Goal: Task Accomplishment & Management: Manage account settings

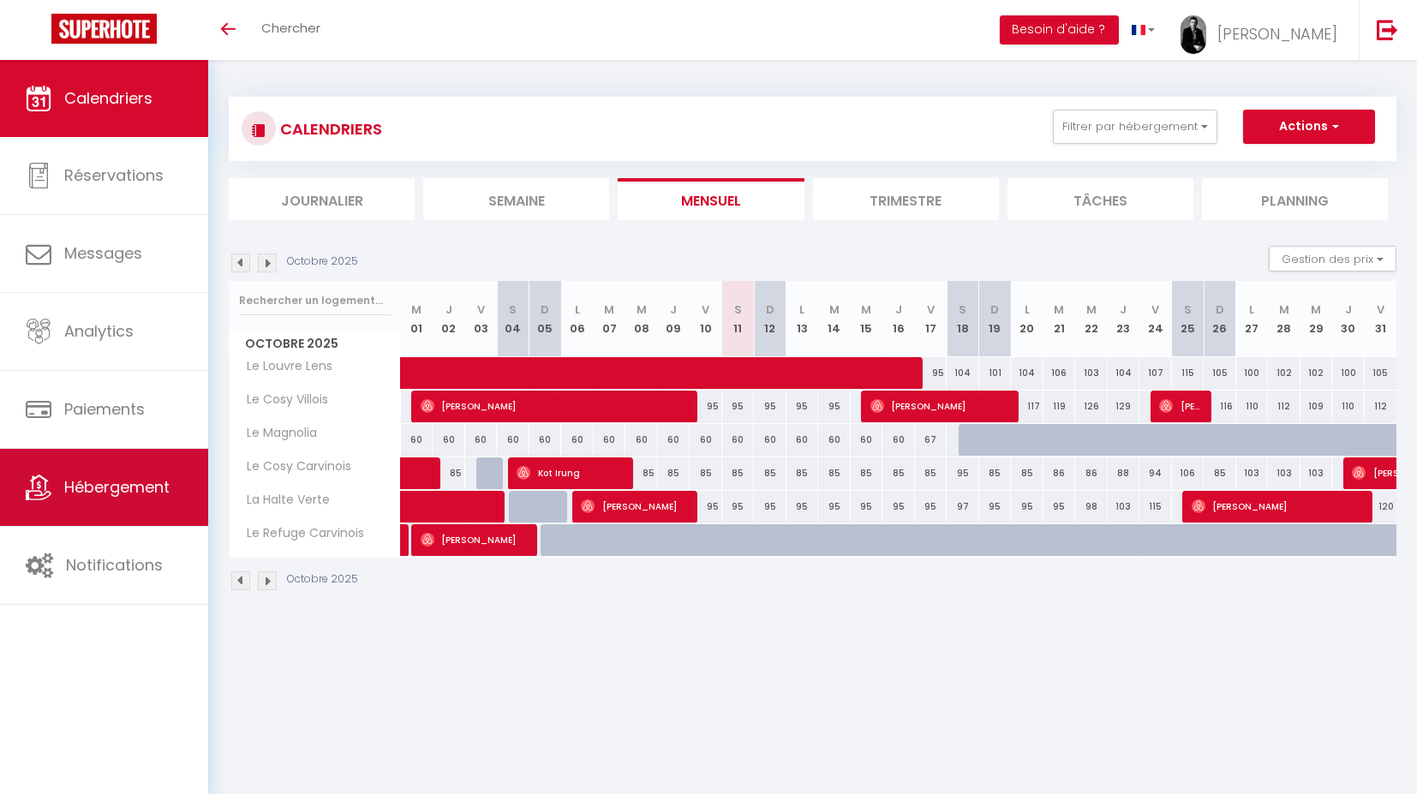
click at [139, 493] on span "Hébergement" at bounding box center [116, 486] width 105 height 21
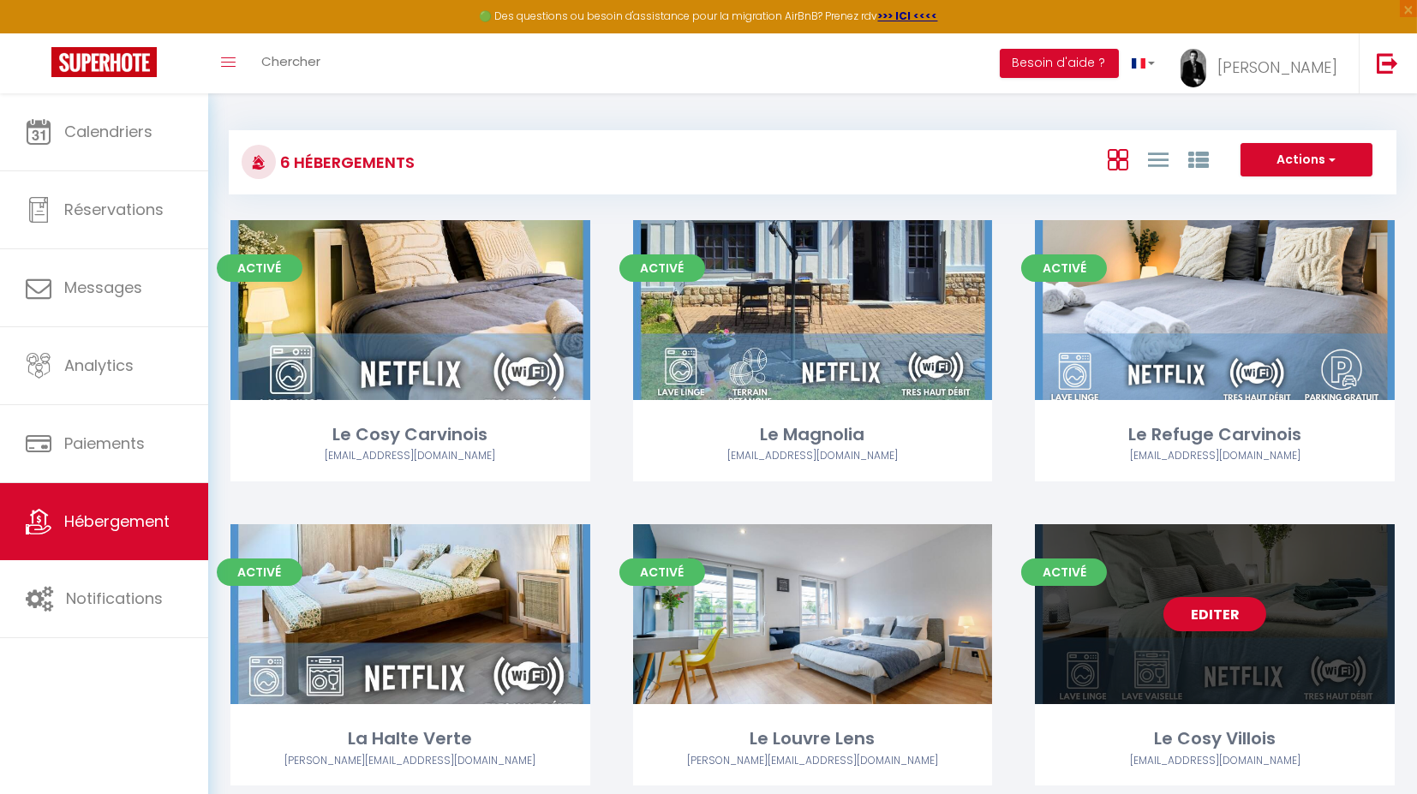
click at [1161, 564] on div "Editer" at bounding box center [1215, 614] width 360 height 180
select select "3"
select select "2"
select select "1"
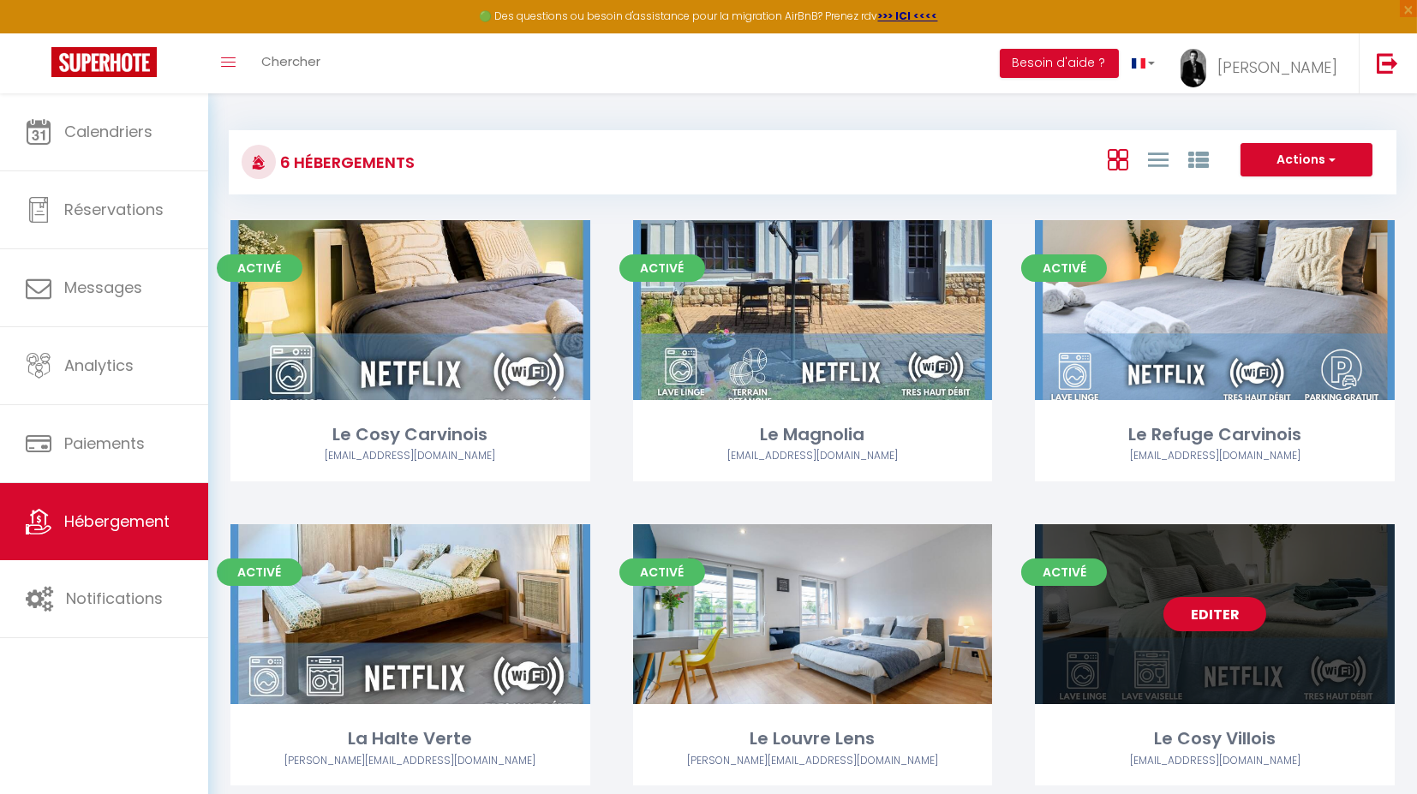
select select
select select "28"
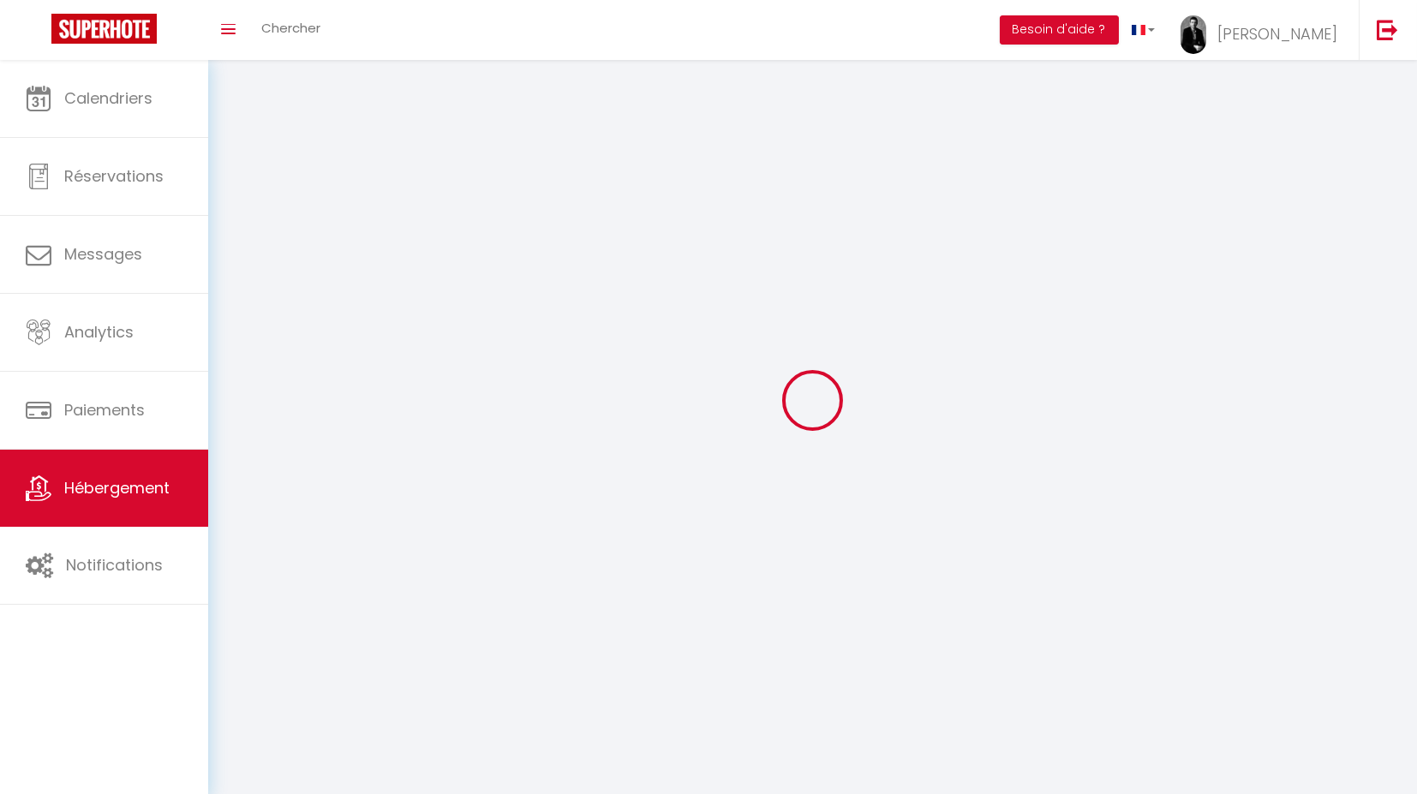
select select
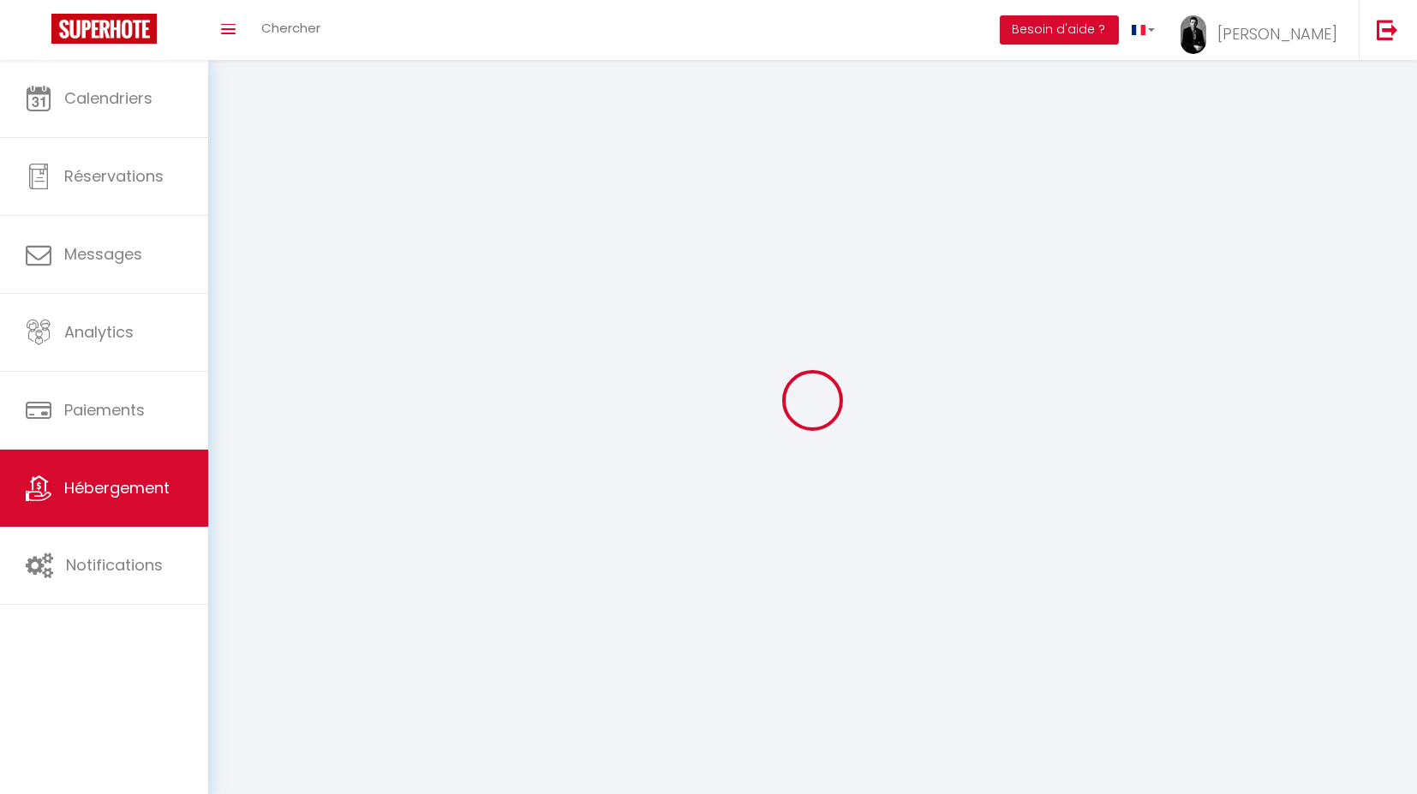
select select
checkbox input "false"
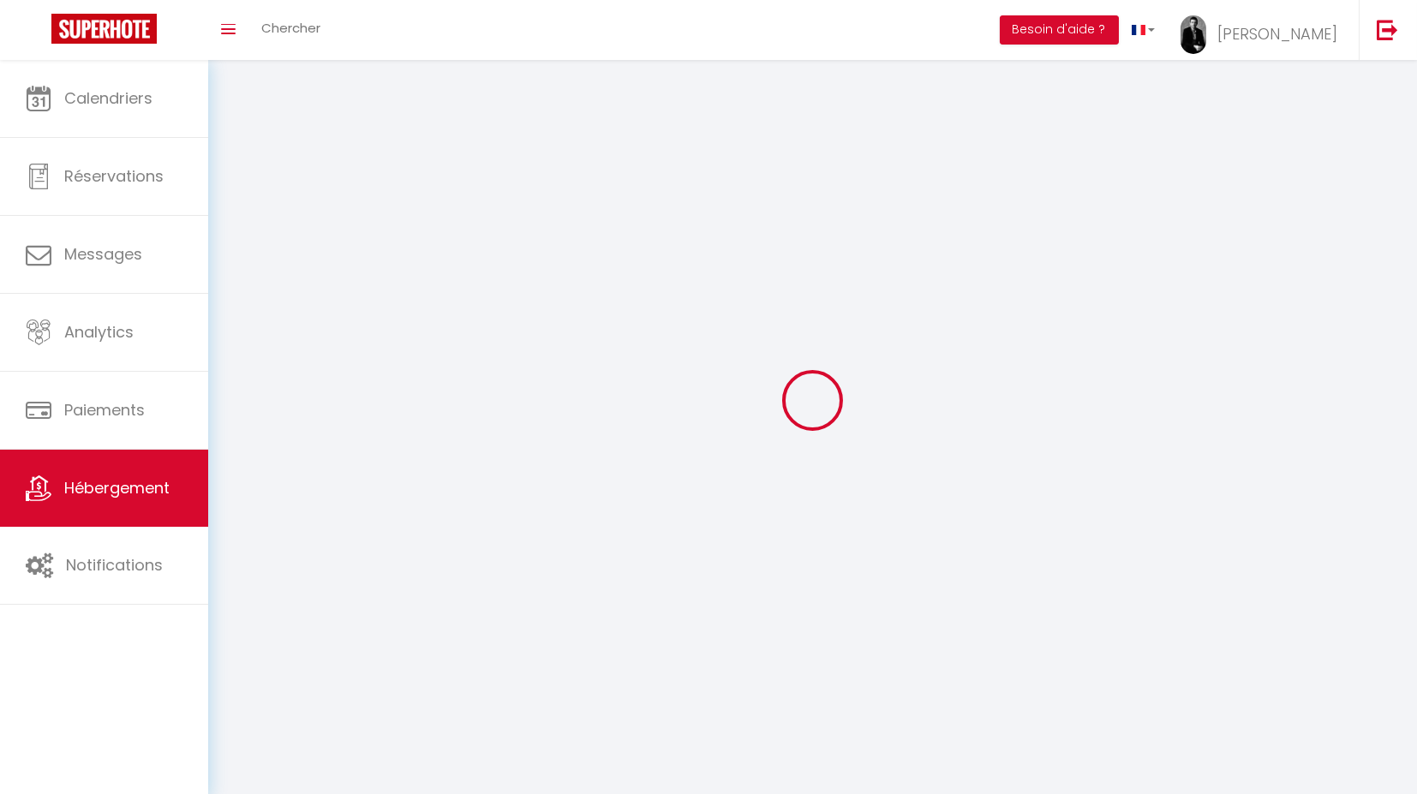
select select
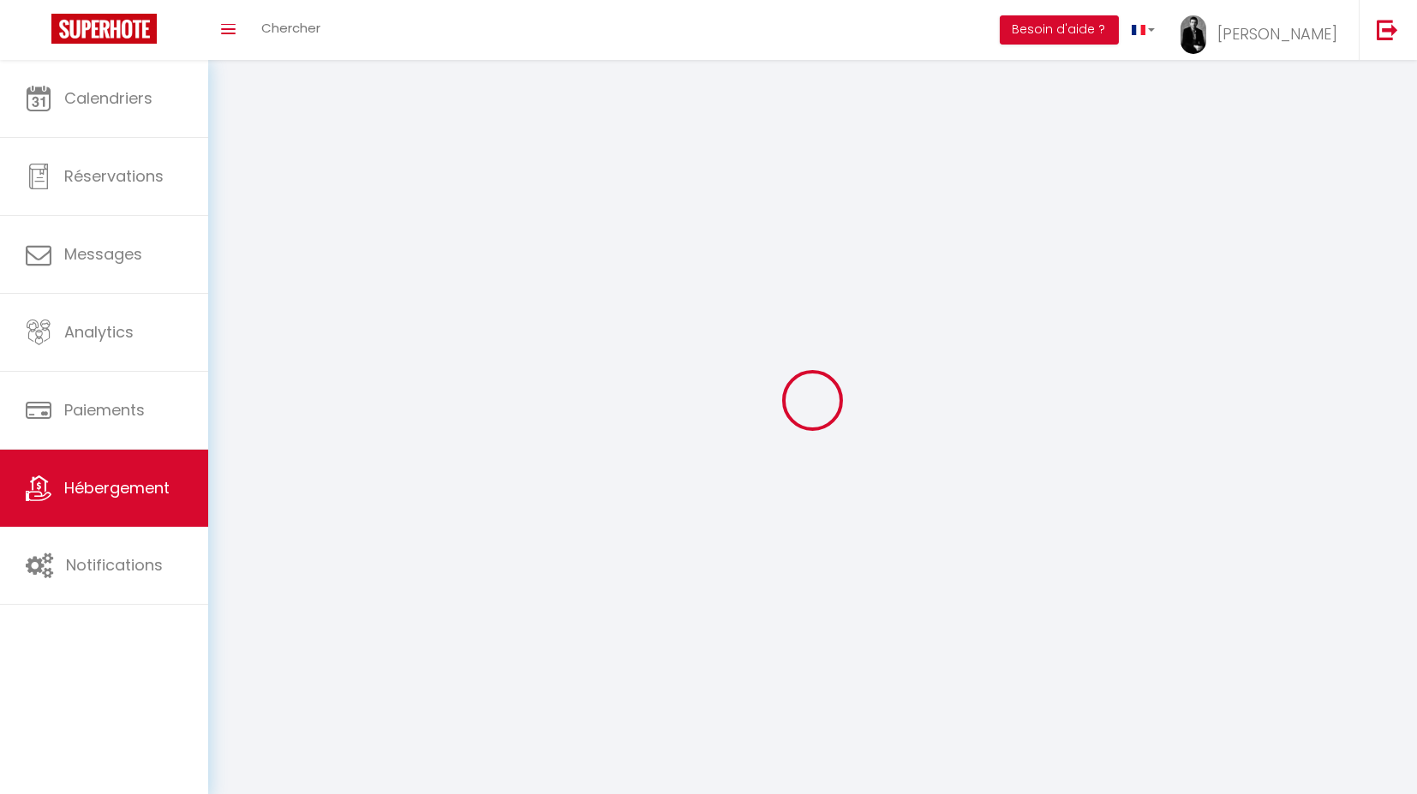
select select
checkbox input "false"
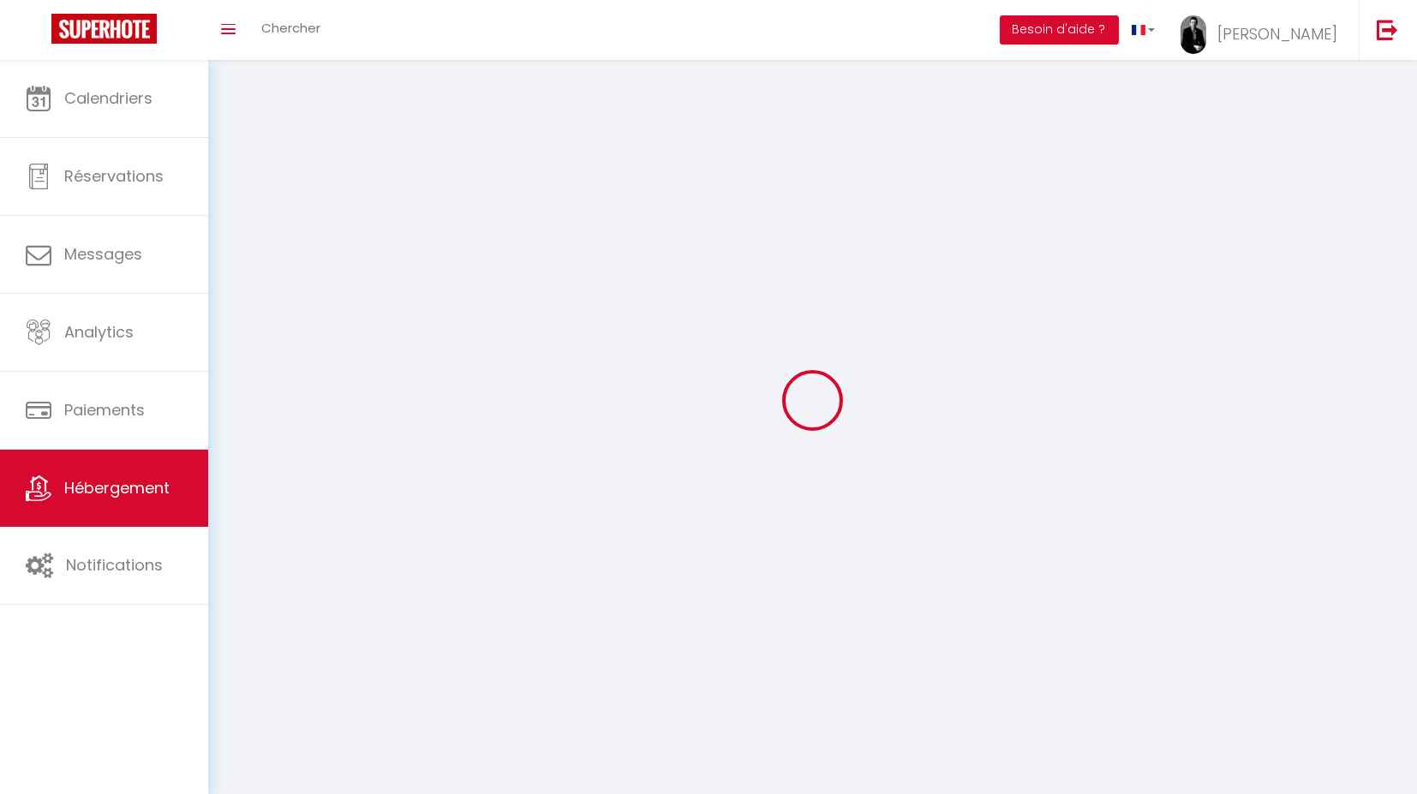
checkbox input "false"
select select
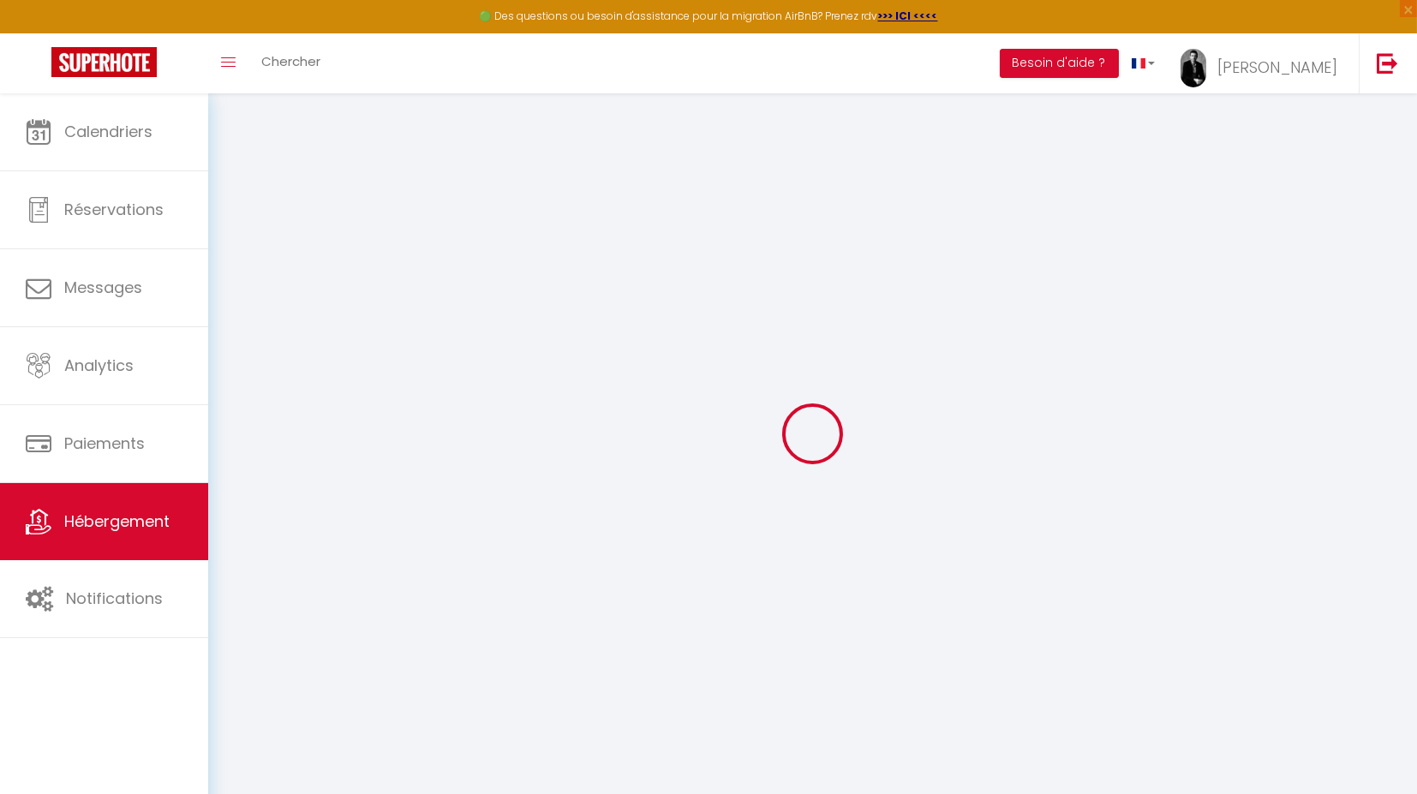
select select
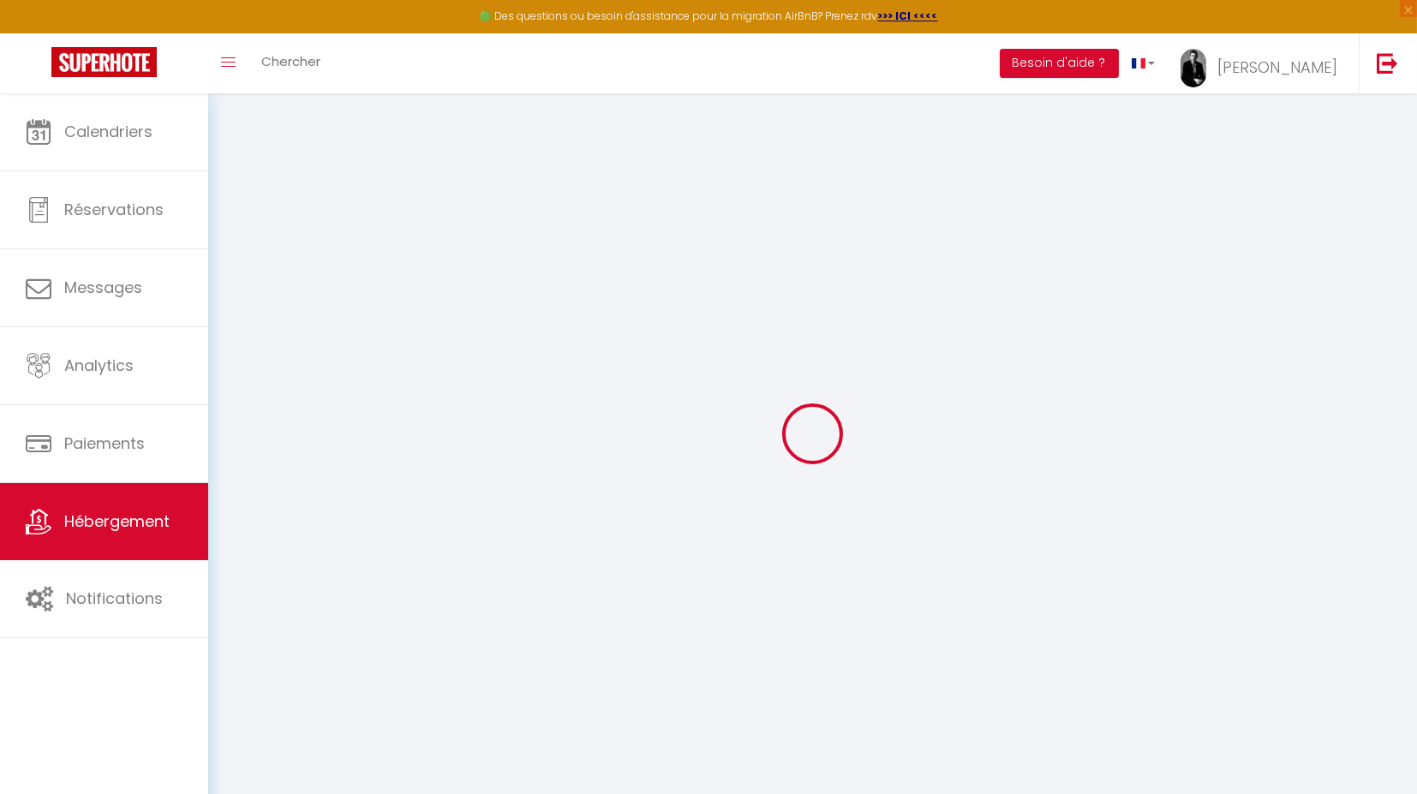
select select
checkbox input "false"
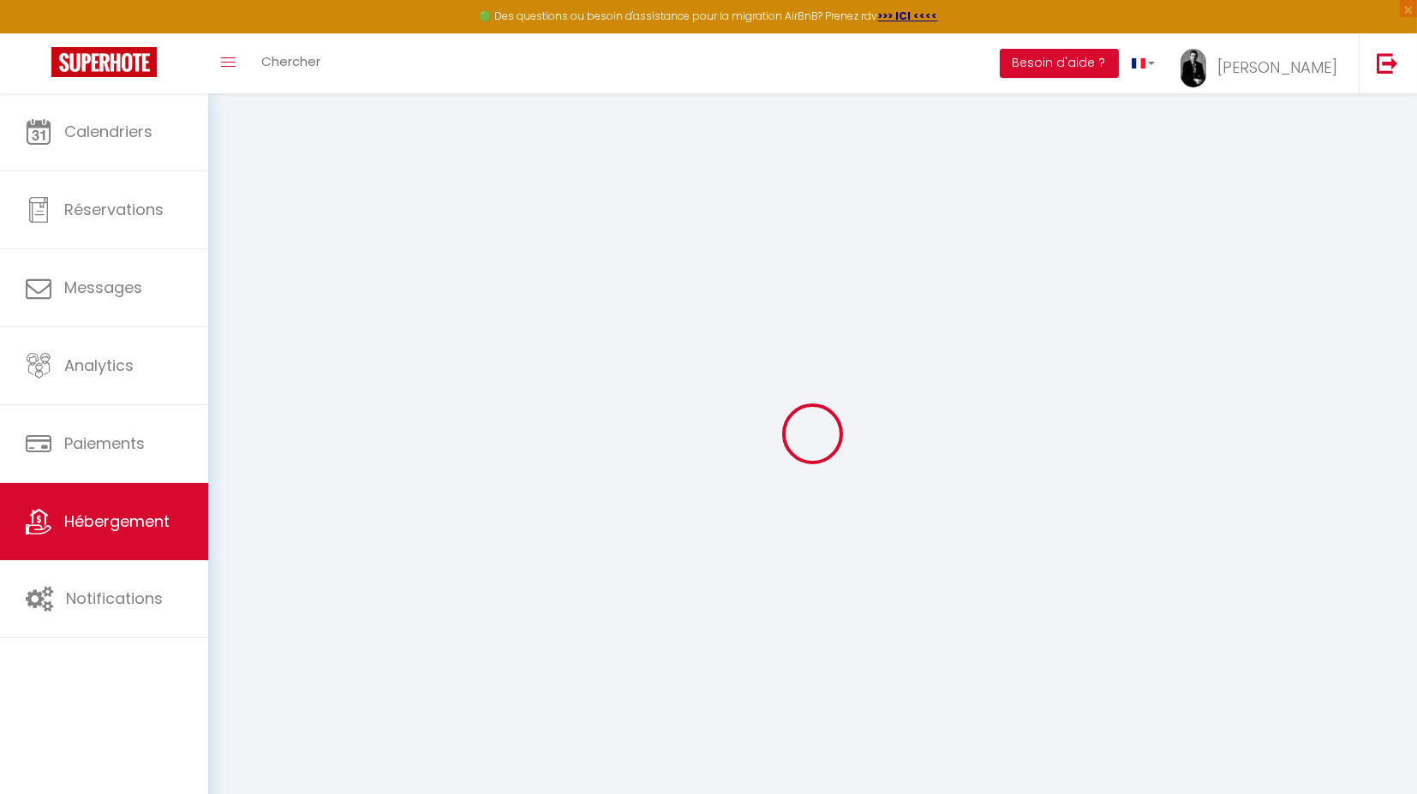
select select
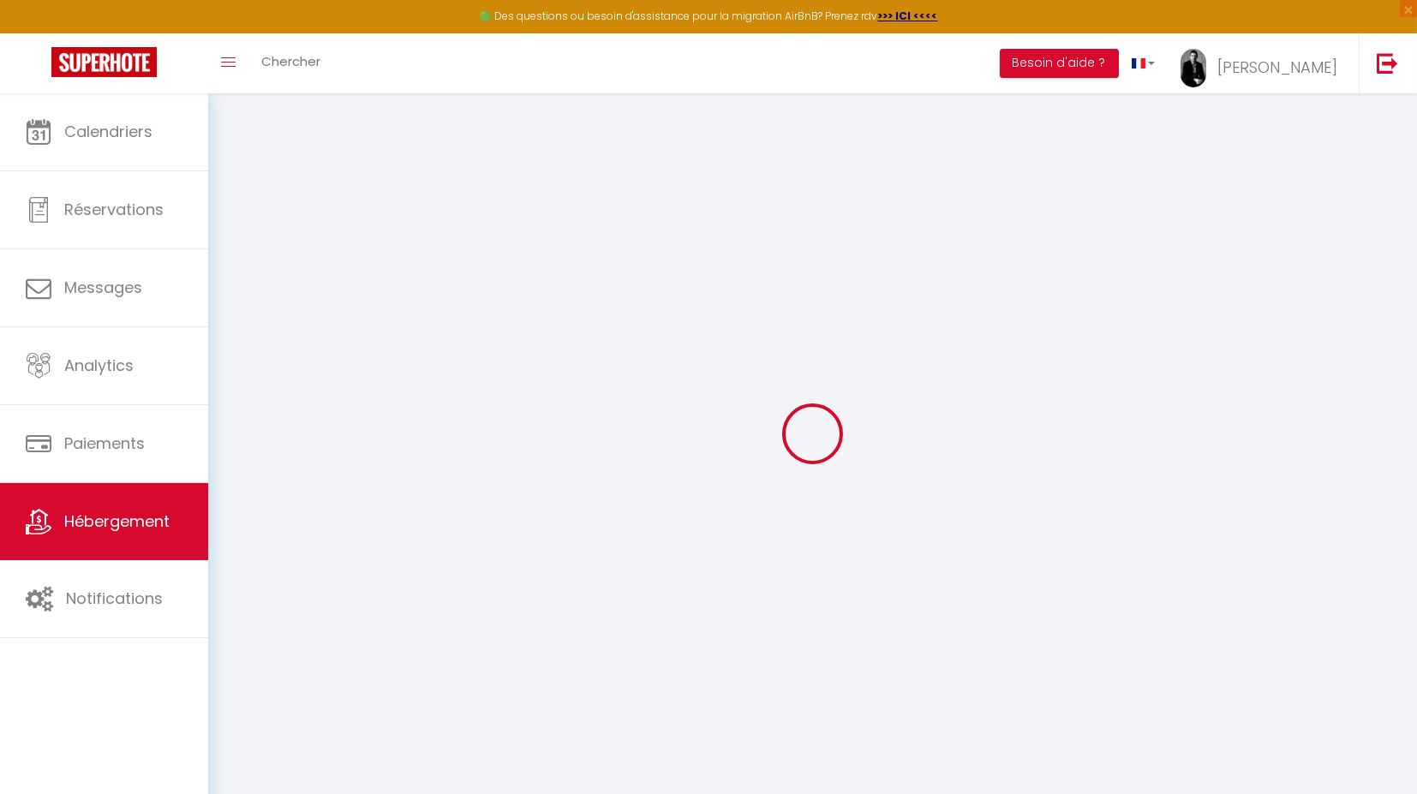
select select
checkbox input "false"
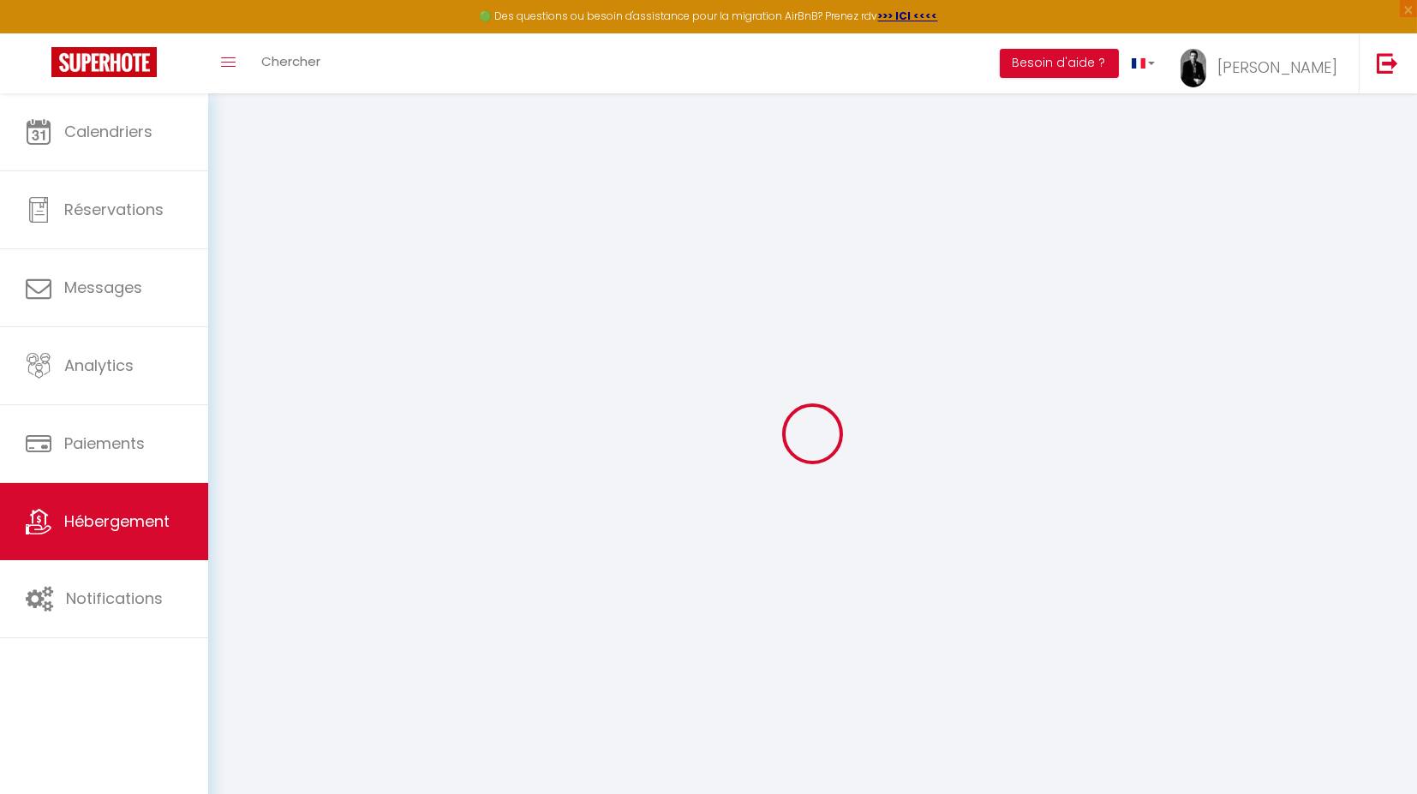
checkbox input "false"
select select
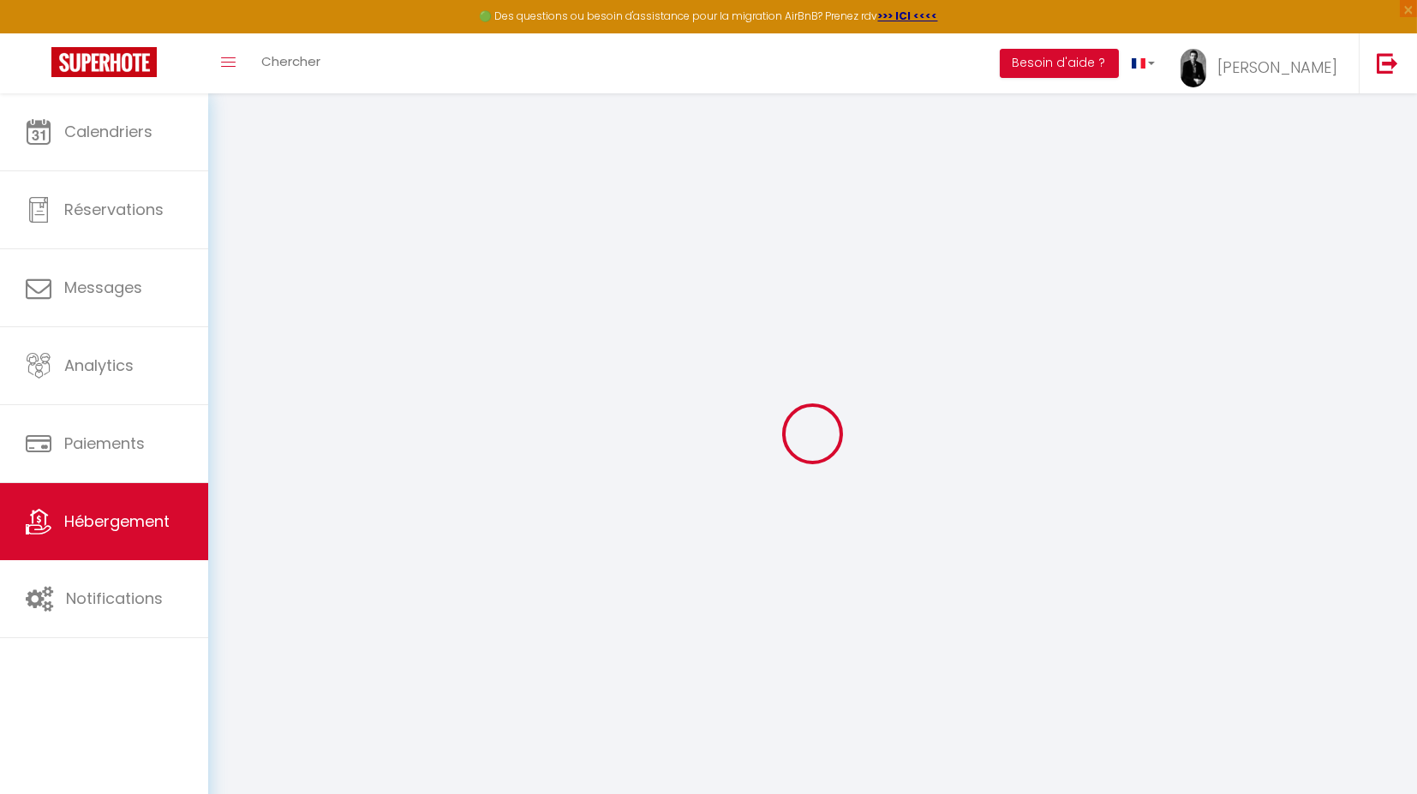
select select
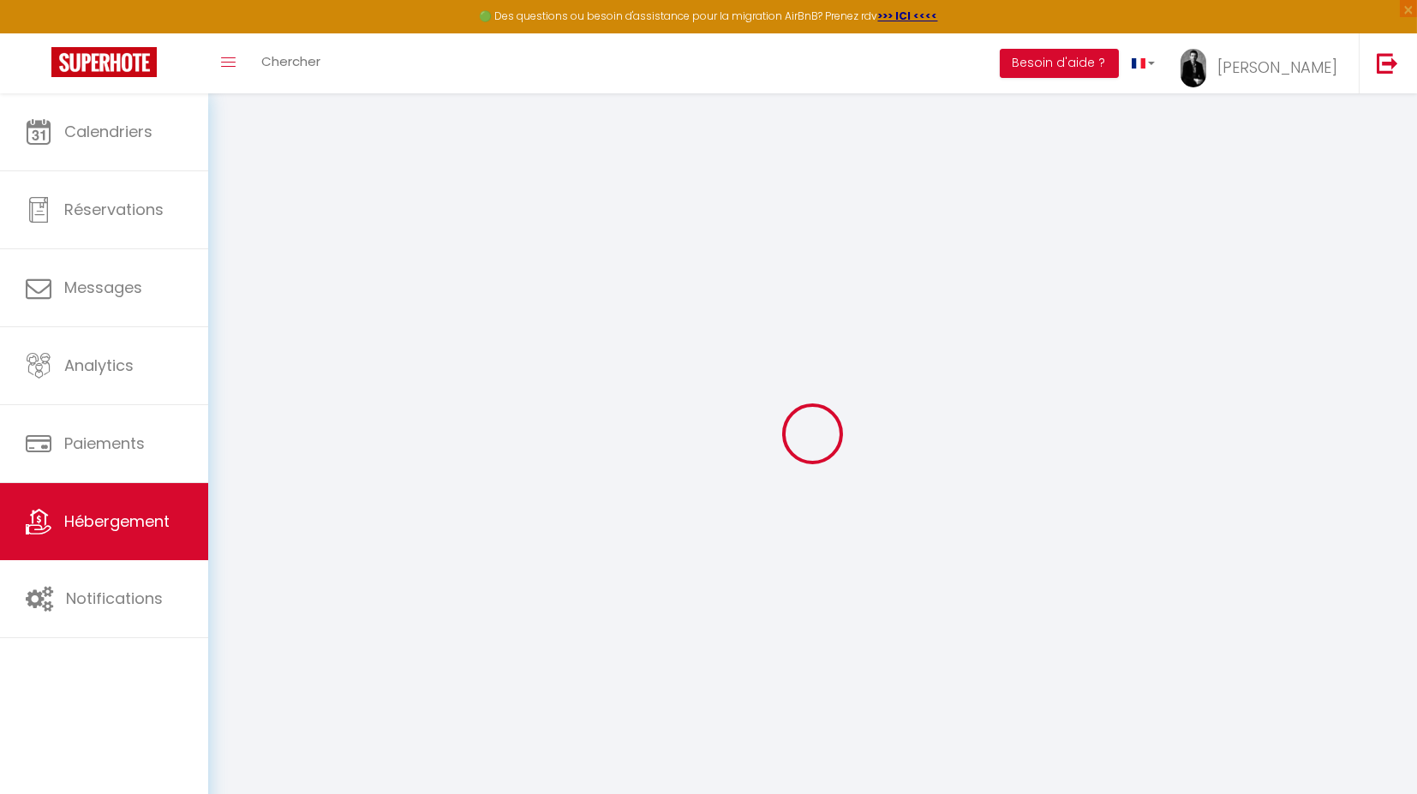
checkbox input "false"
select select
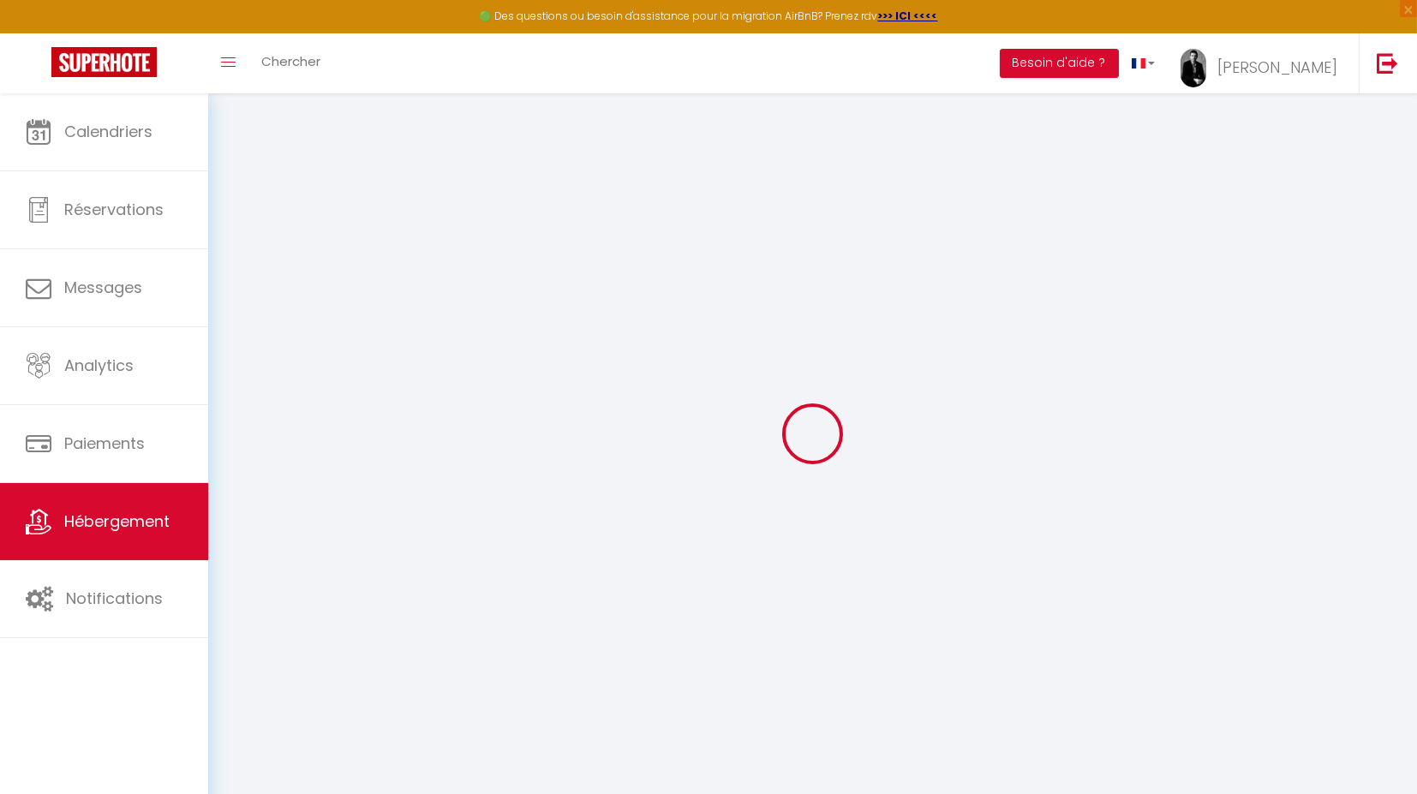
select select
type input "Le Cosy Villois"
type input "[PERSON_NAME]"
type input "Delesalle"
type input "[STREET_ADDRESS]"
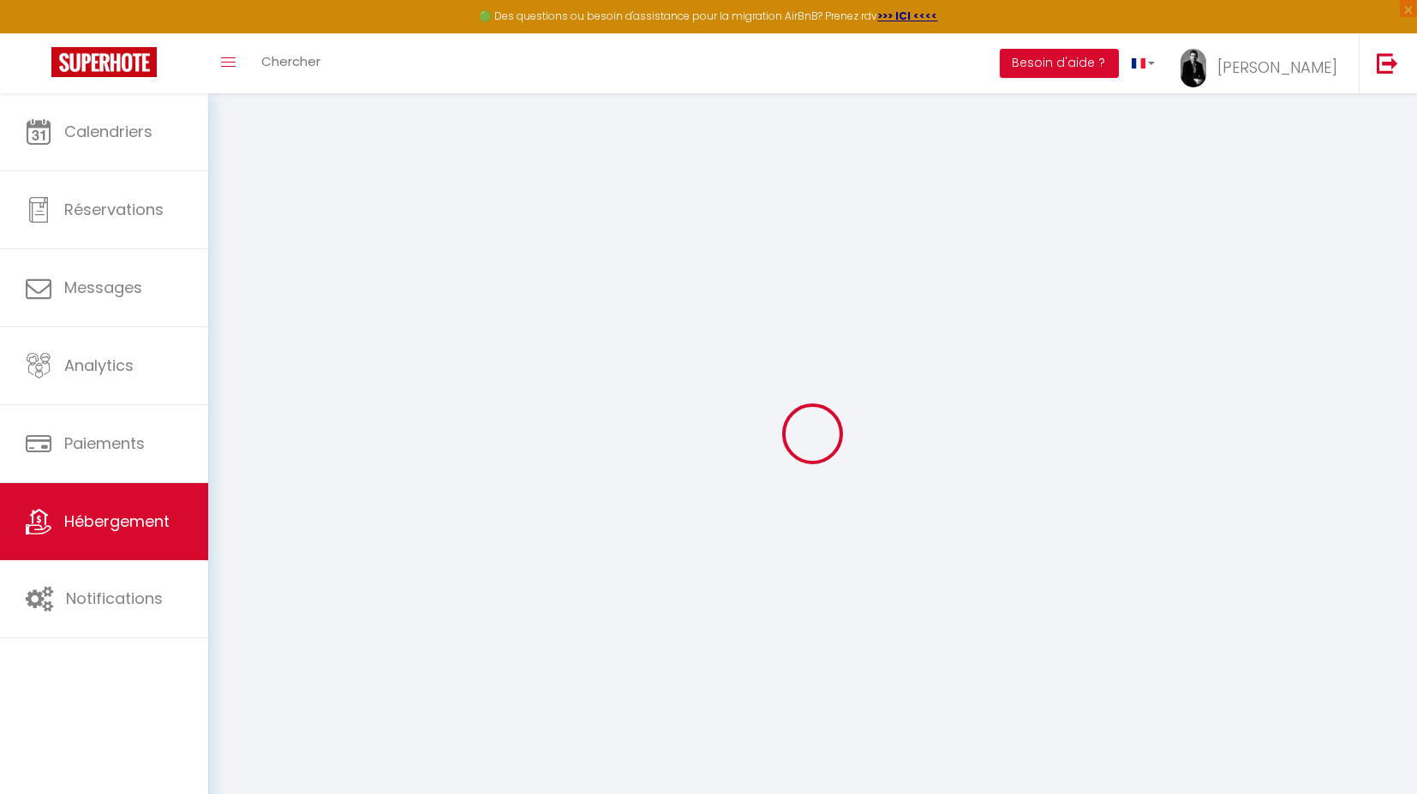
type input "59491"
type input "Villeneuve D'ascq"
select select "6"
select select "3"
select select "2"
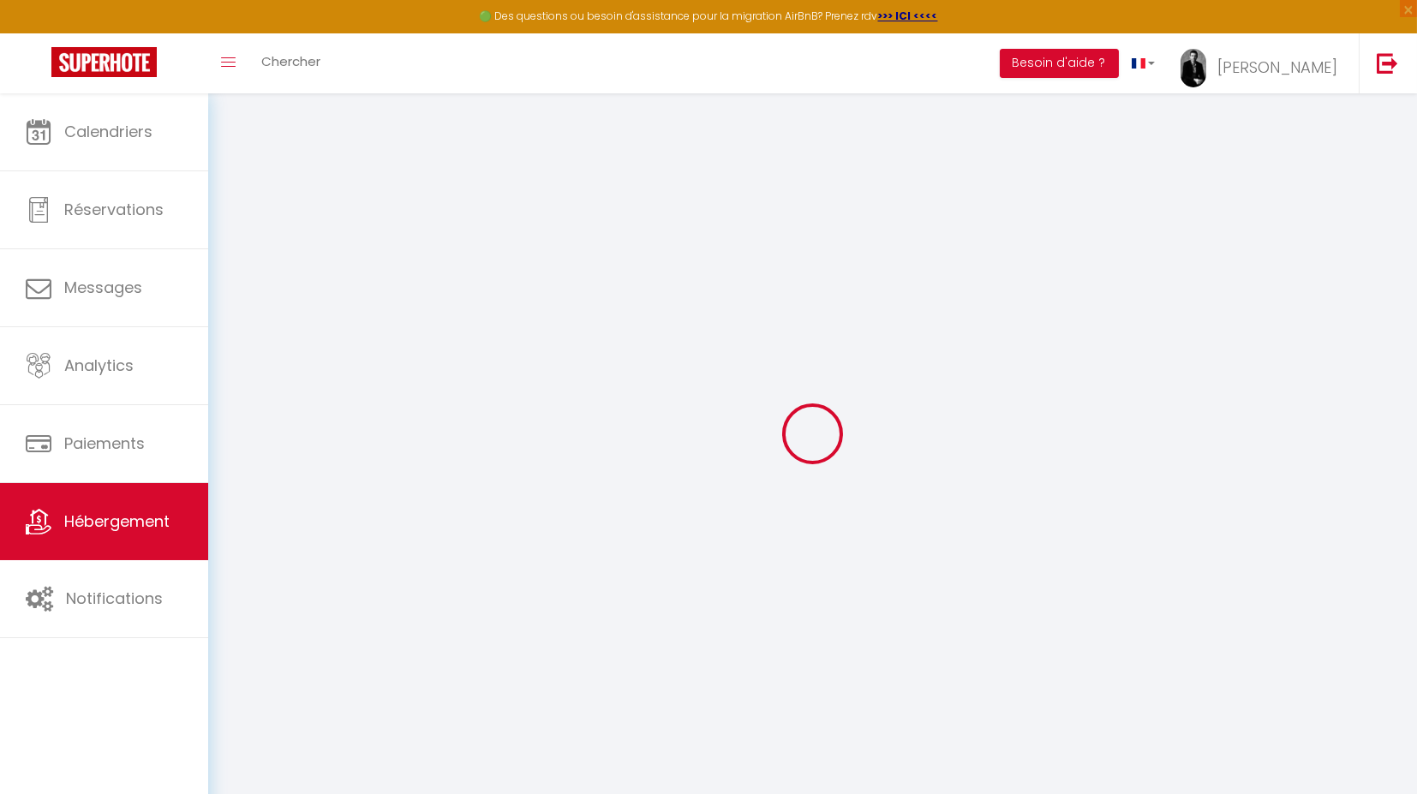
type input "140"
type input "115"
type input "4"
type input "15"
type input "500"
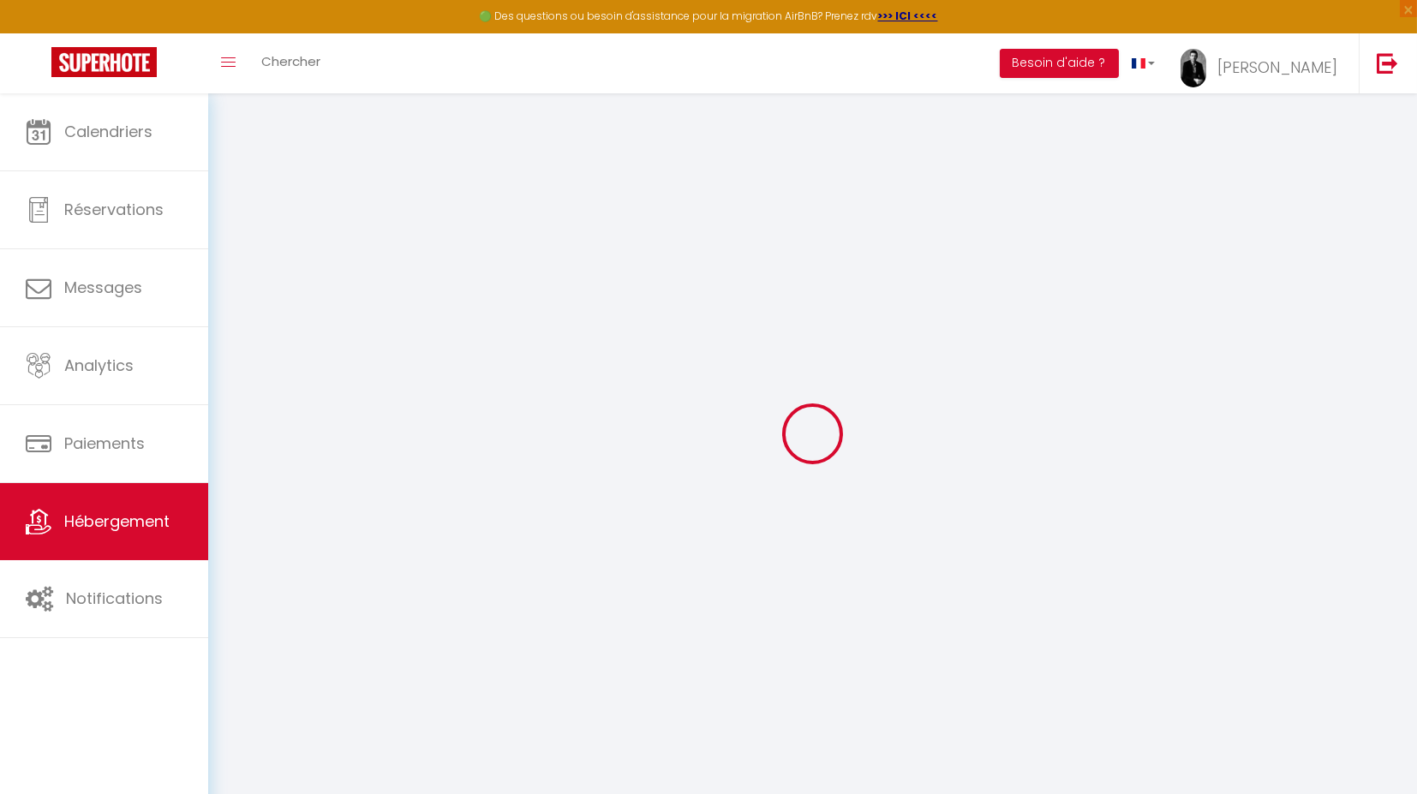
type input "20"
select select
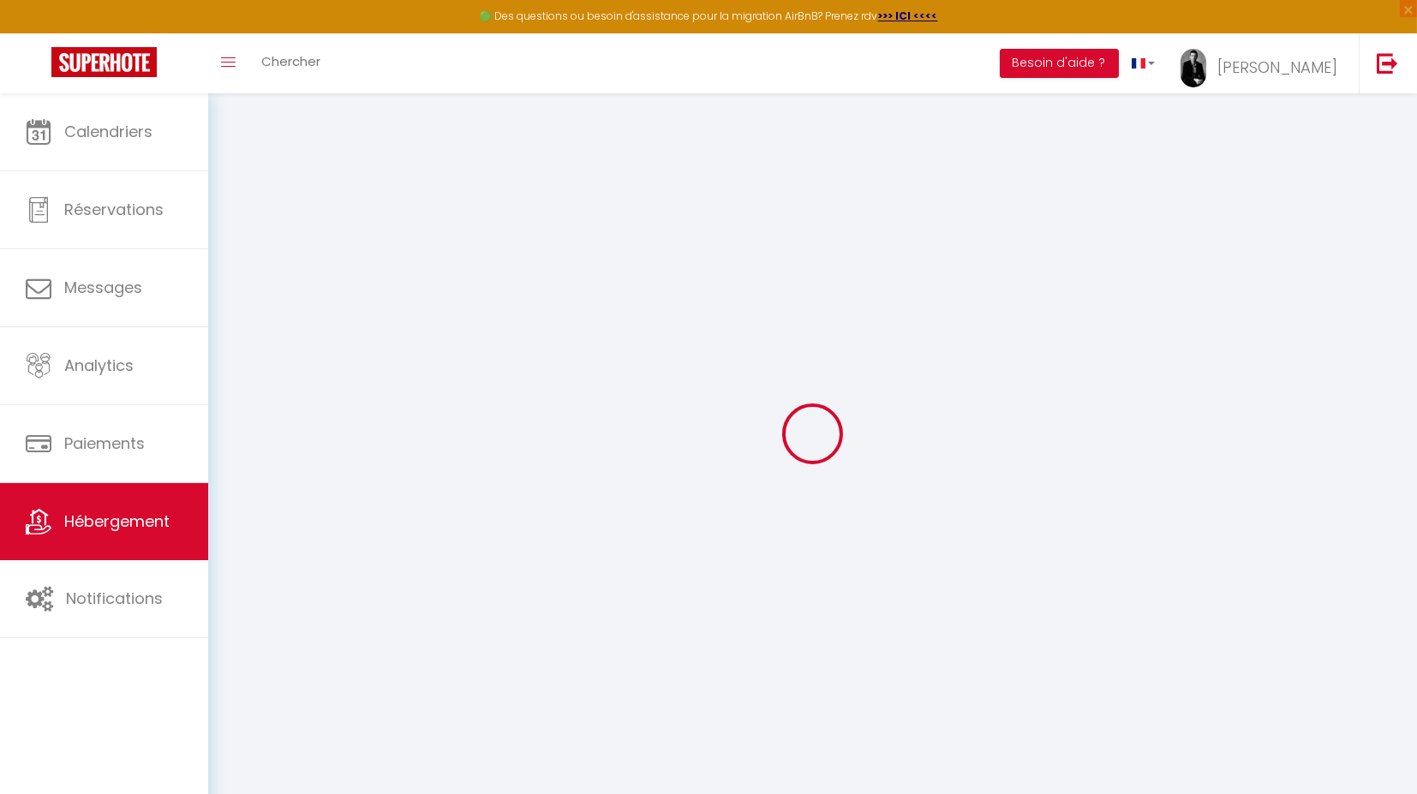
select select
type input "[STREET_ADDRESS]"
type input "59491"
type input "Villeneuve-d'Ascq"
type input "[PERSON_NAME][EMAIL_ADDRESS][DOMAIN_NAME]"
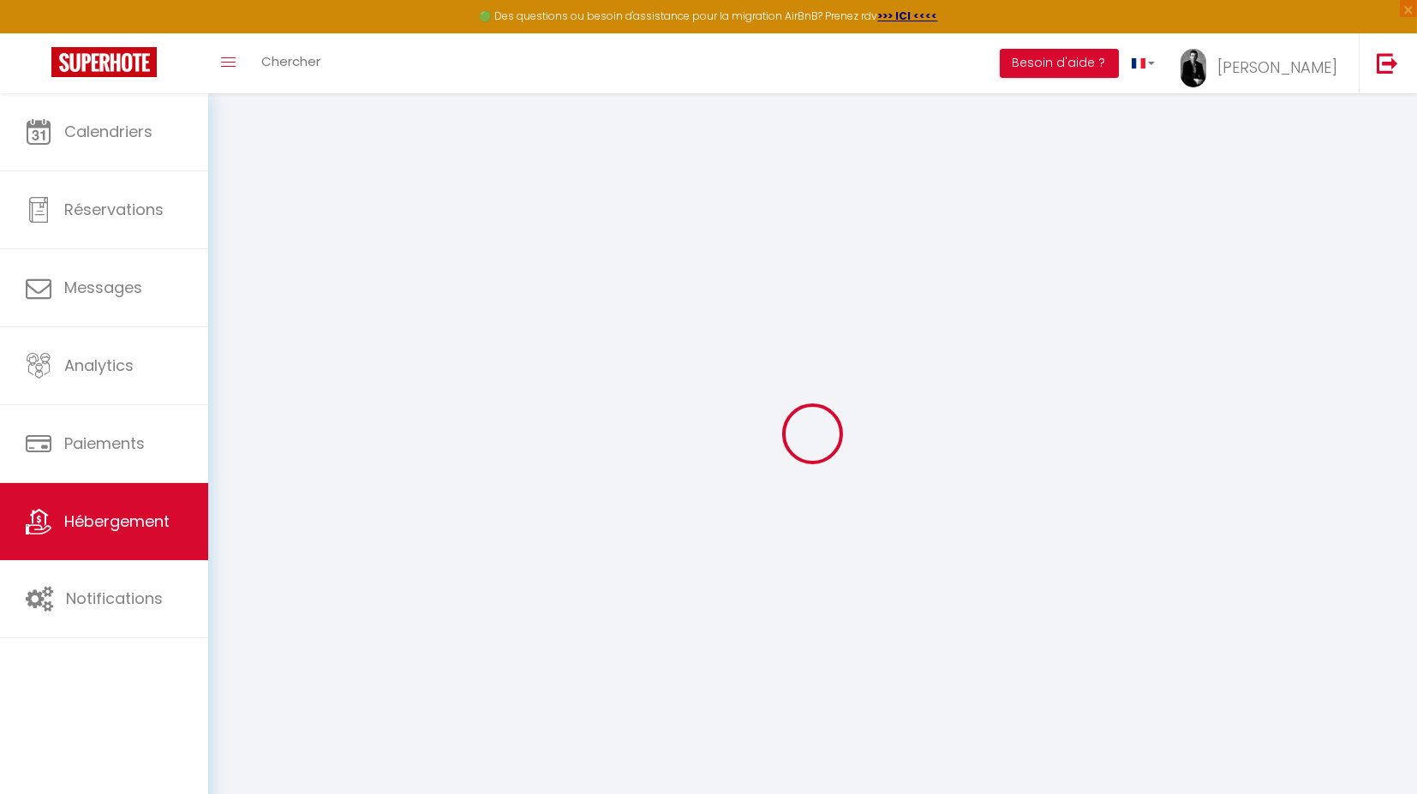
select select "14332"
checkbox input "false"
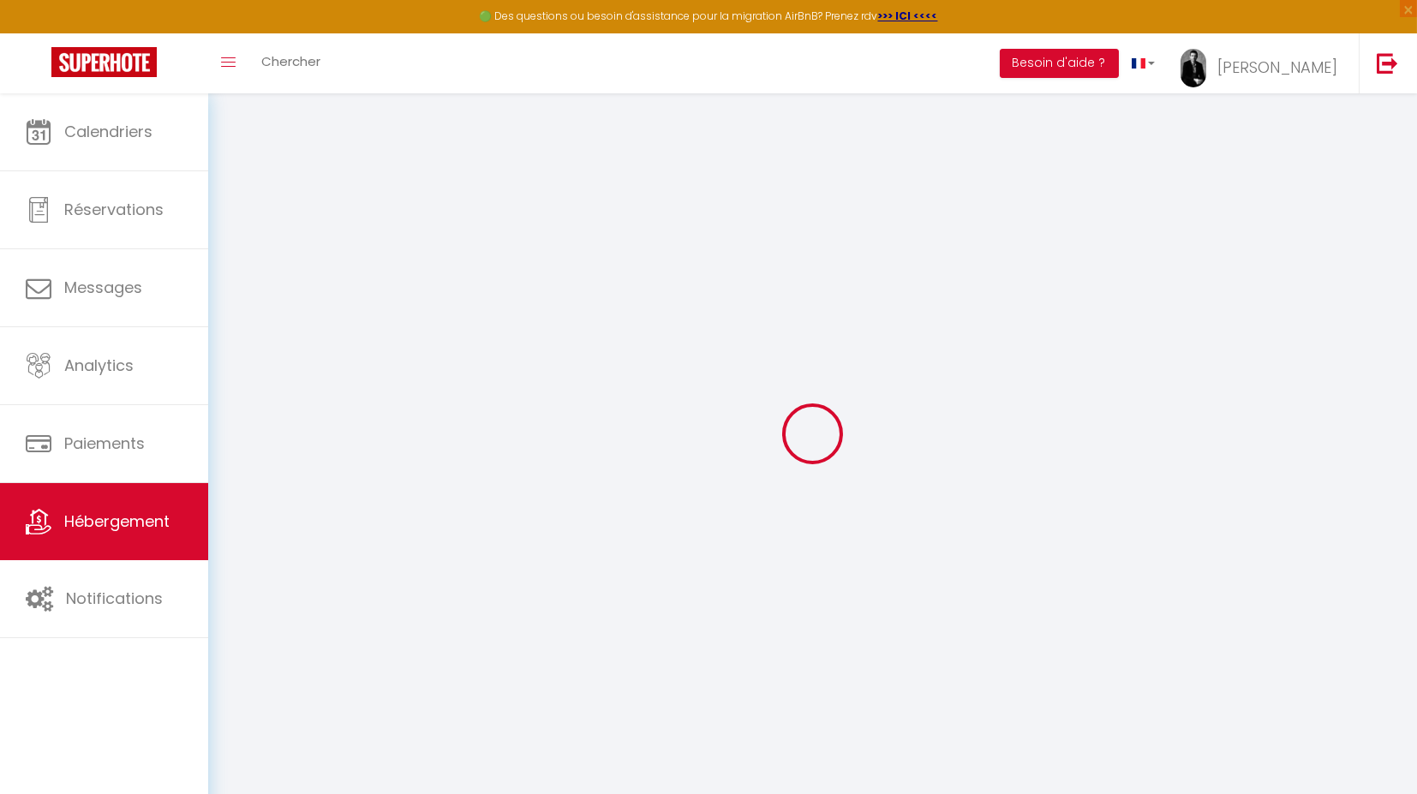
radio input "true"
type input "25"
type input "115"
type input "0"
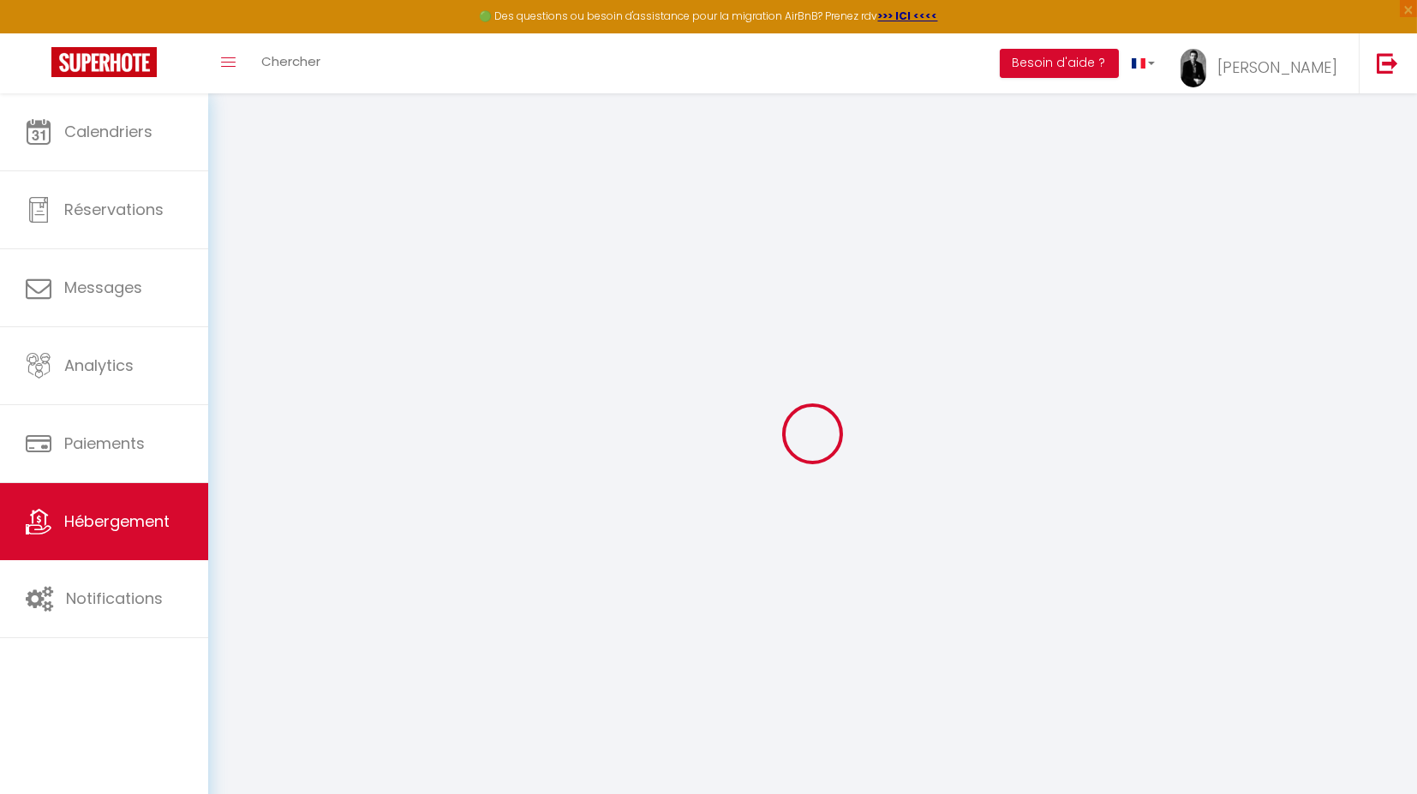
type input "0"
select select
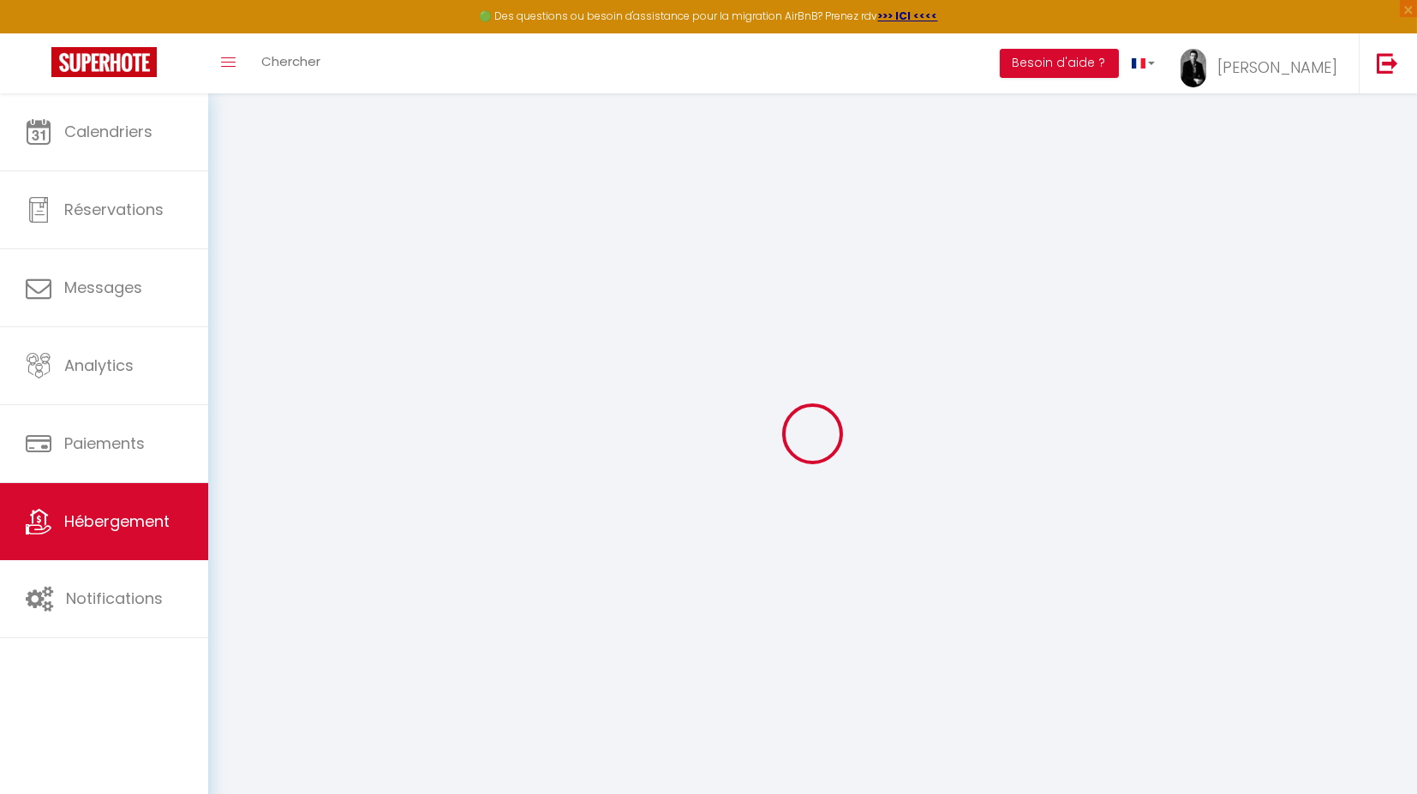
select select
checkbox input "false"
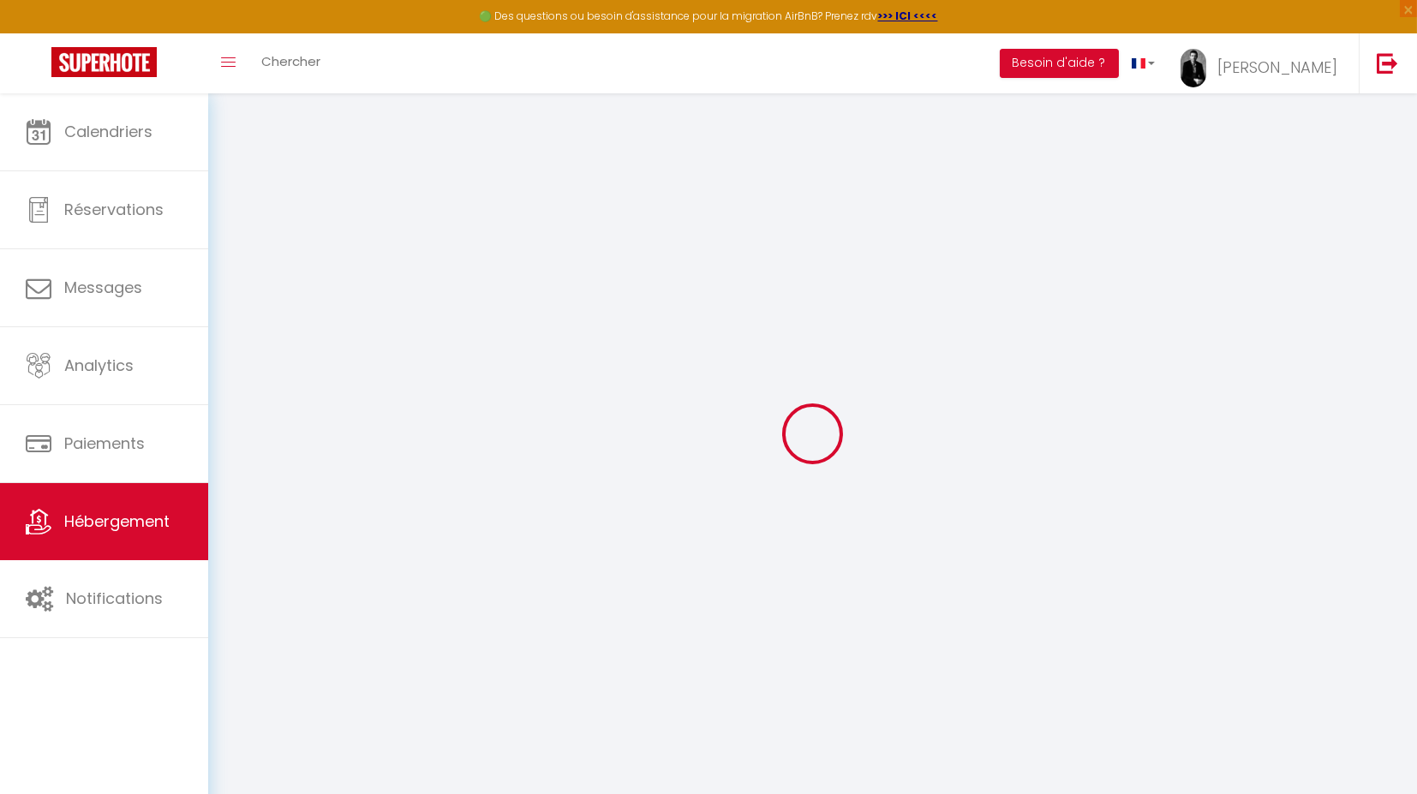
select select
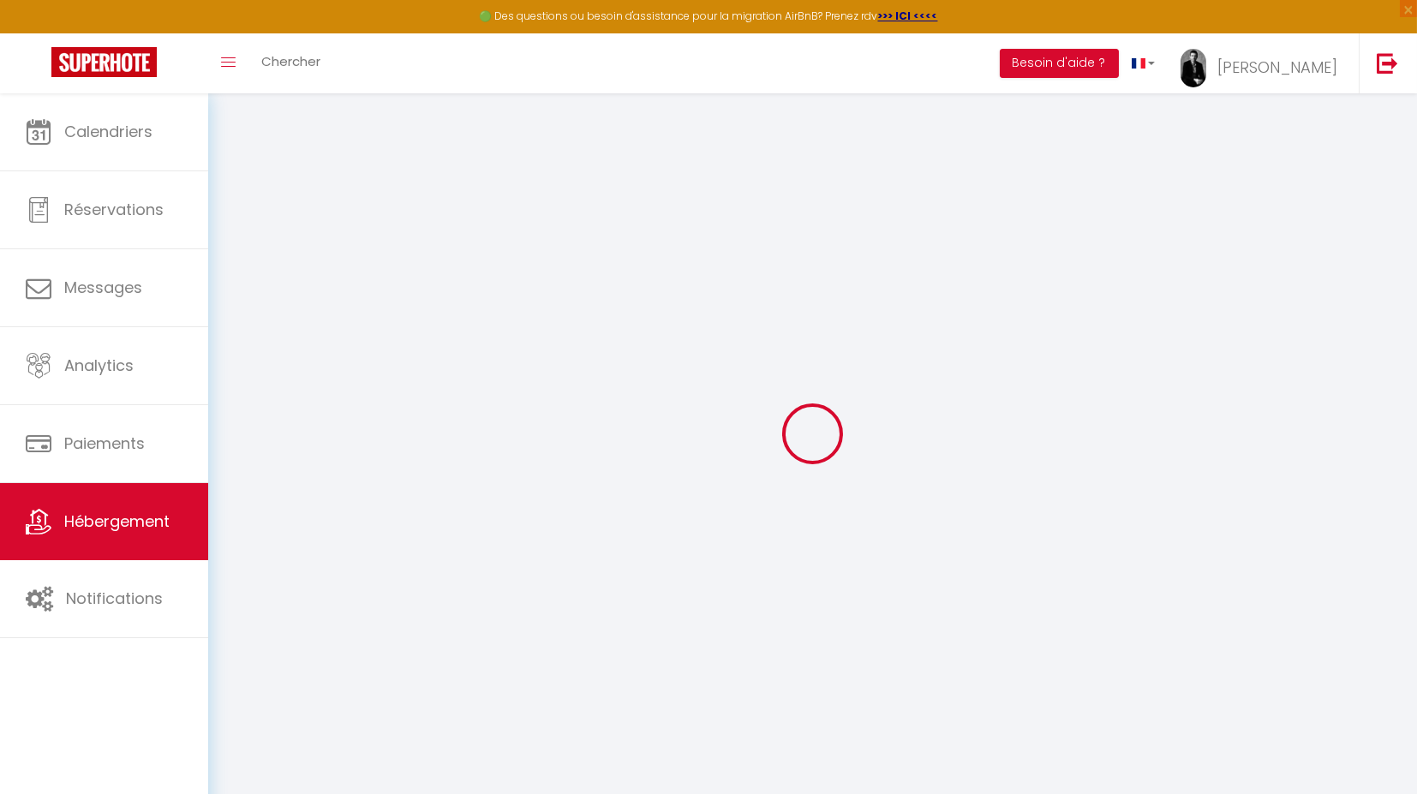
checkbox input "false"
select select
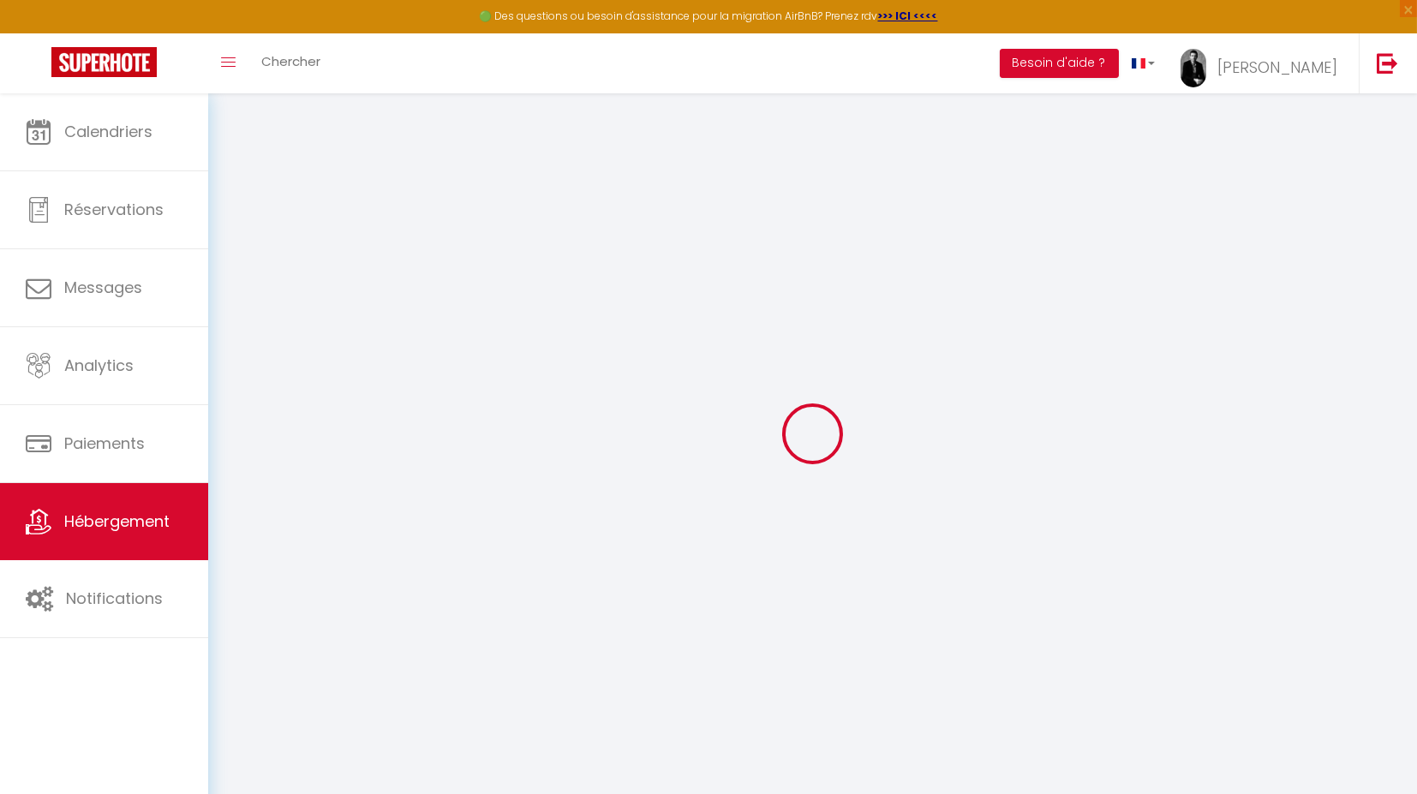
select select
checkbox input "false"
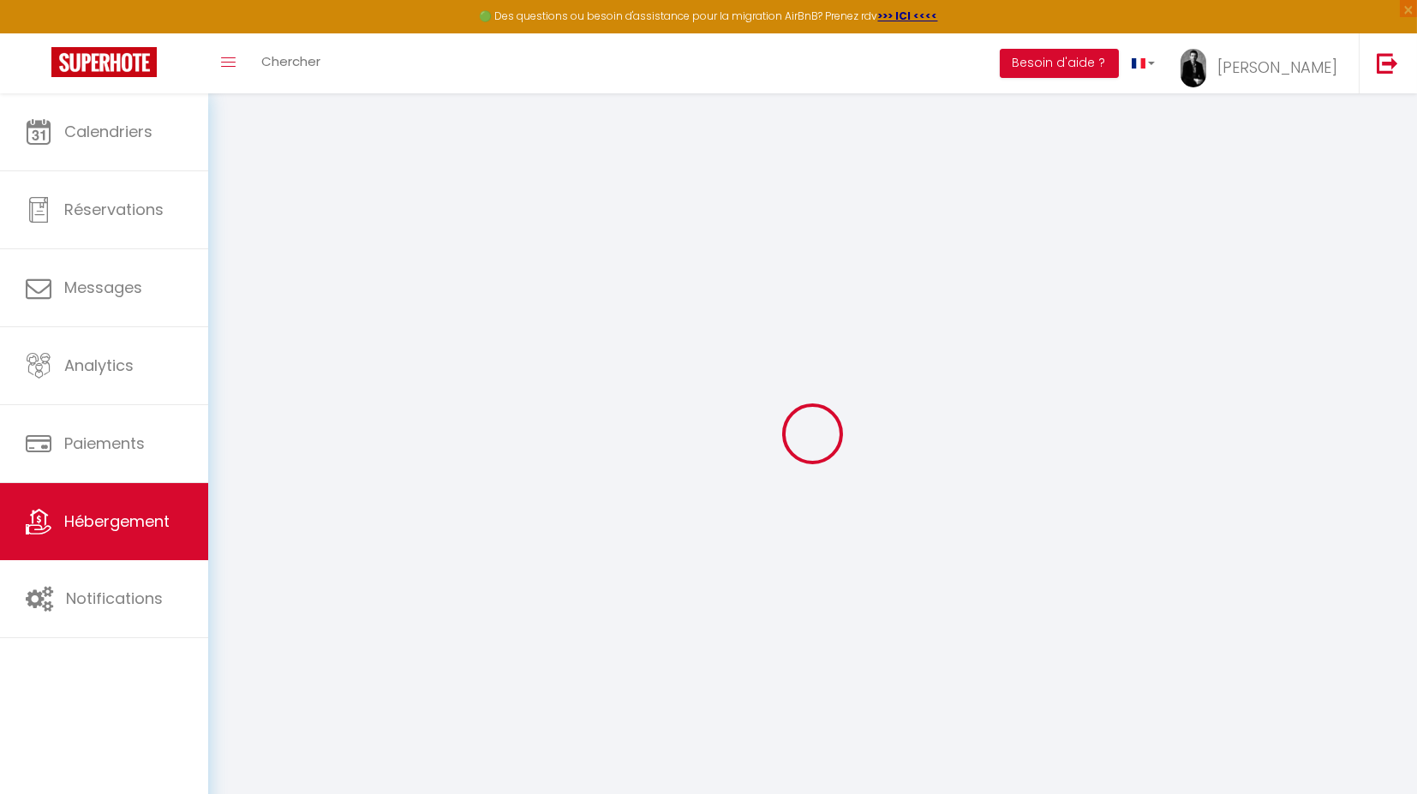
checkbox input "false"
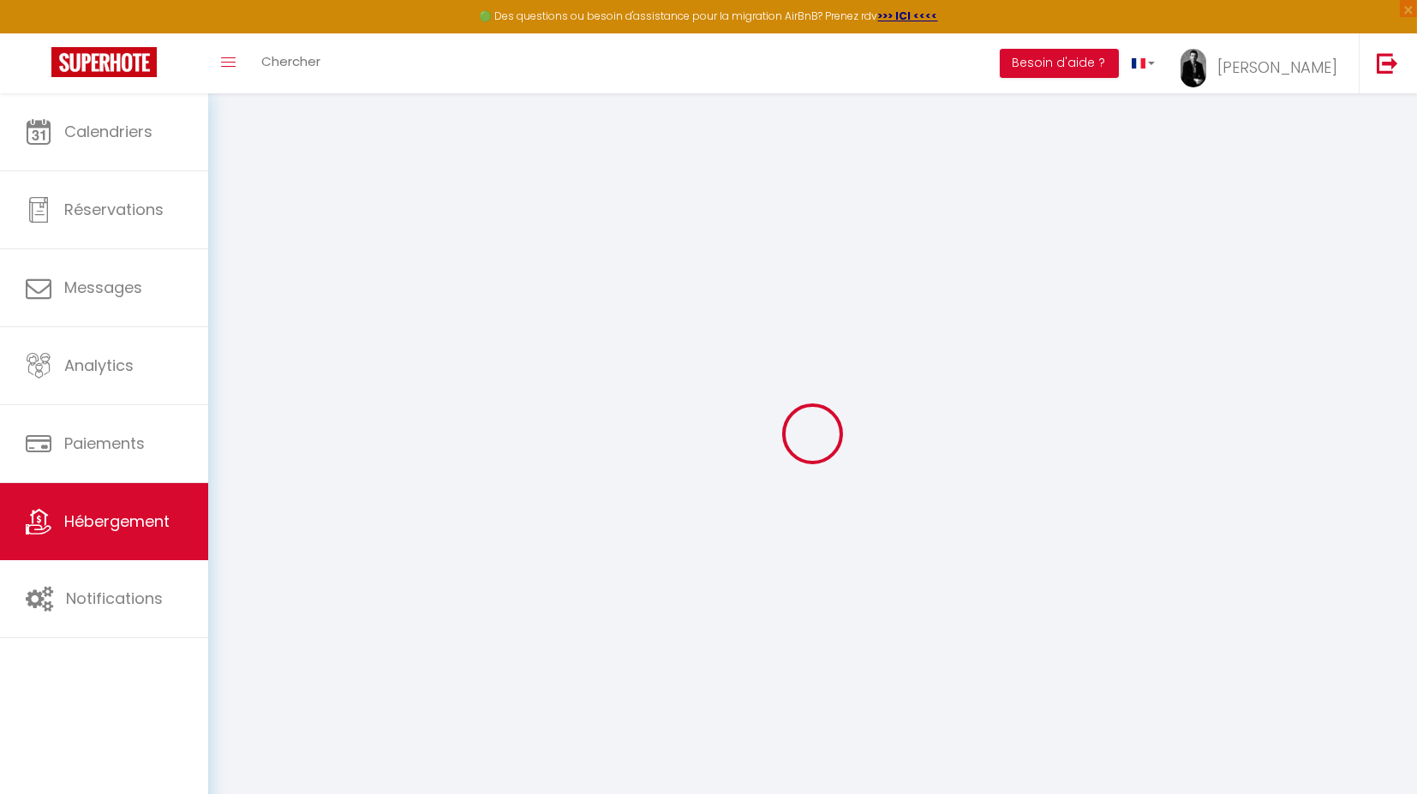
checkbox input "false"
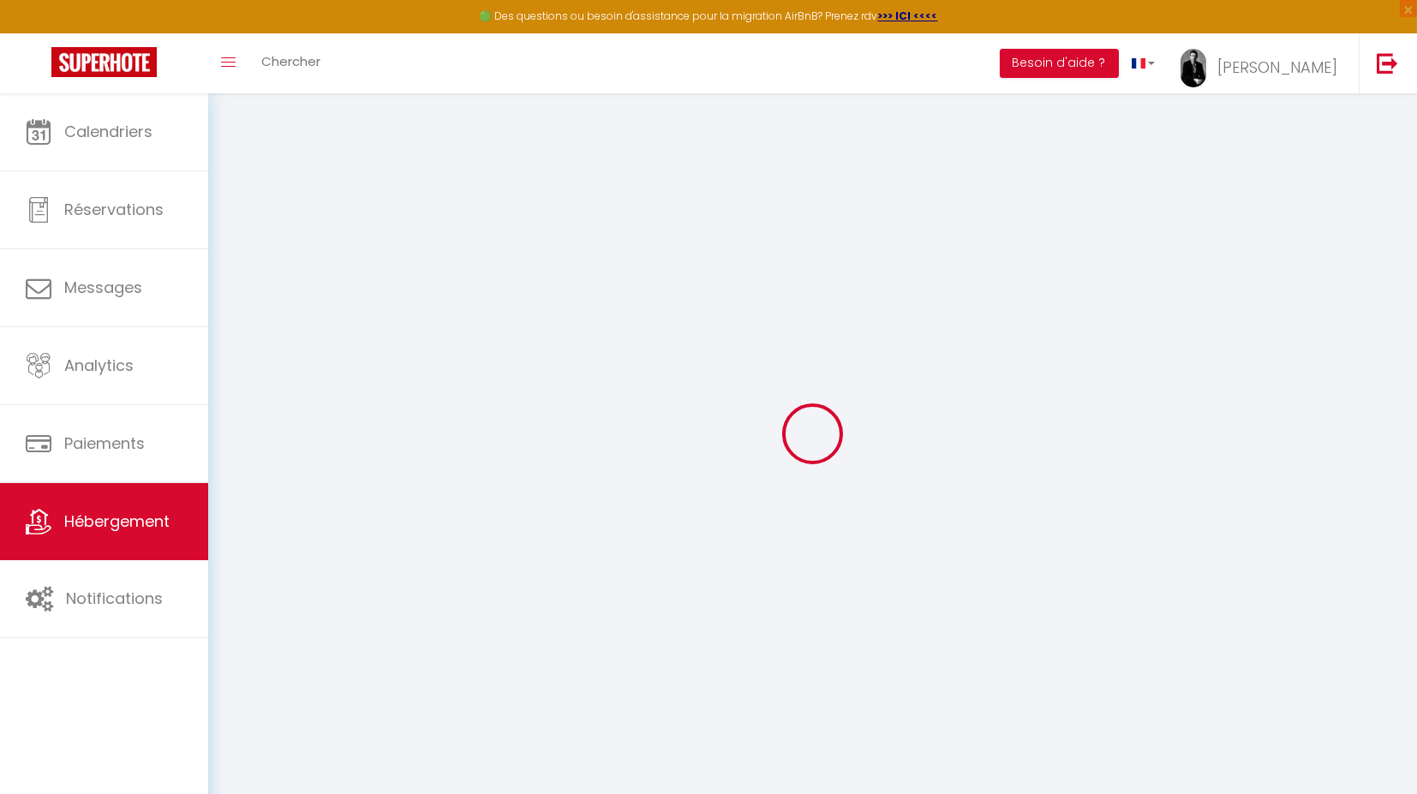
checkbox input "false"
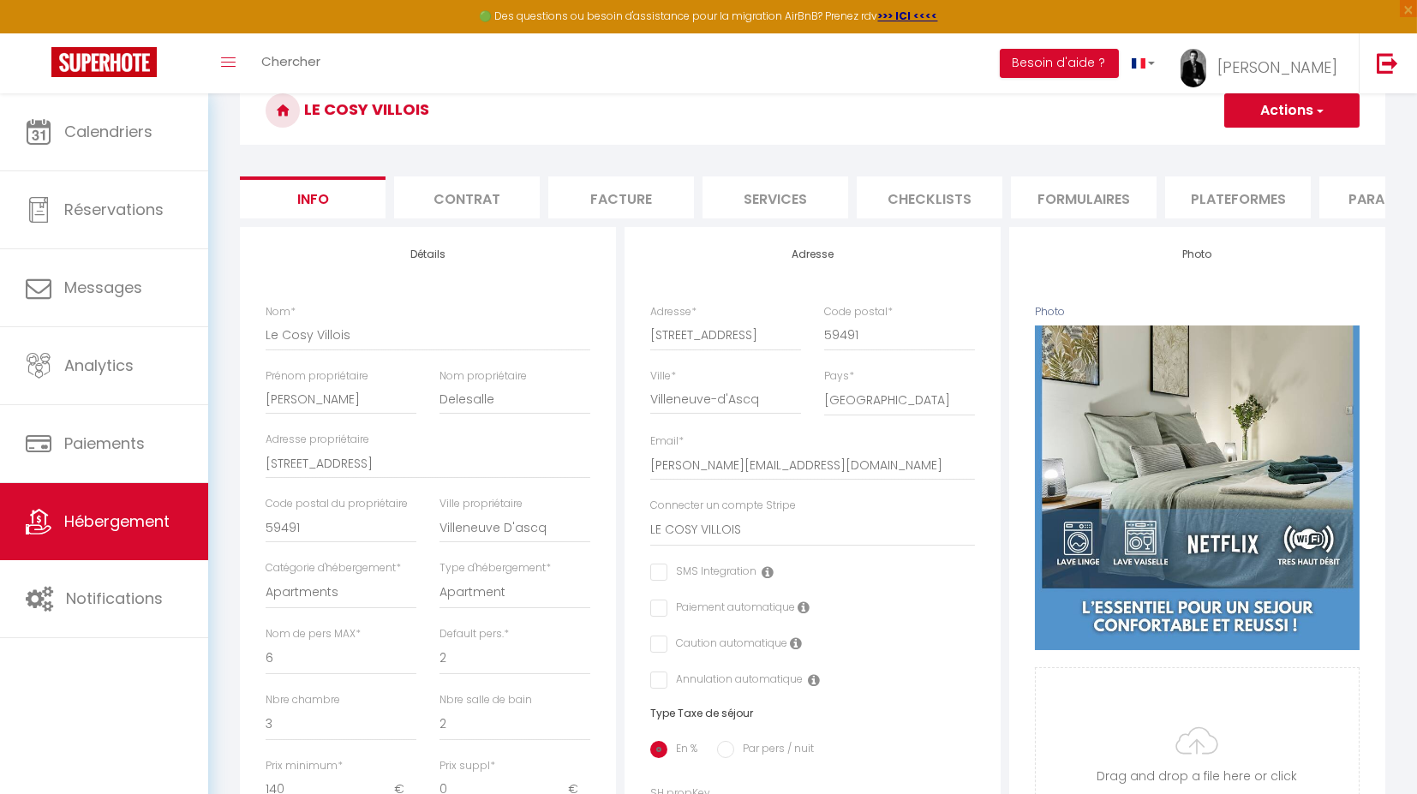
scroll to position [81, 0]
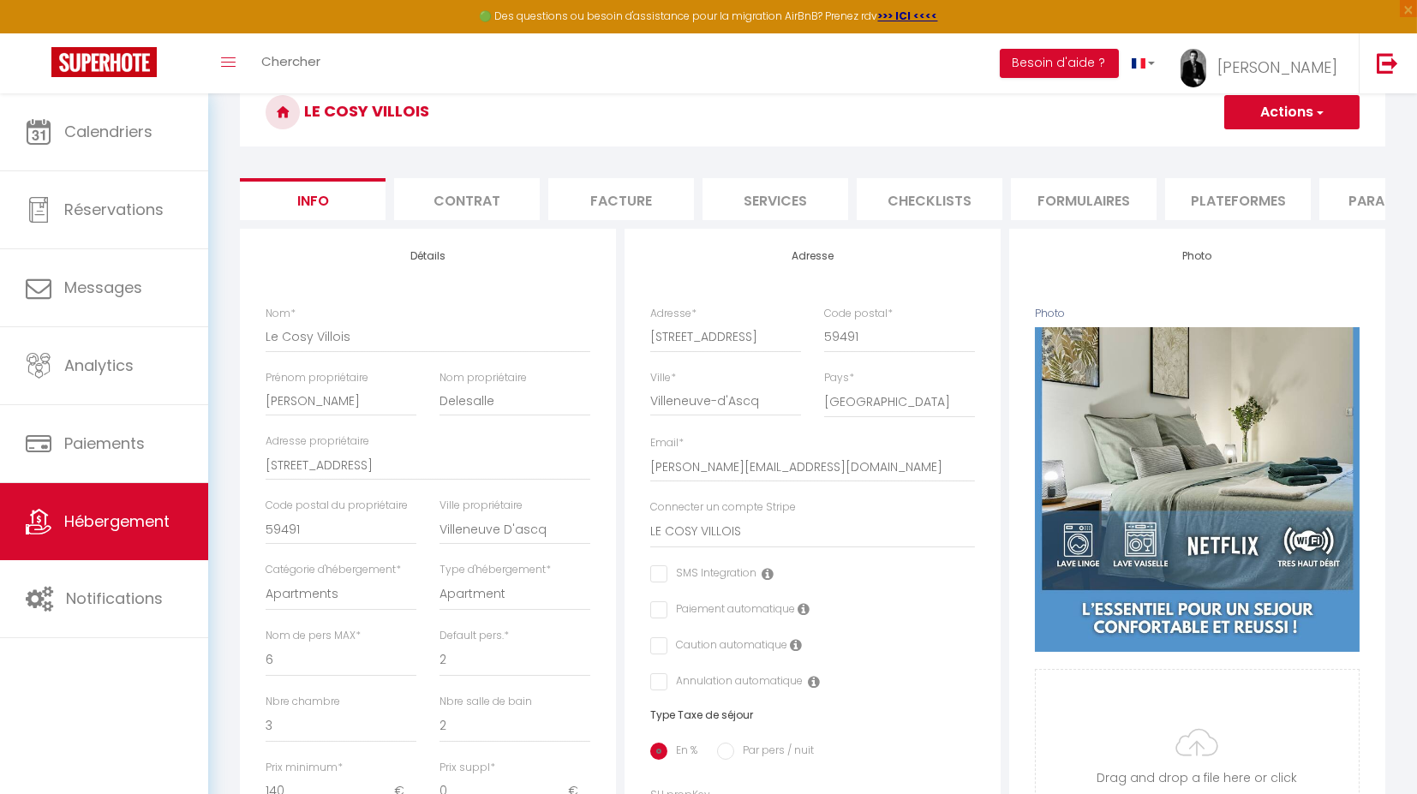
click at [763, 189] on li "Services" at bounding box center [776, 199] width 146 height 42
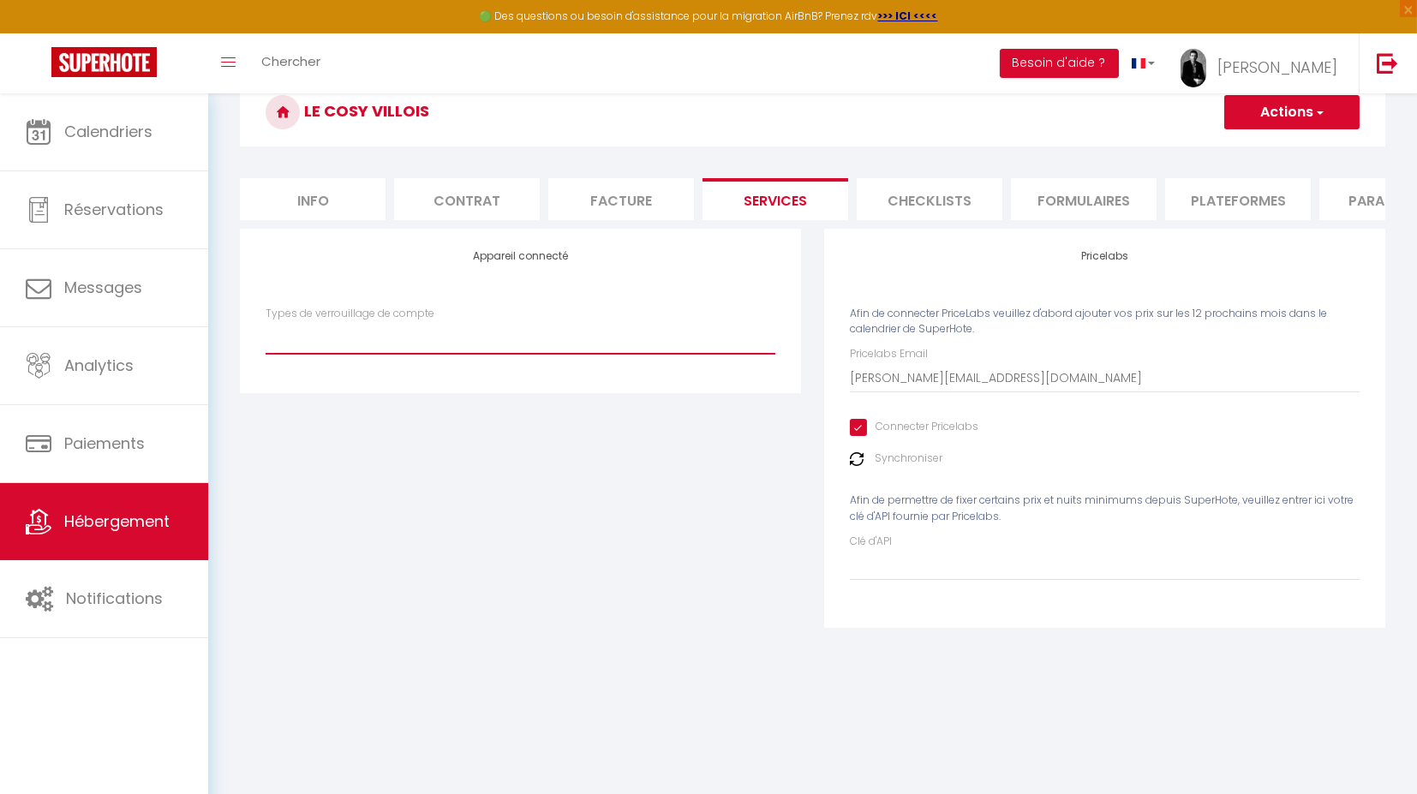
click at [359, 351] on select "IgloohomeV2" at bounding box center [521, 337] width 510 height 33
select select "IgloohomeV2"
click at [266, 335] on select "IgloohomeV2" at bounding box center [521, 337] width 510 height 33
checkbox input "false"
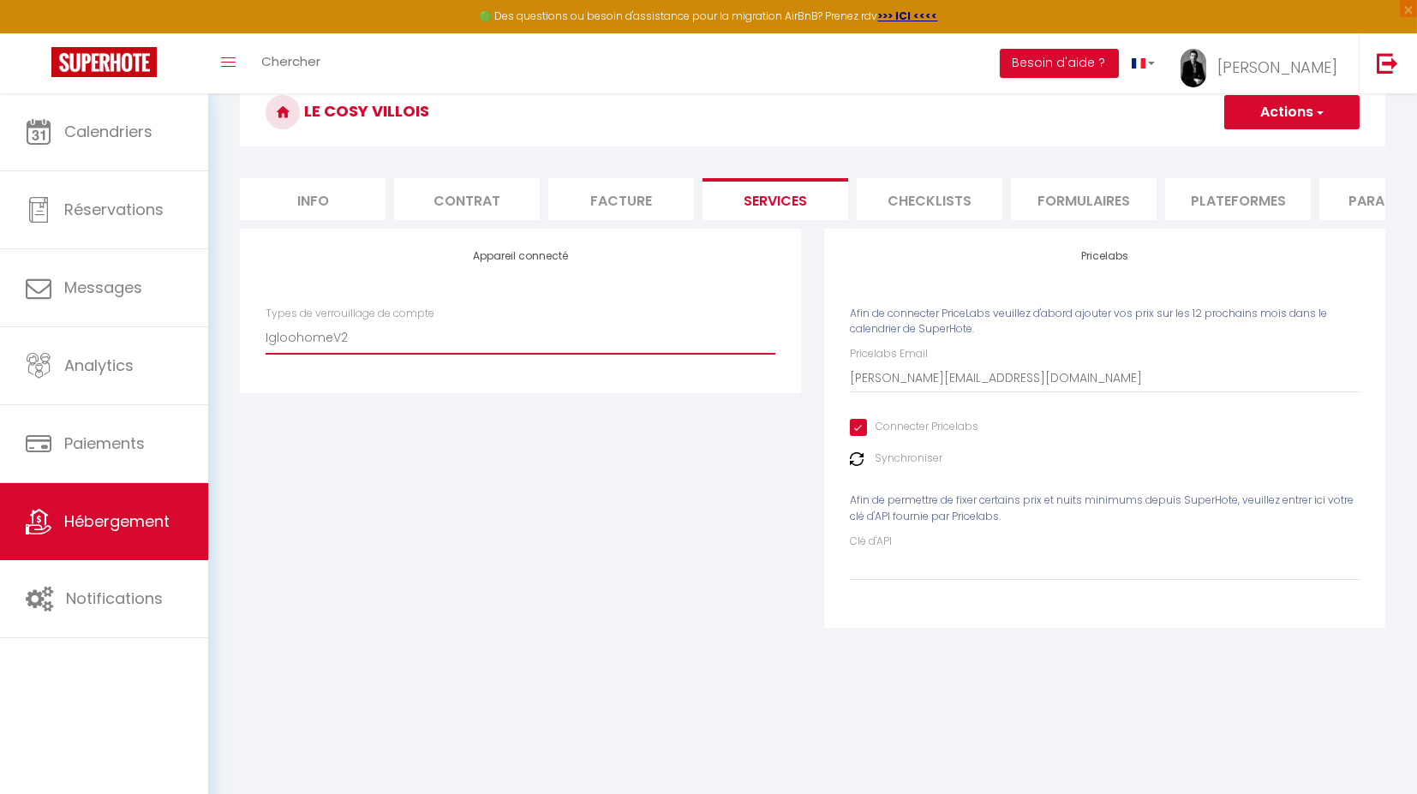
checkbox input "false"
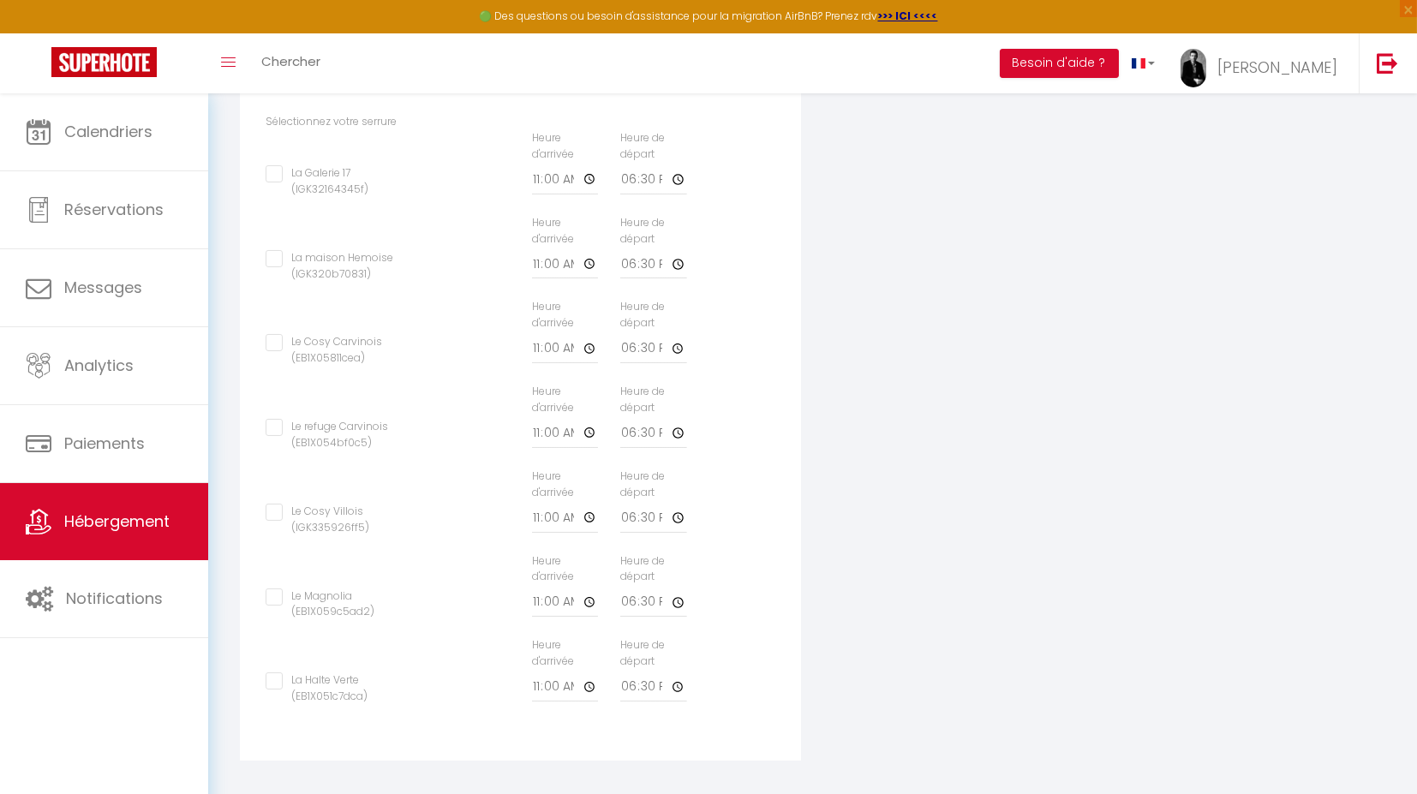
scroll to position [717, 0]
click at [272, 507] on input "Le Cosy Villois (IGK335926ff5)" at bounding box center [343, 502] width 155 height 17
checkbox input "true"
checkbox input "false"
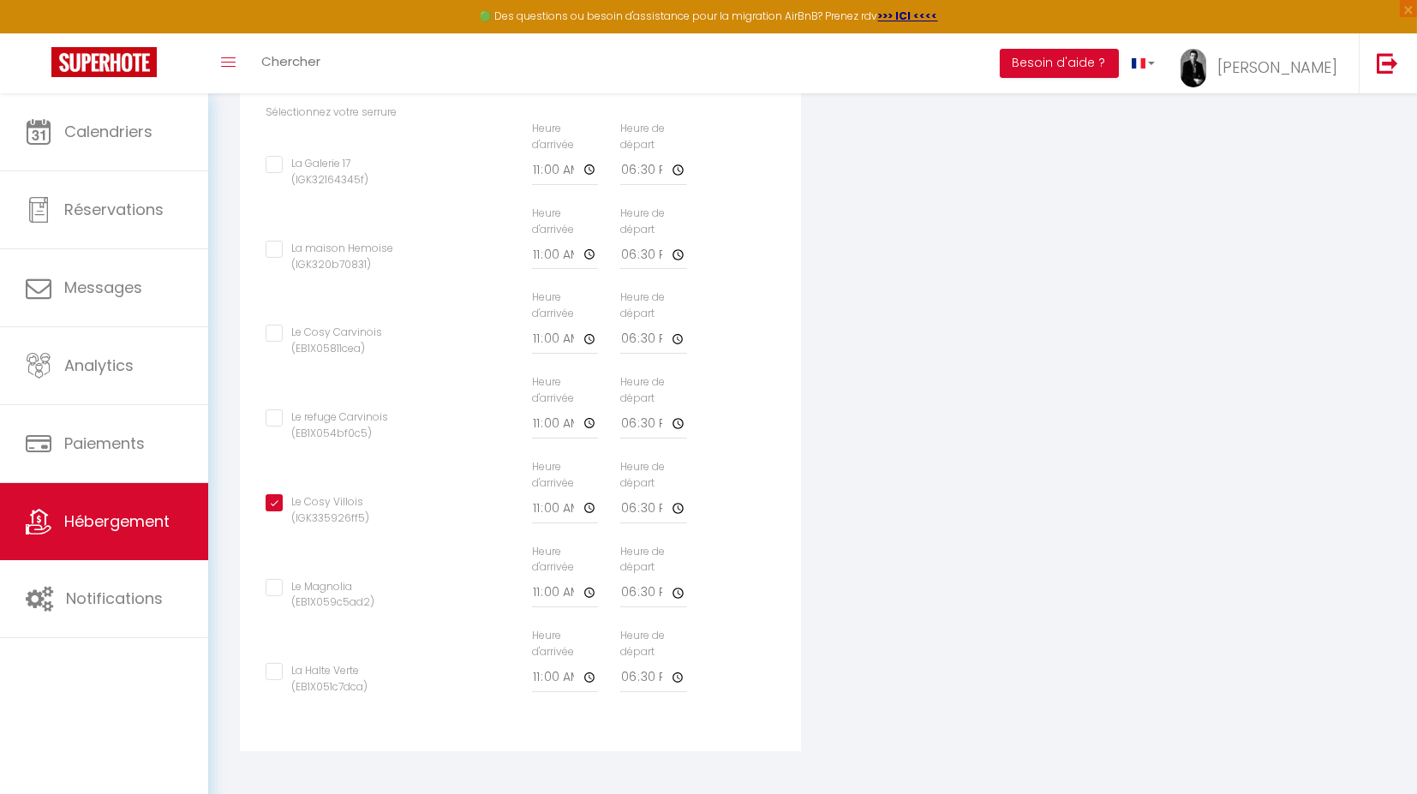
checkbox input "false"
click at [680, 506] on input "18:30" at bounding box center [653, 509] width 66 height 31
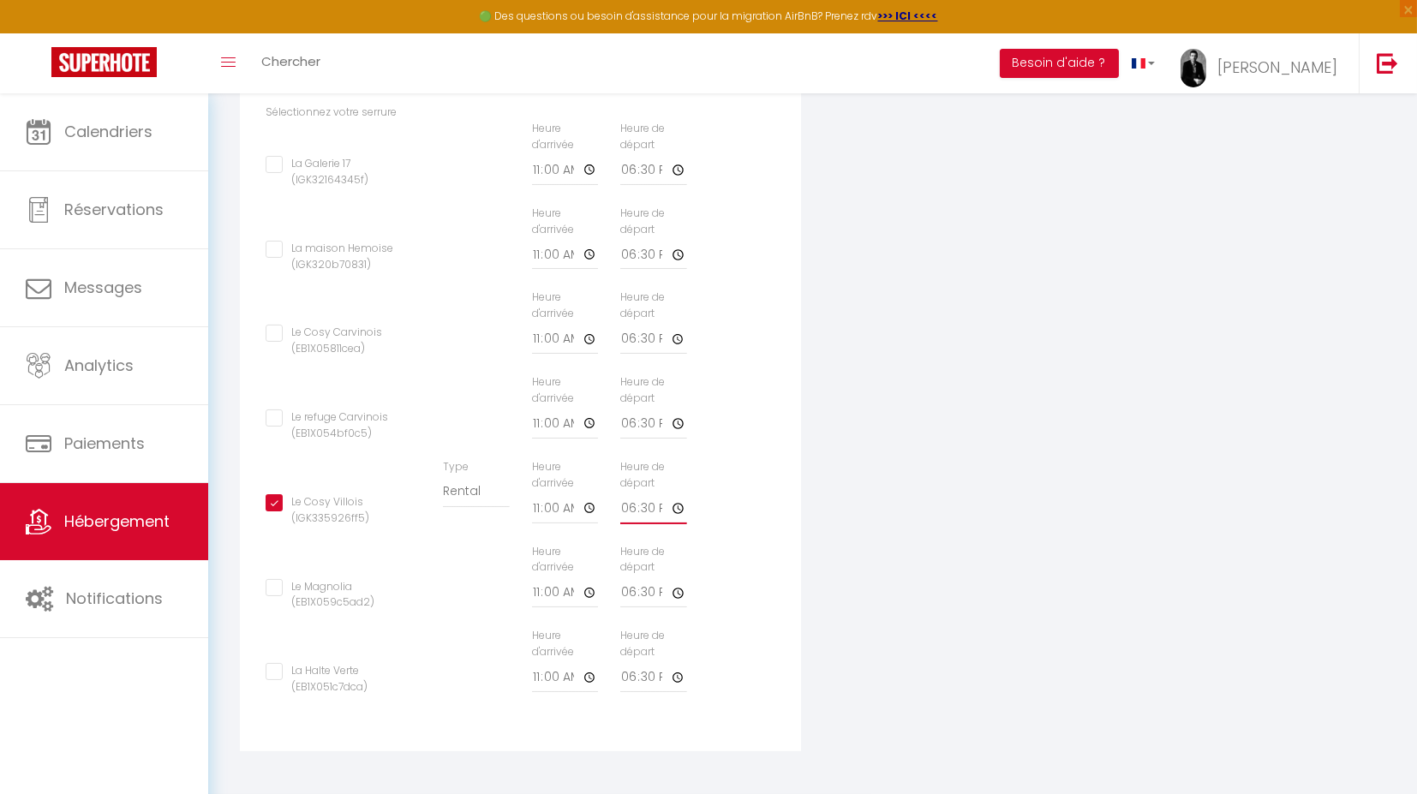
type input "11:30"
checkbox input "false"
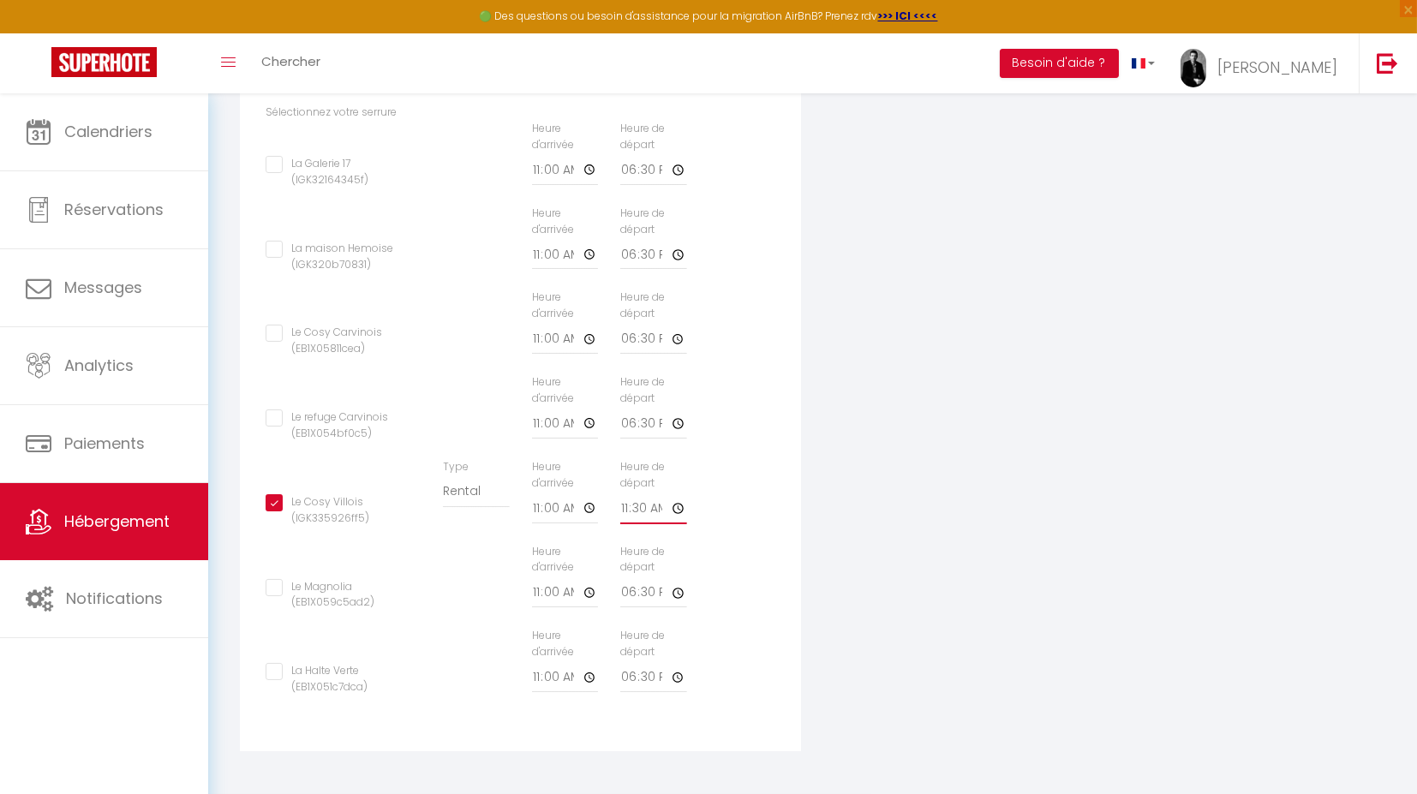
checkbox input "false"
type input "11:00"
checkbox input "false"
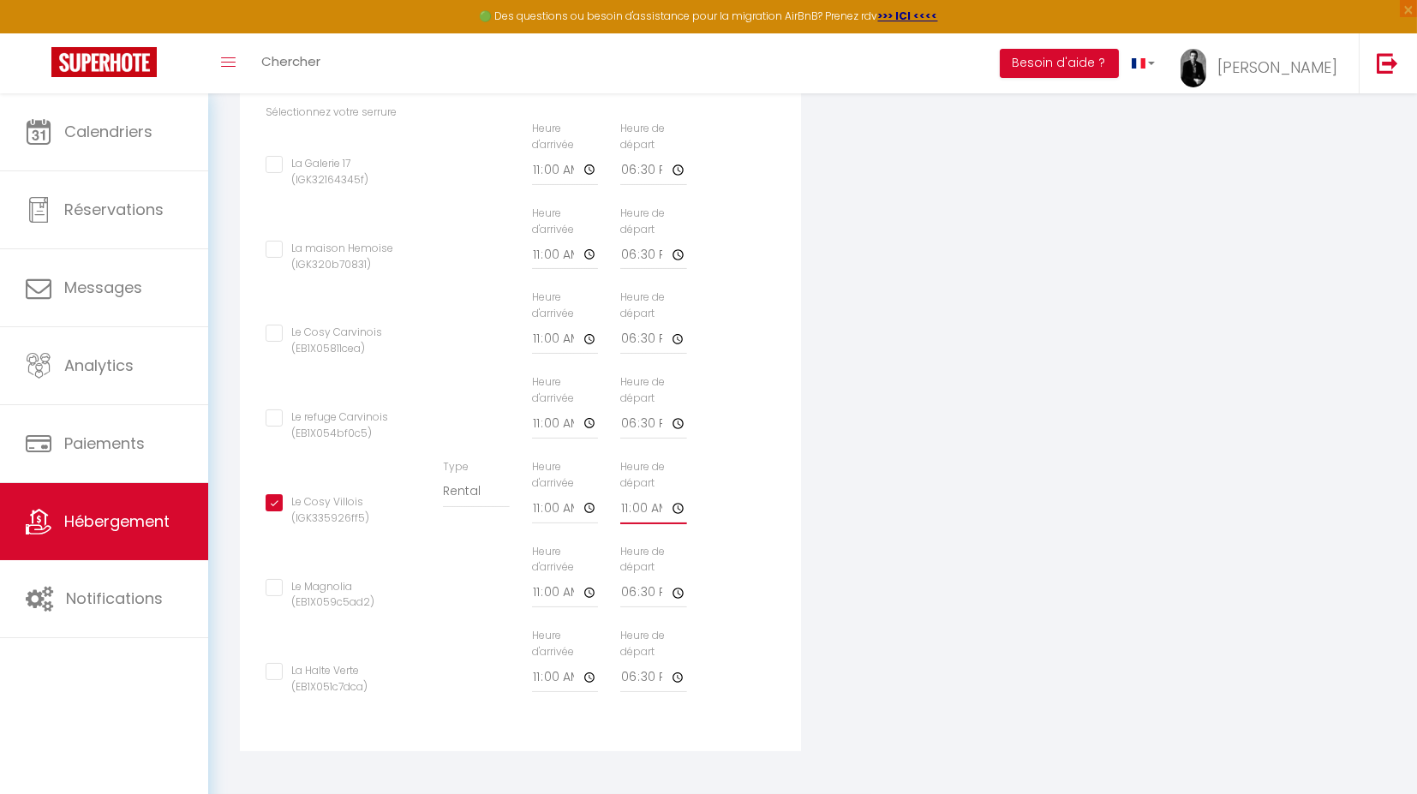
checkbox input "false"
type input "11:00"
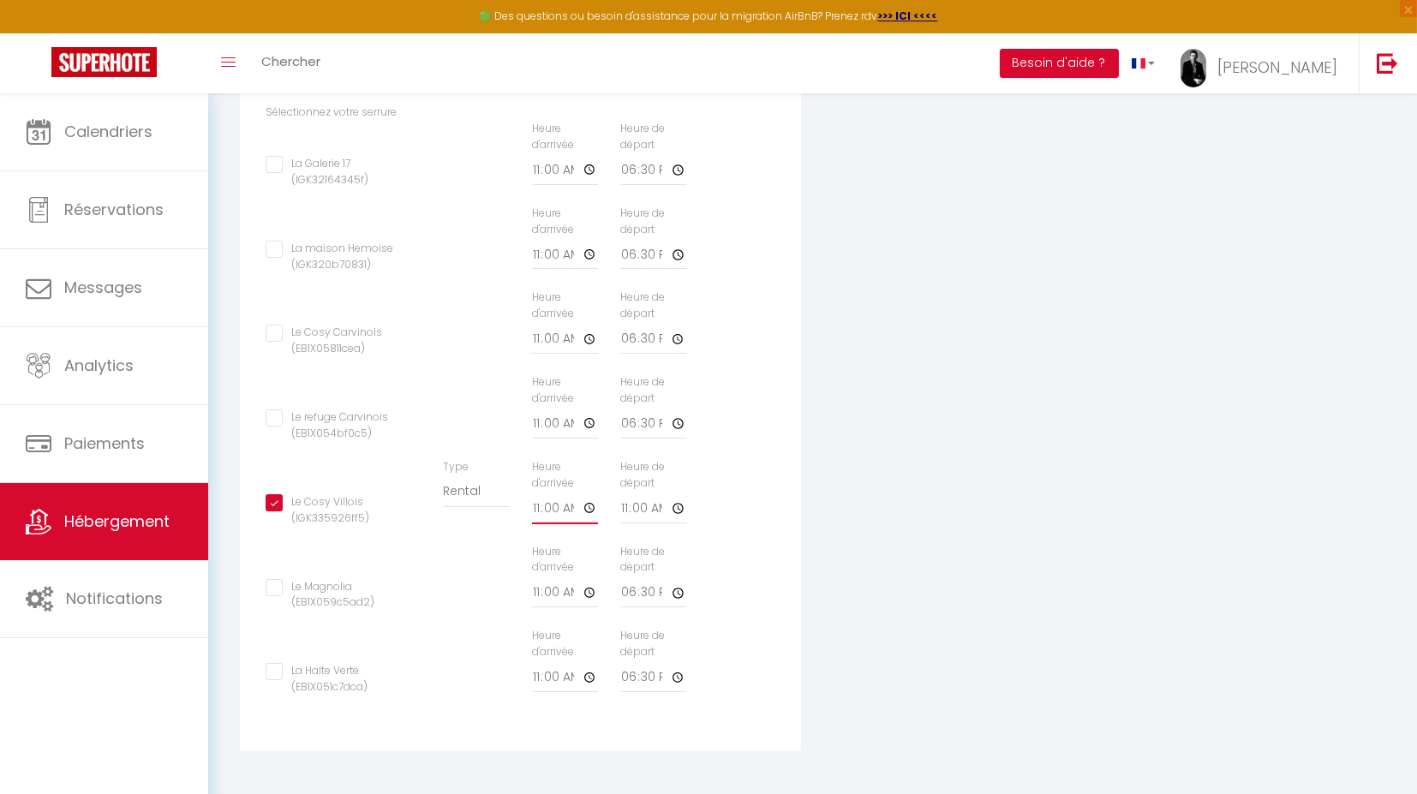
click at [587, 511] on input "11:00" at bounding box center [565, 509] width 66 height 31
type input "16:00"
checkbox input "false"
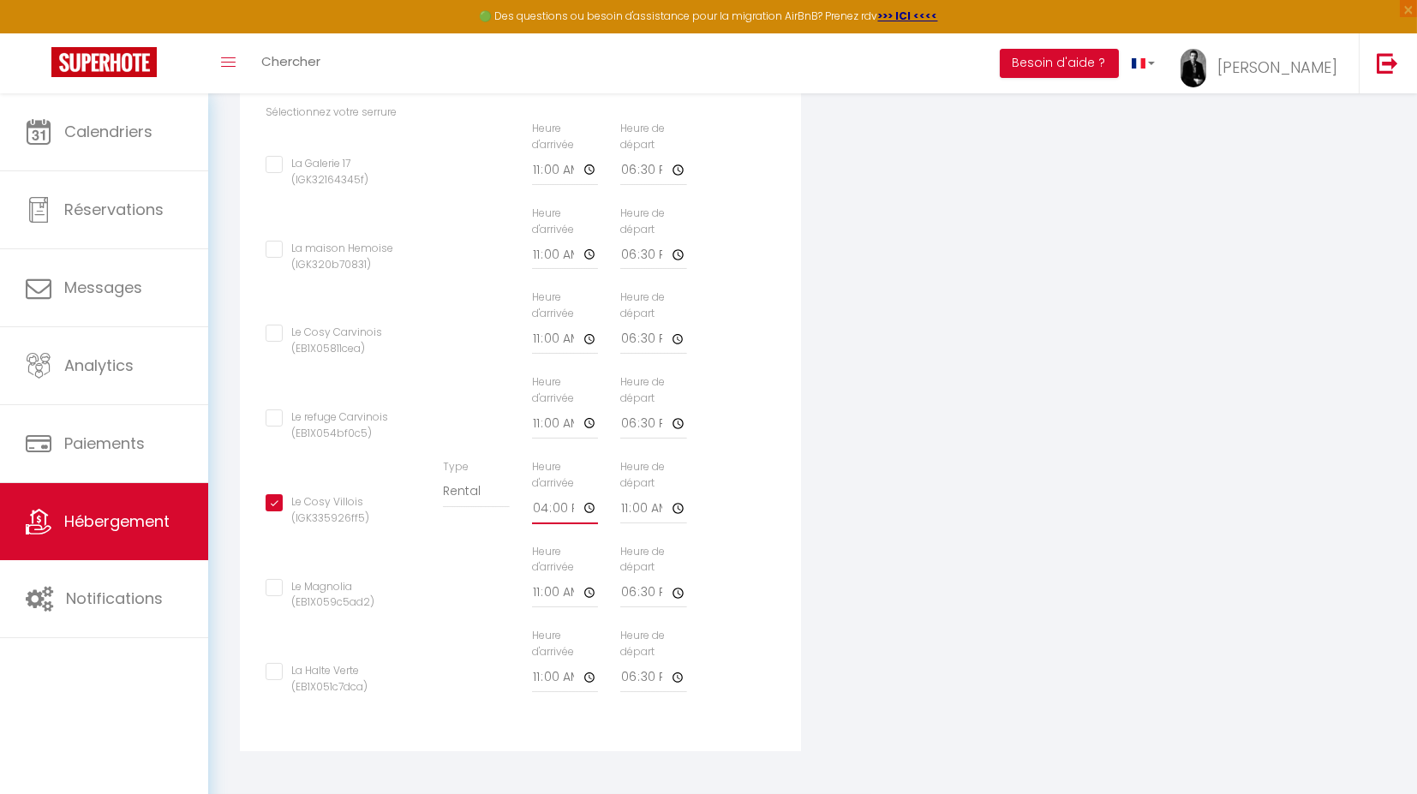
checkbox input "false"
type input "16:00"
click at [761, 548] on div "Le Magnolia (EB1X059c5ad2) Type Building [GEOGRAPHIC_DATA] Heure d'arrivée 11:0…" at bounding box center [521, 586] width 533 height 85
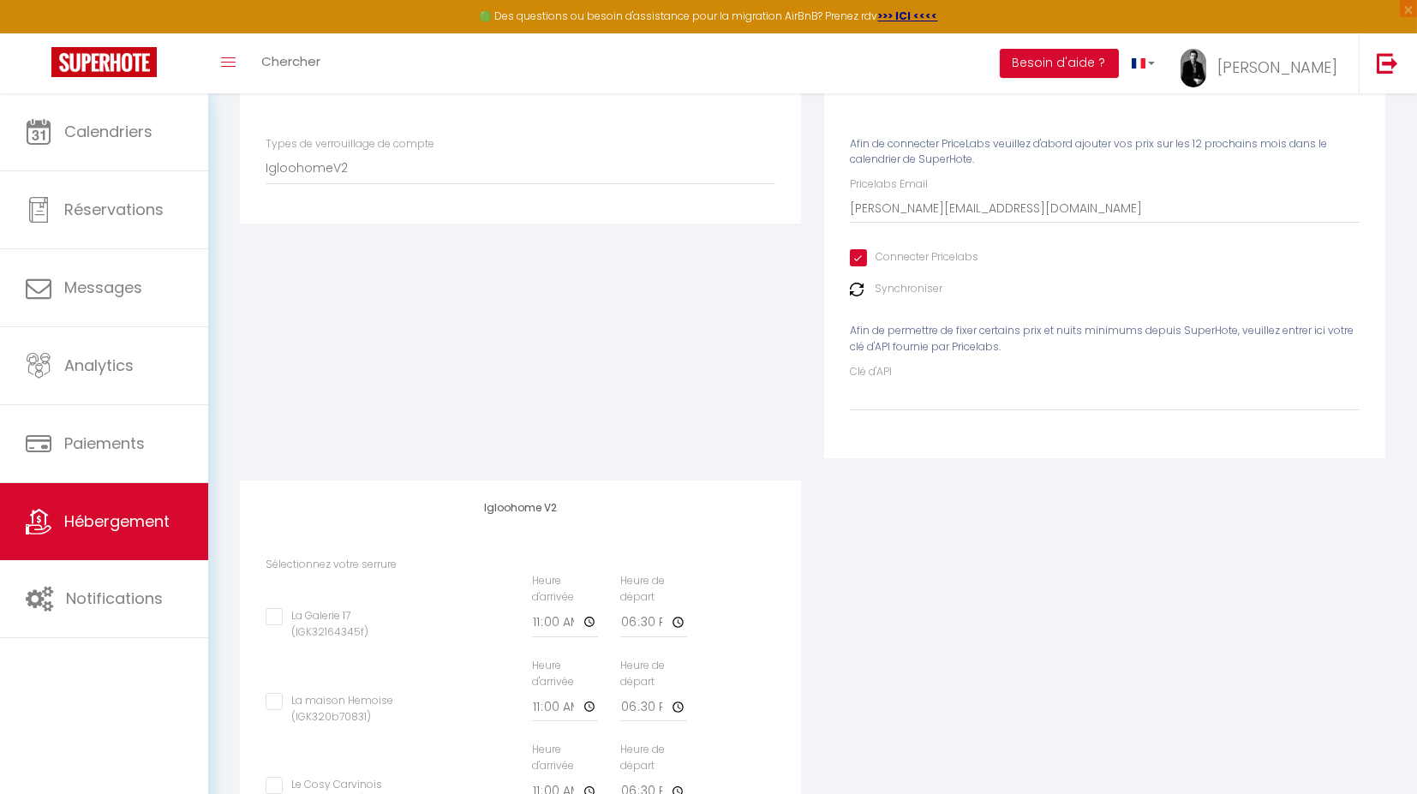
scroll to position [0, 0]
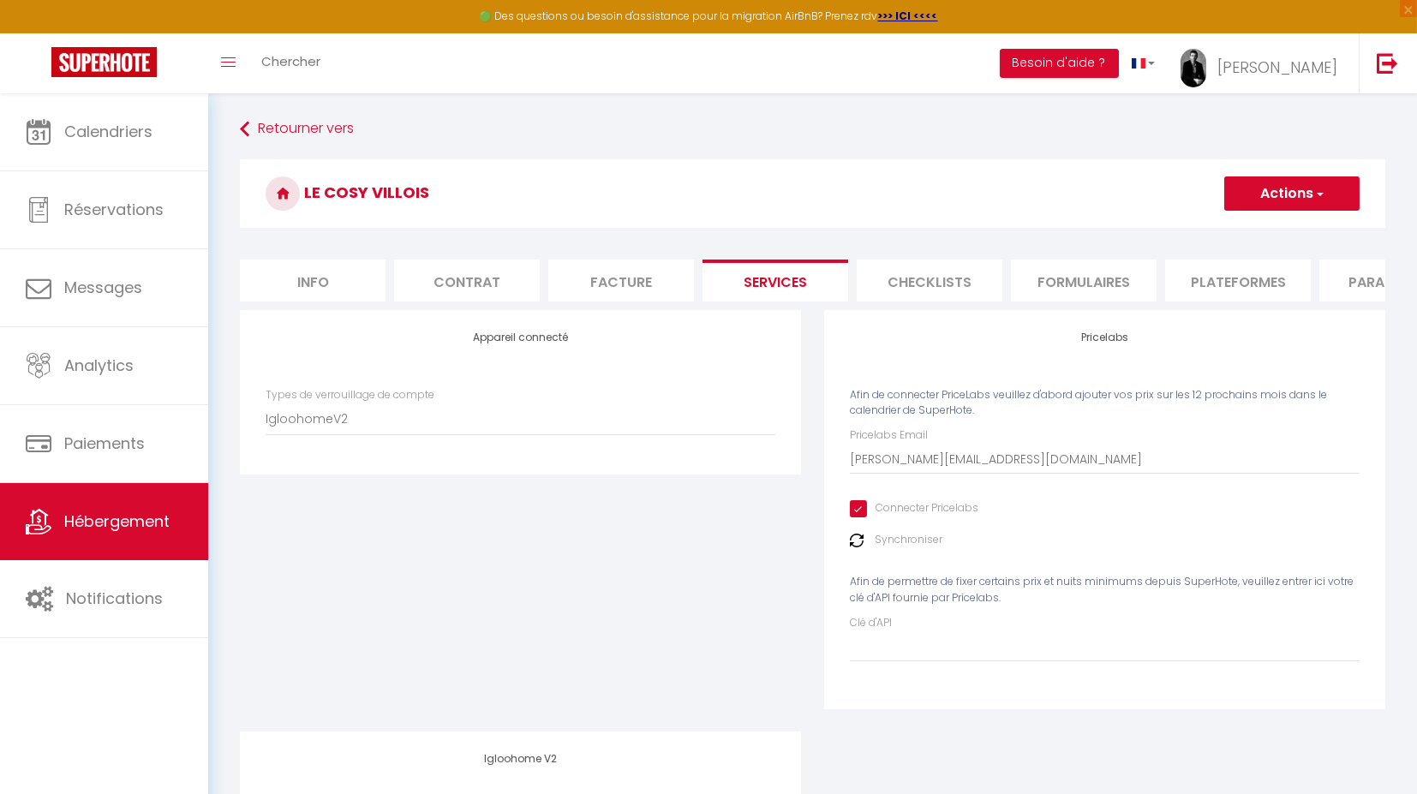
click at [1325, 198] on button "Actions" at bounding box center [1292, 194] width 135 height 34
click at [1284, 229] on link "Enregistrer" at bounding box center [1291, 231] width 135 height 22
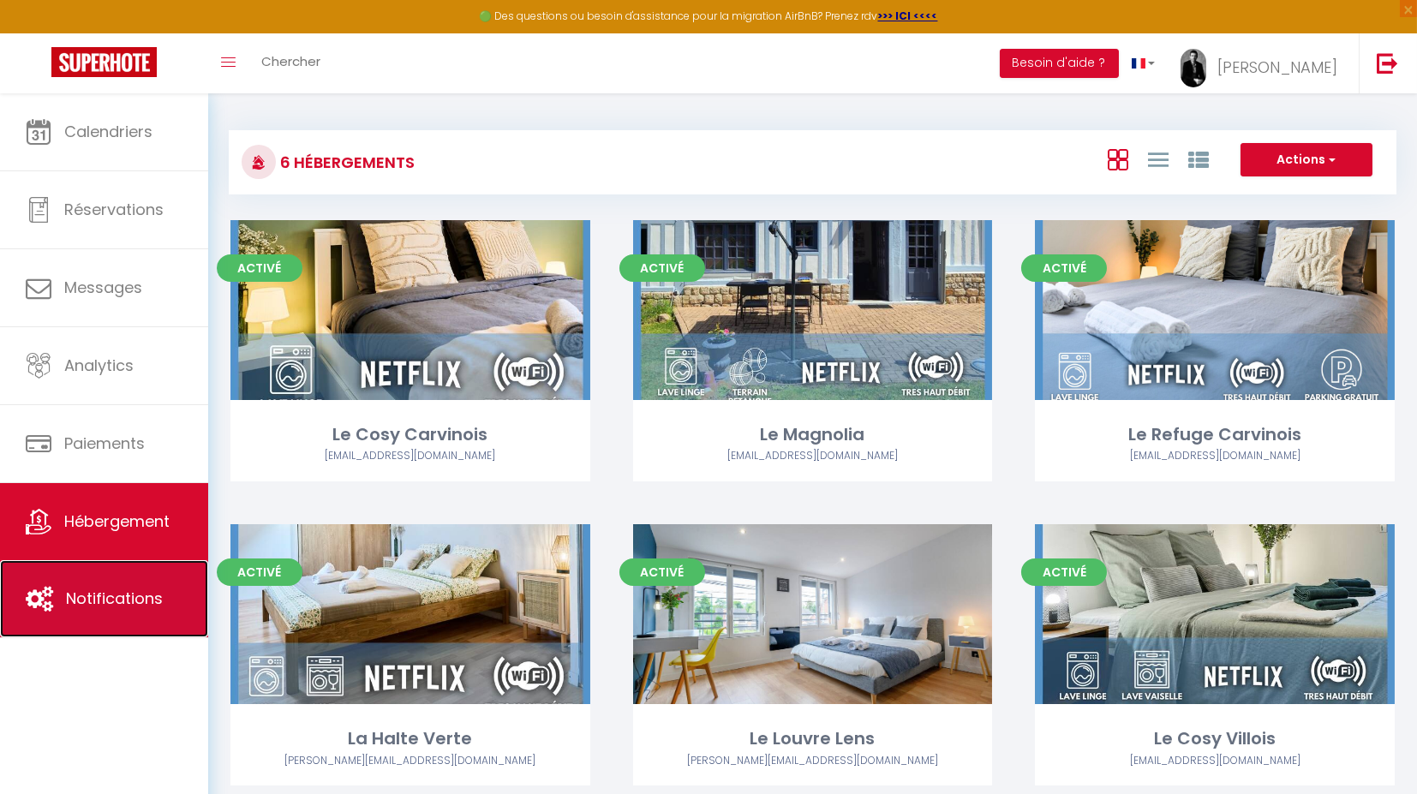
click at [149, 591] on span "Notifications" at bounding box center [114, 598] width 97 height 21
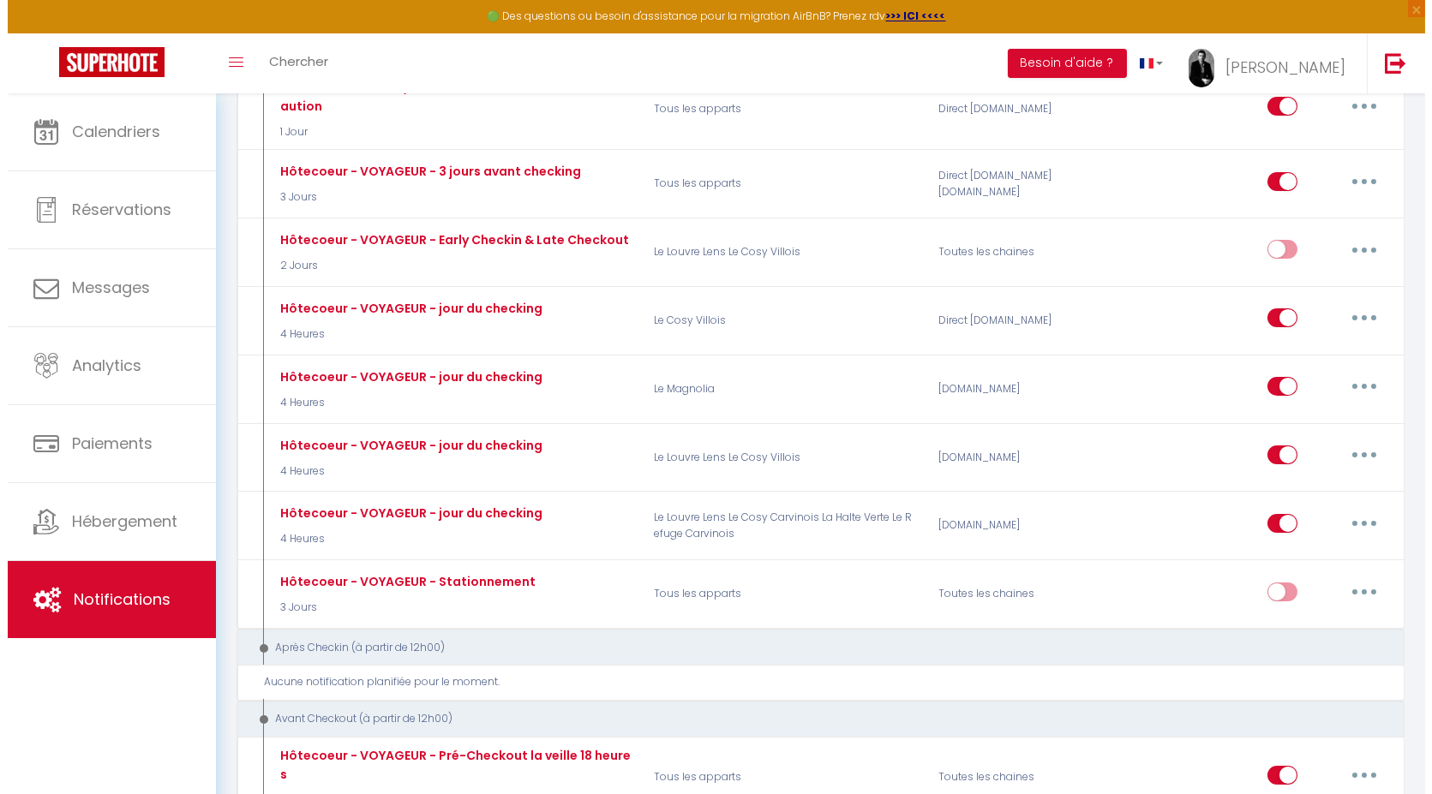
scroll to position [911, 0]
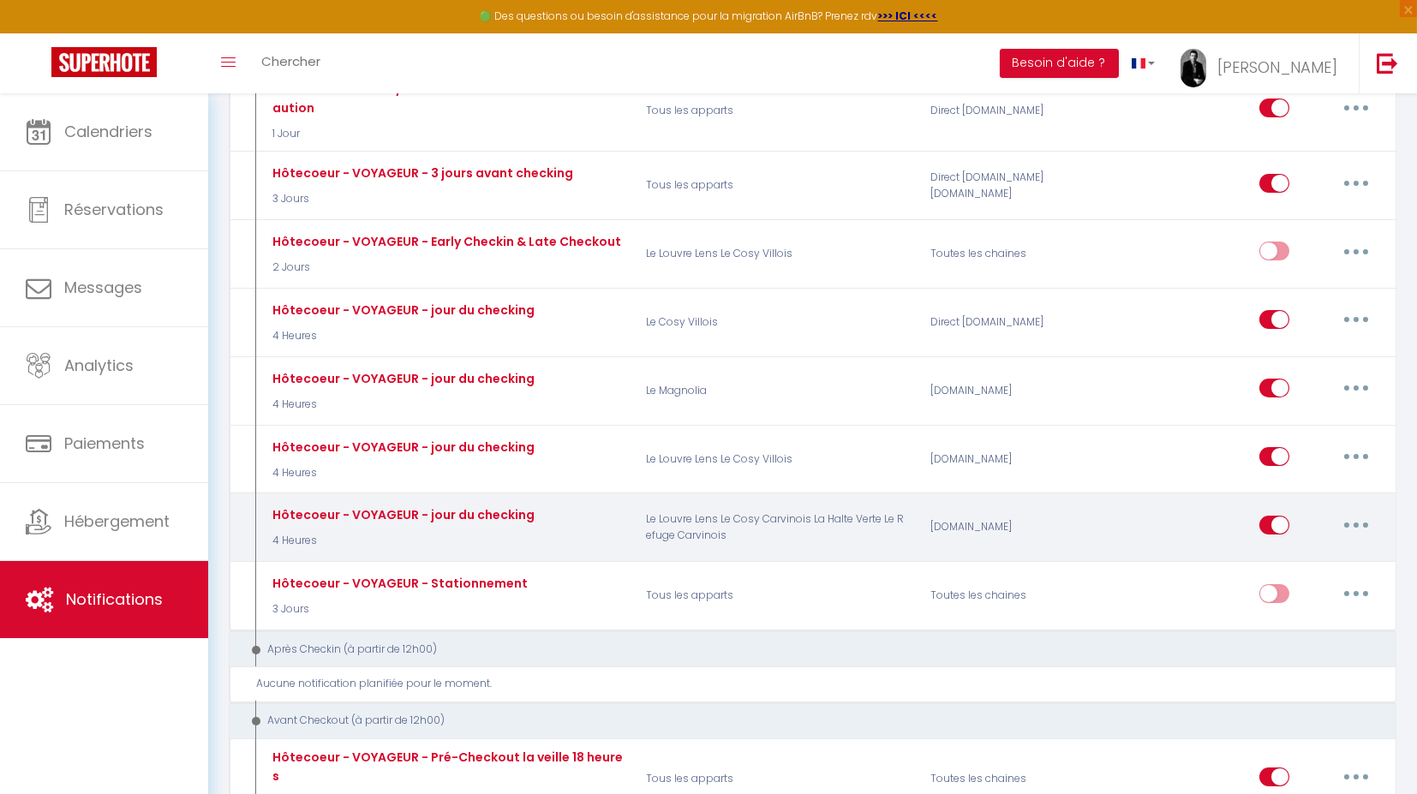
click at [1353, 512] on button "button" at bounding box center [1357, 525] width 48 height 27
click at [1298, 555] on link "Editer" at bounding box center [1312, 563] width 127 height 29
type input "Hôtecoeur - VOYAGEUR - jour du checking"
select select "4 Heures"
select select "if_booking_is_paid"
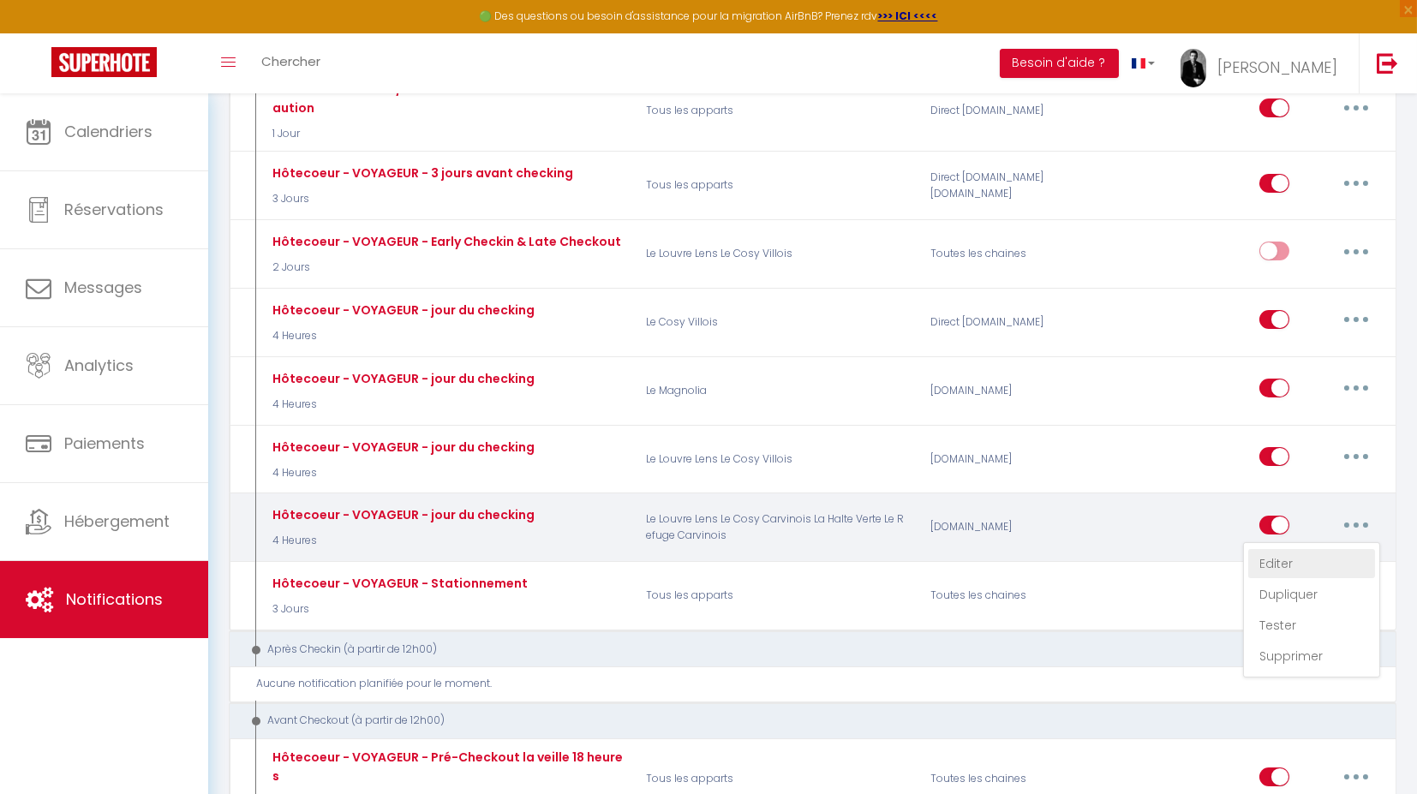
checkbox input "true"
checkbox input "false"
radio input "true"
type input "Votre code d'accès à [RENTAL:NAME] - [RENTAL:CITY]"
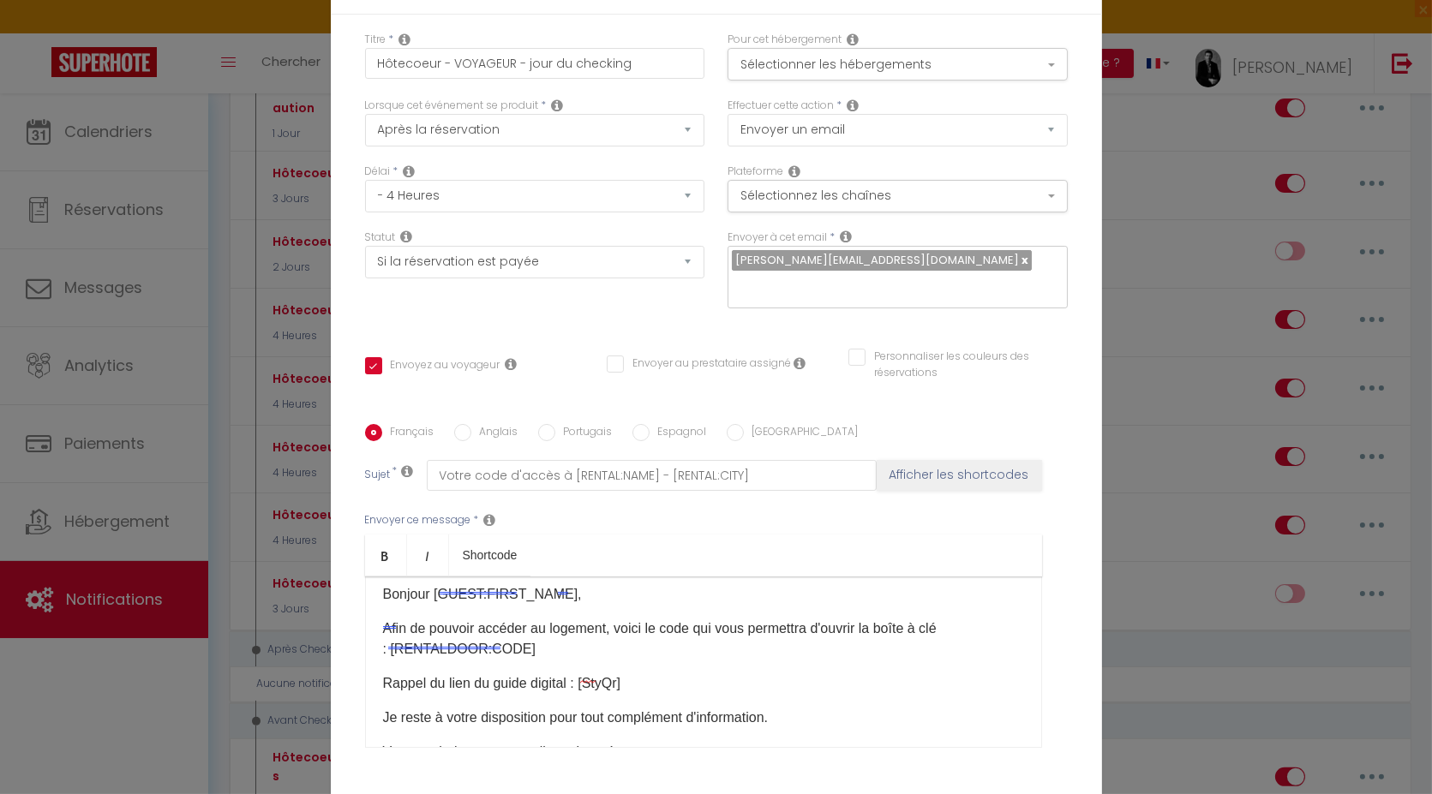
scroll to position [9, 0]
click at [866, 63] on button "Sélectionner les hébergements" at bounding box center [898, 64] width 340 height 33
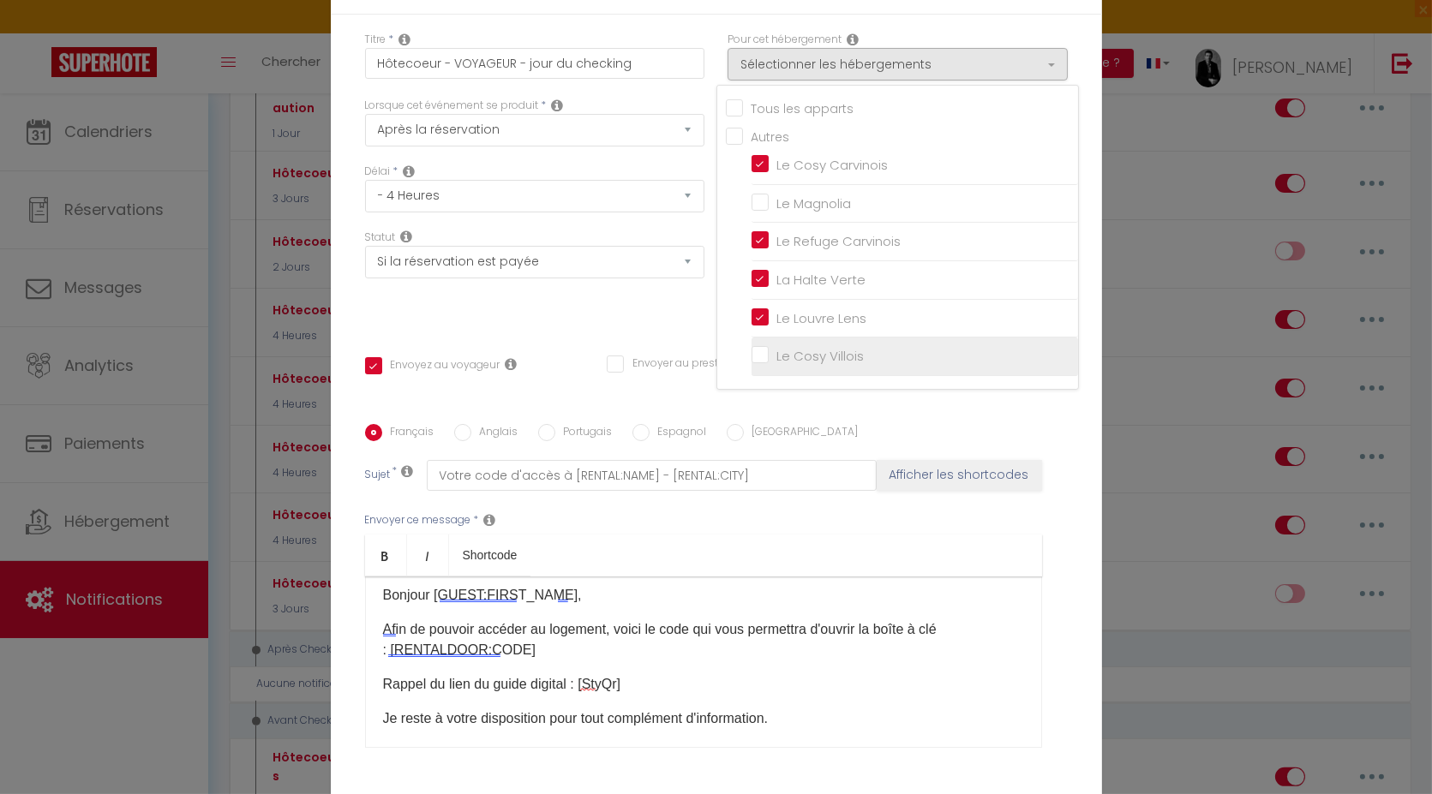
click at [752, 350] on input "Le Cosy Villois" at bounding box center [915, 356] width 326 height 17
checkbox input "true"
checkbox input "false"
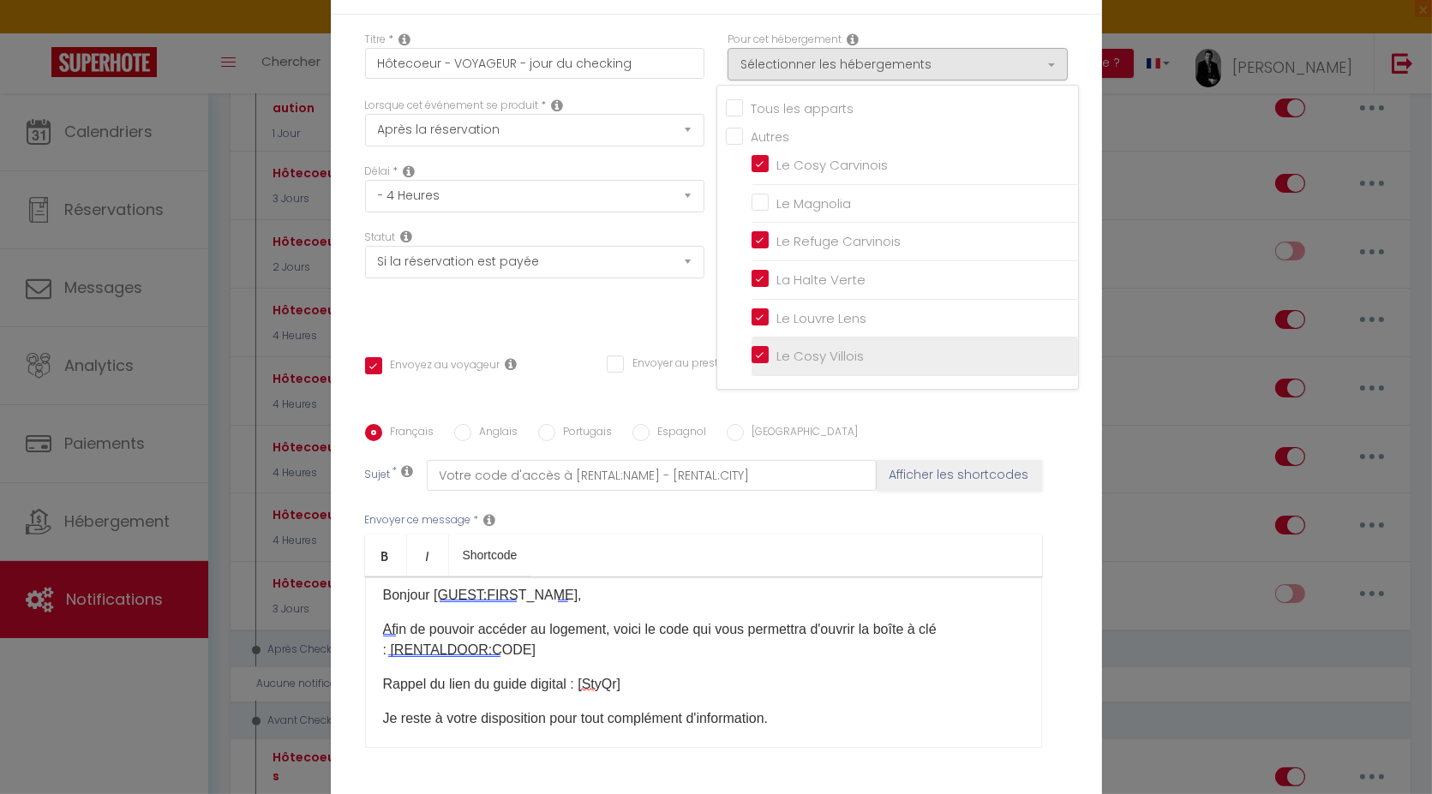
checkbox input "false"
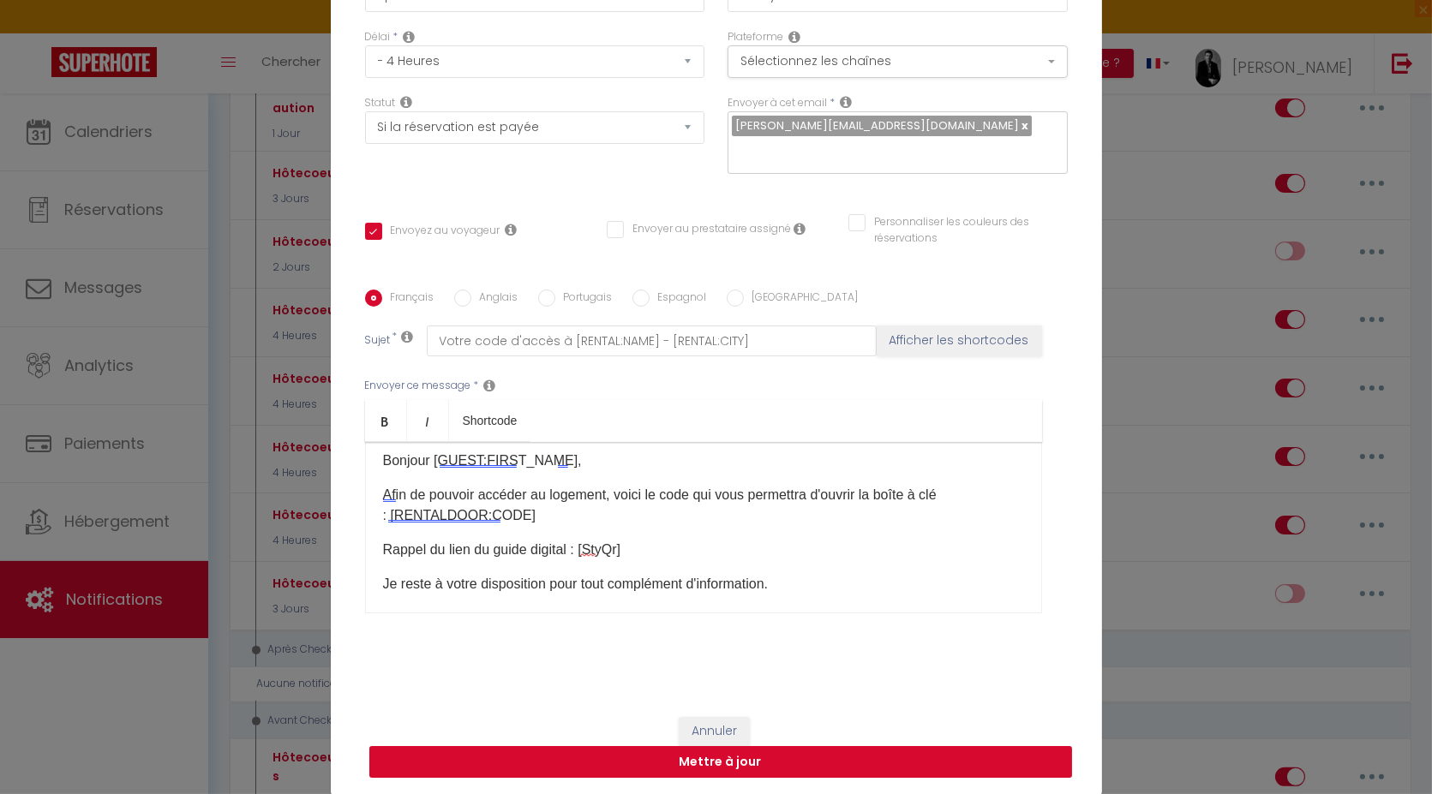
click at [753, 756] on button "Mettre à jour" at bounding box center [720, 762] width 703 height 33
checkbox input "true"
checkbox input "false"
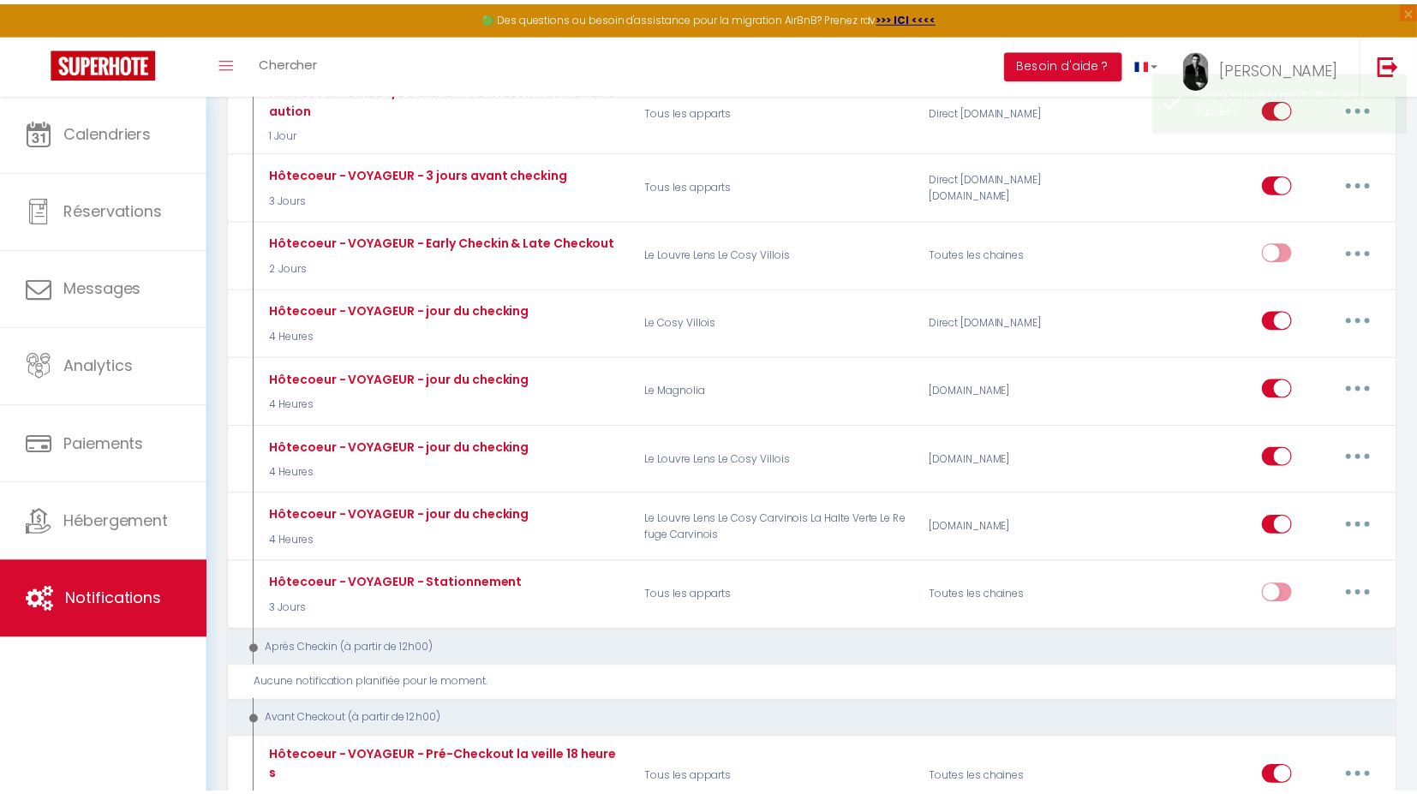
scroll to position [0, 0]
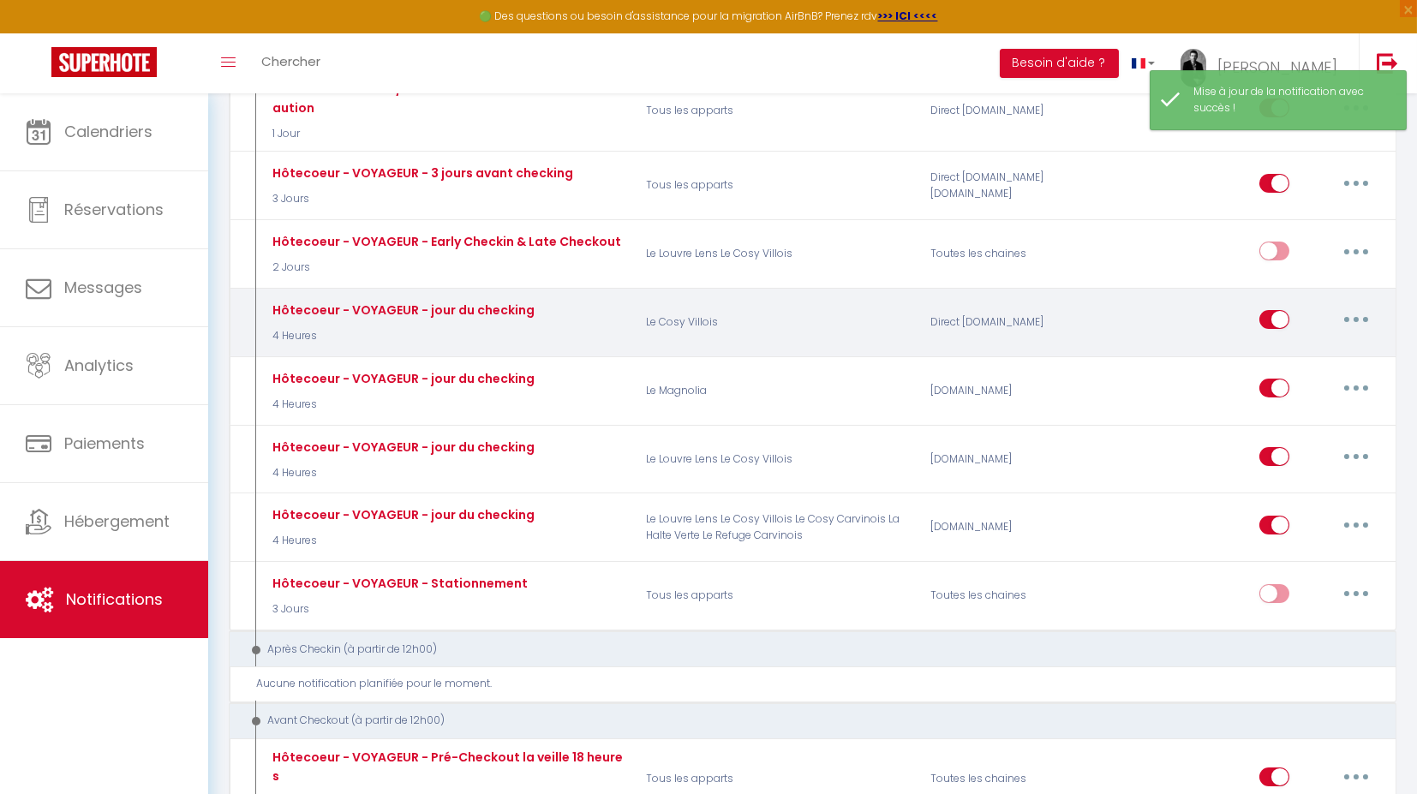
click at [1360, 310] on button "button" at bounding box center [1357, 319] width 48 height 27
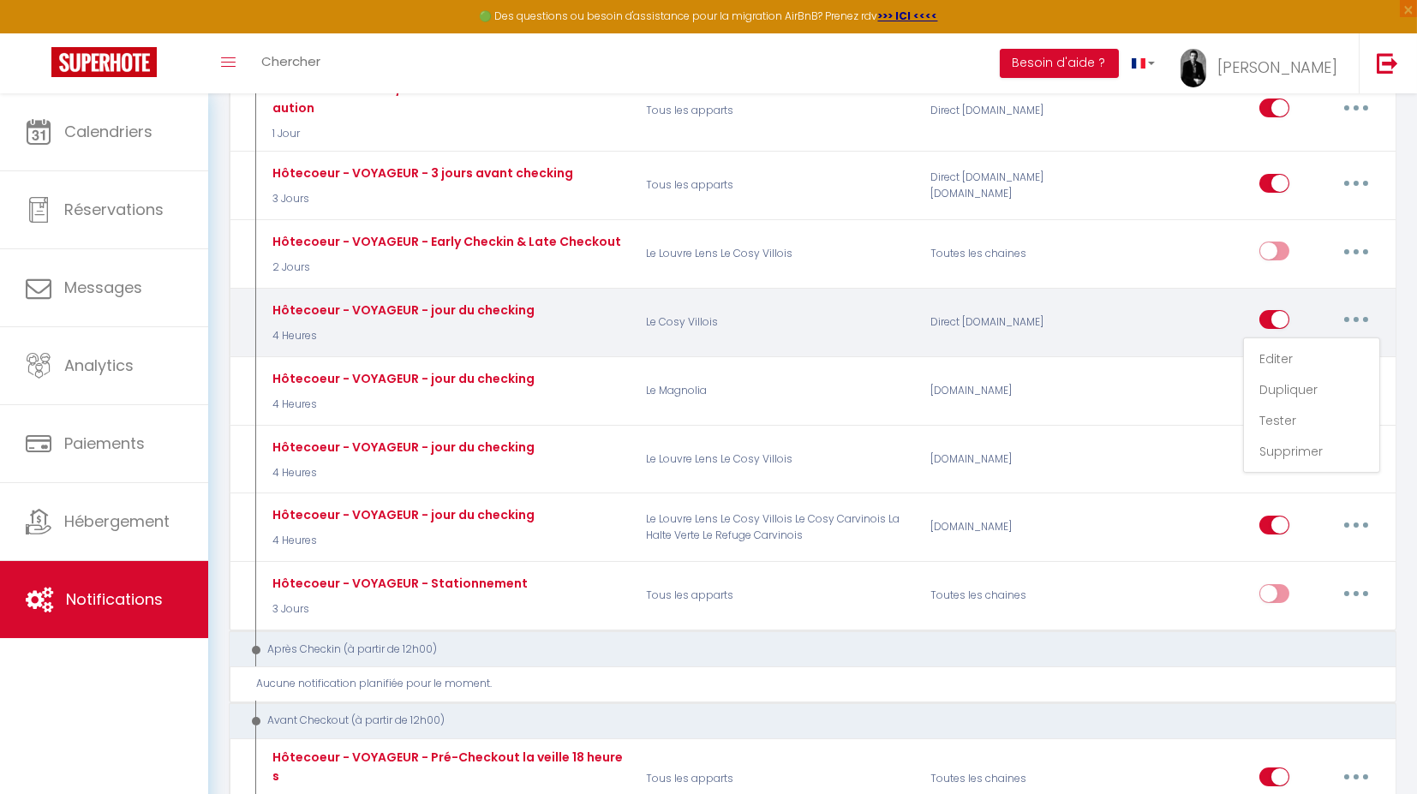
click at [1264, 310] on input "checkbox" at bounding box center [1275, 323] width 30 height 26
checkbox input "false"
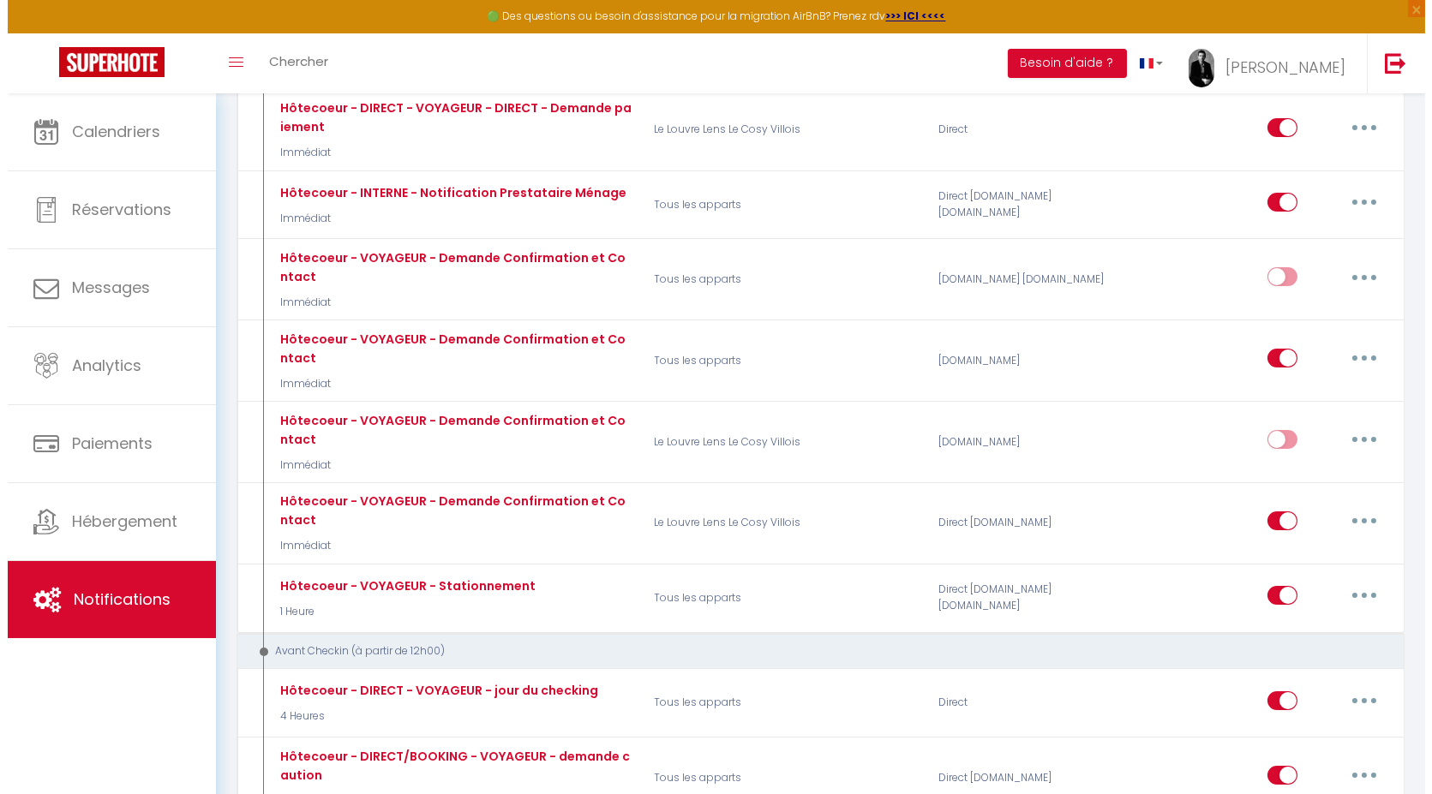
scroll to position [249, 0]
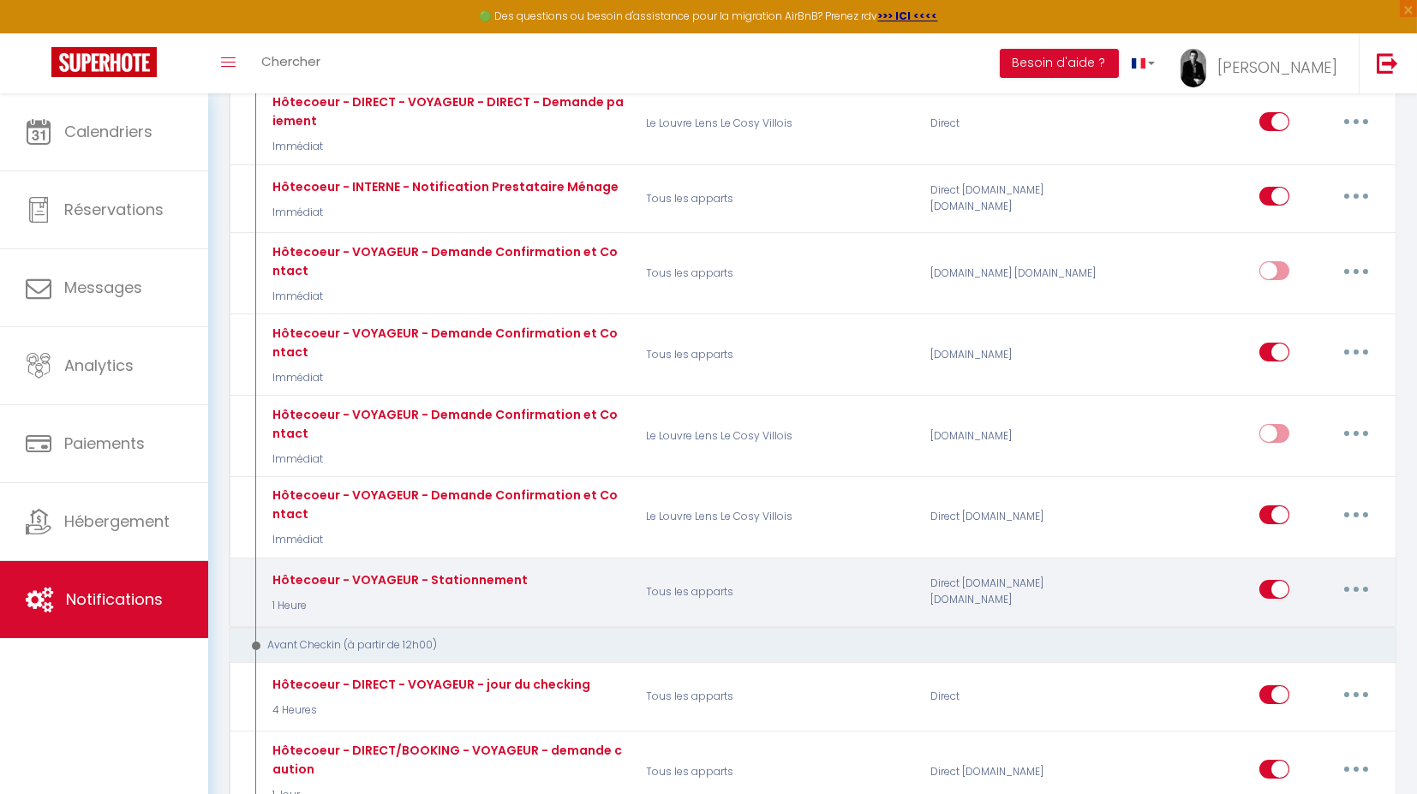
click at [1342, 581] on button "button" at bounding box center [1357, 589] width 48 height 27
click at [1301, 620] on link "Editer" at bounding box center [1312, 628] width 127 height 29
type input "Hôtecoeur - VOYAGEUR - Stationnement"
select select "1 Heure"
select select "if_booking_is_paid"
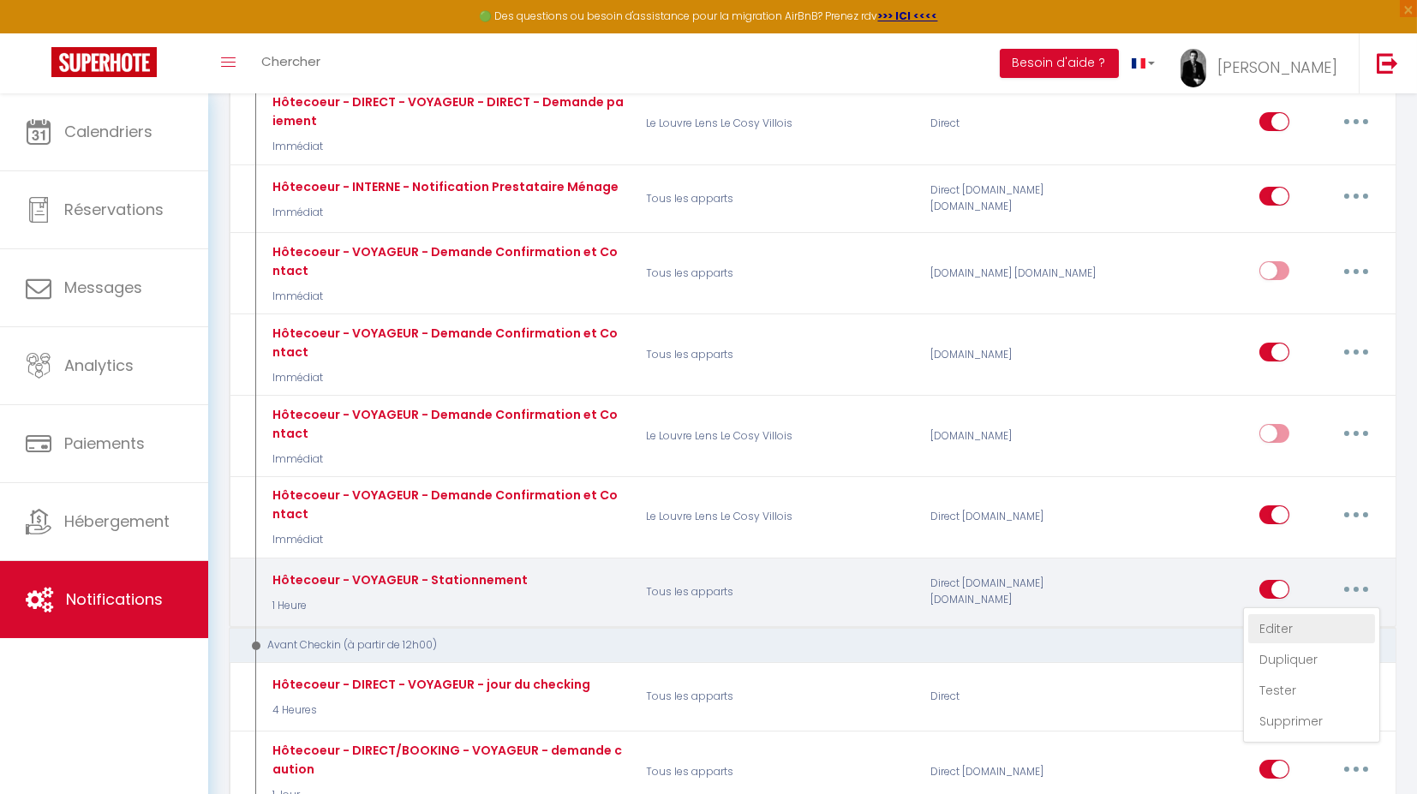
checkbox input "true"
checkbox input "false"
radio input "true"
type input "Votre réservation à [RENTAL:CITY] : Le stationnement durant votre séjour"
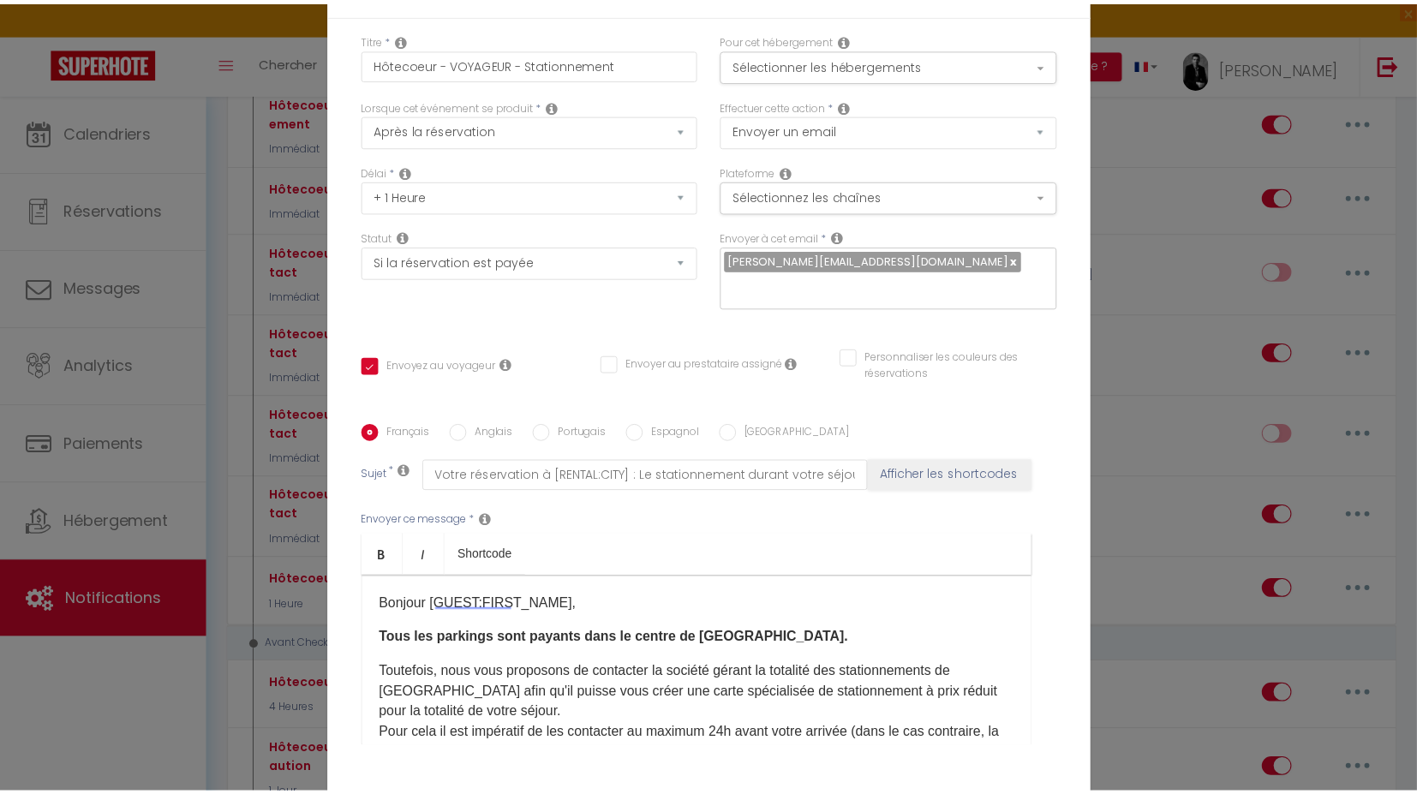
scroll to position [135, 0]
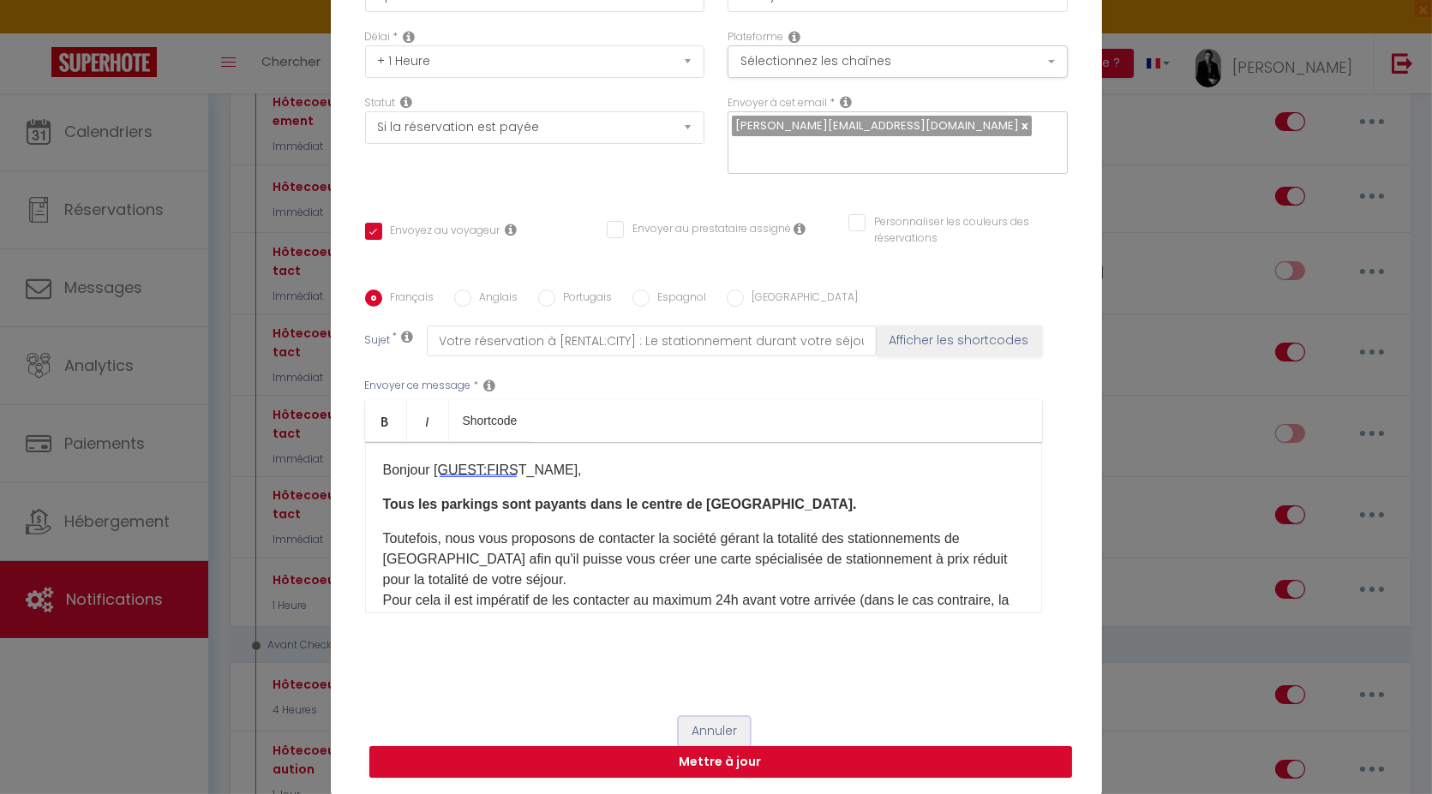
click at [719, 730] on button "Annuler" at bounding box center [714, 731] width 71 height 29
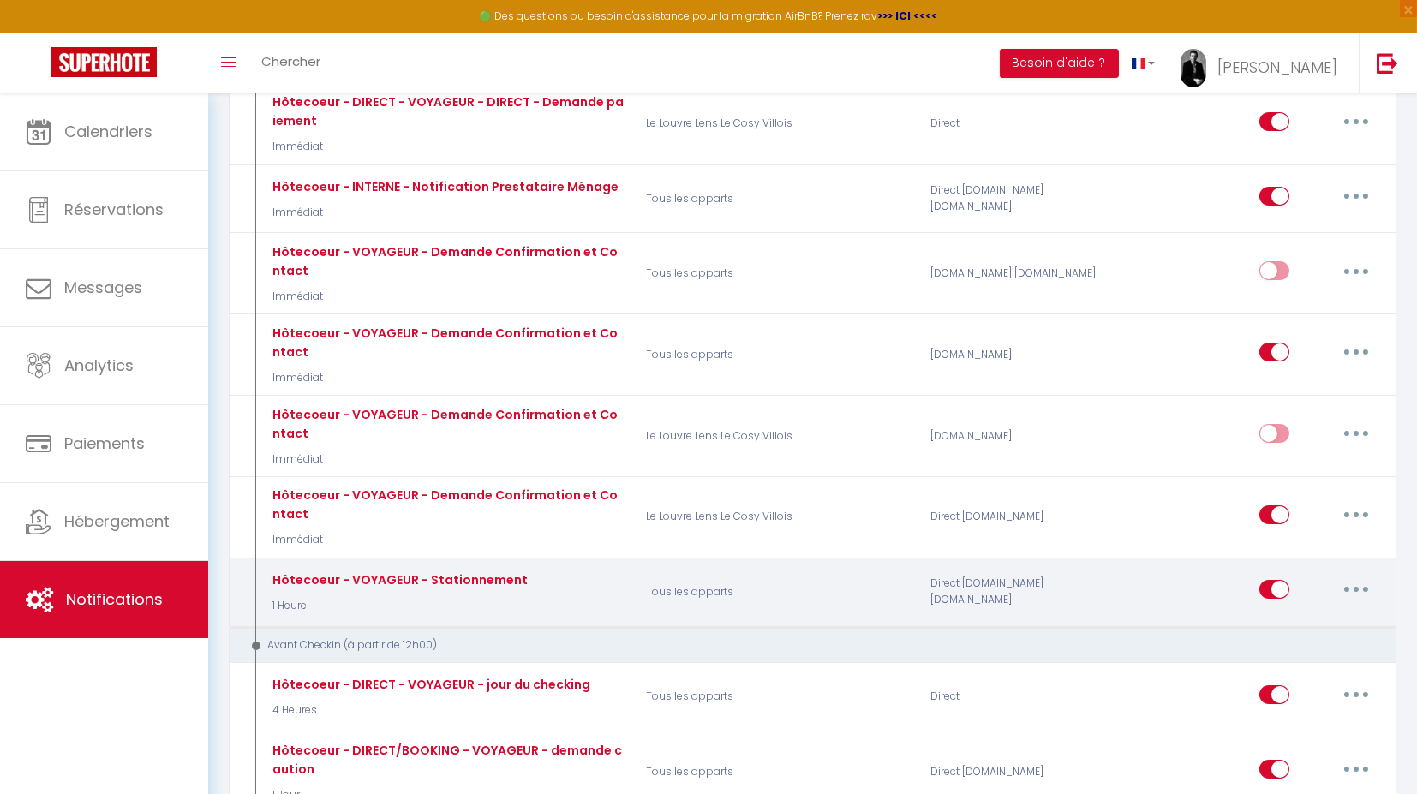
click at [1363, 578] on button "button" at bounding box center [1357, 589] width 48 height 27
click at [1270, 587] on input "checkbox" at bounding box center [1275, 593] width 30 height 26
checkbox input "false"
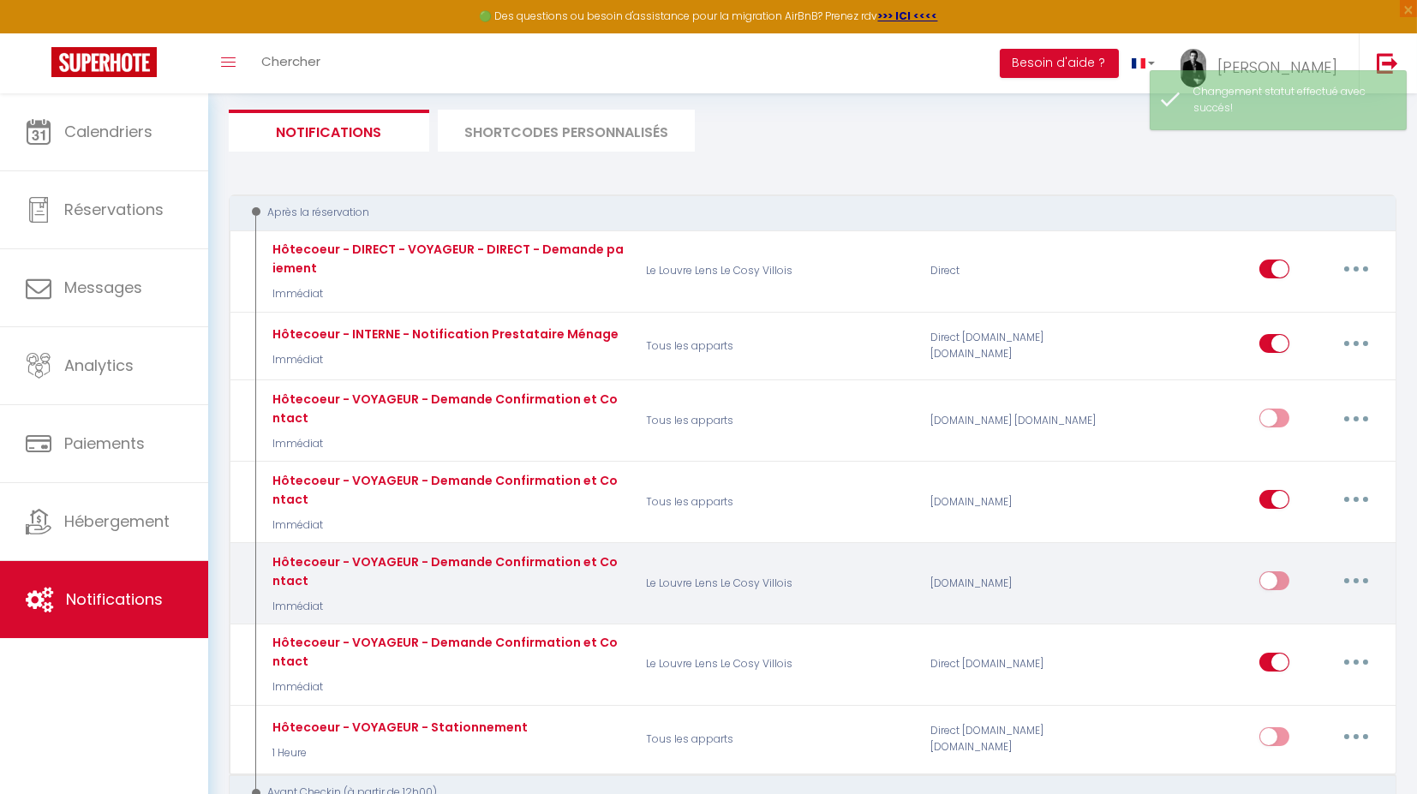
scroll to position [149, 0]
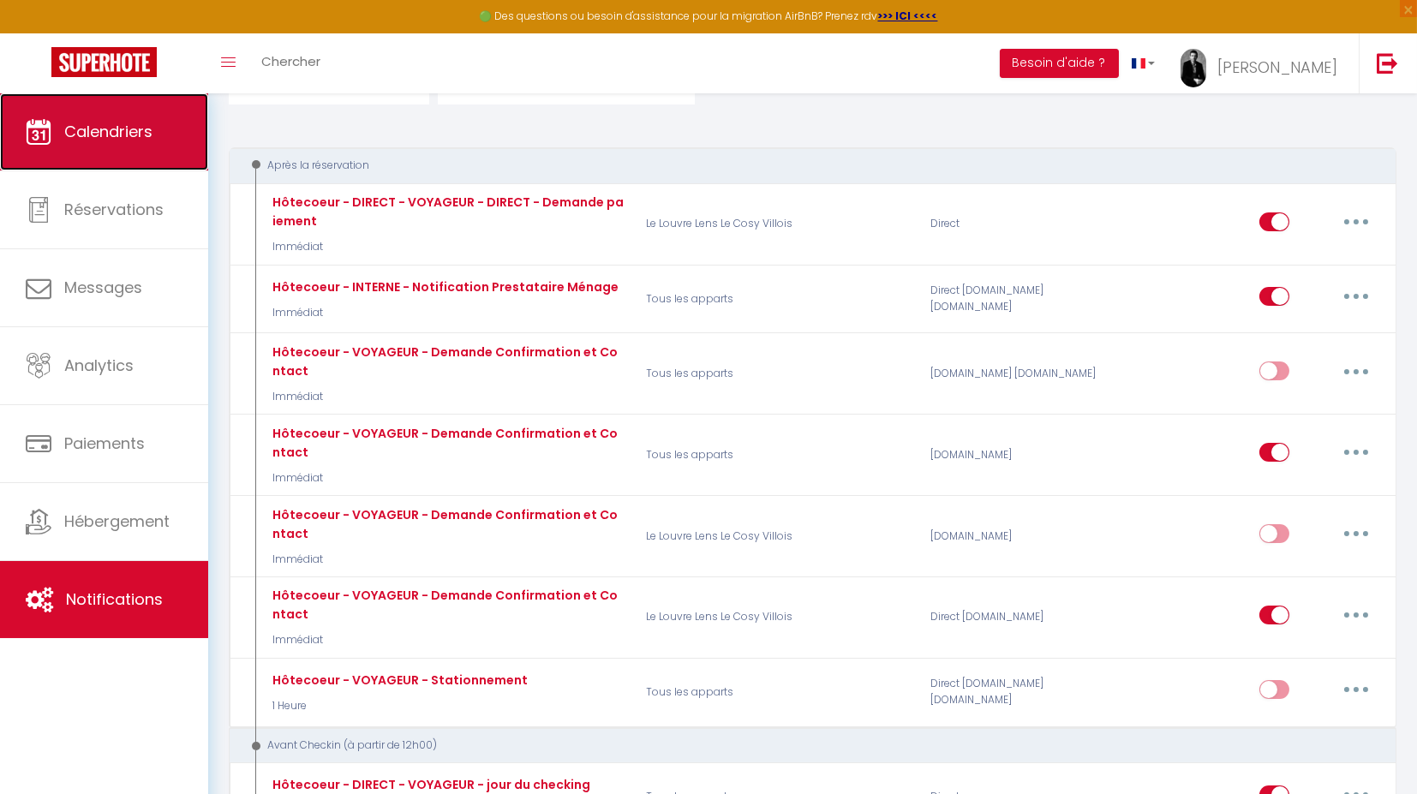
click at [93, 123] on span "Calendriers" at bounding box center [108, 131] width 88 height 21
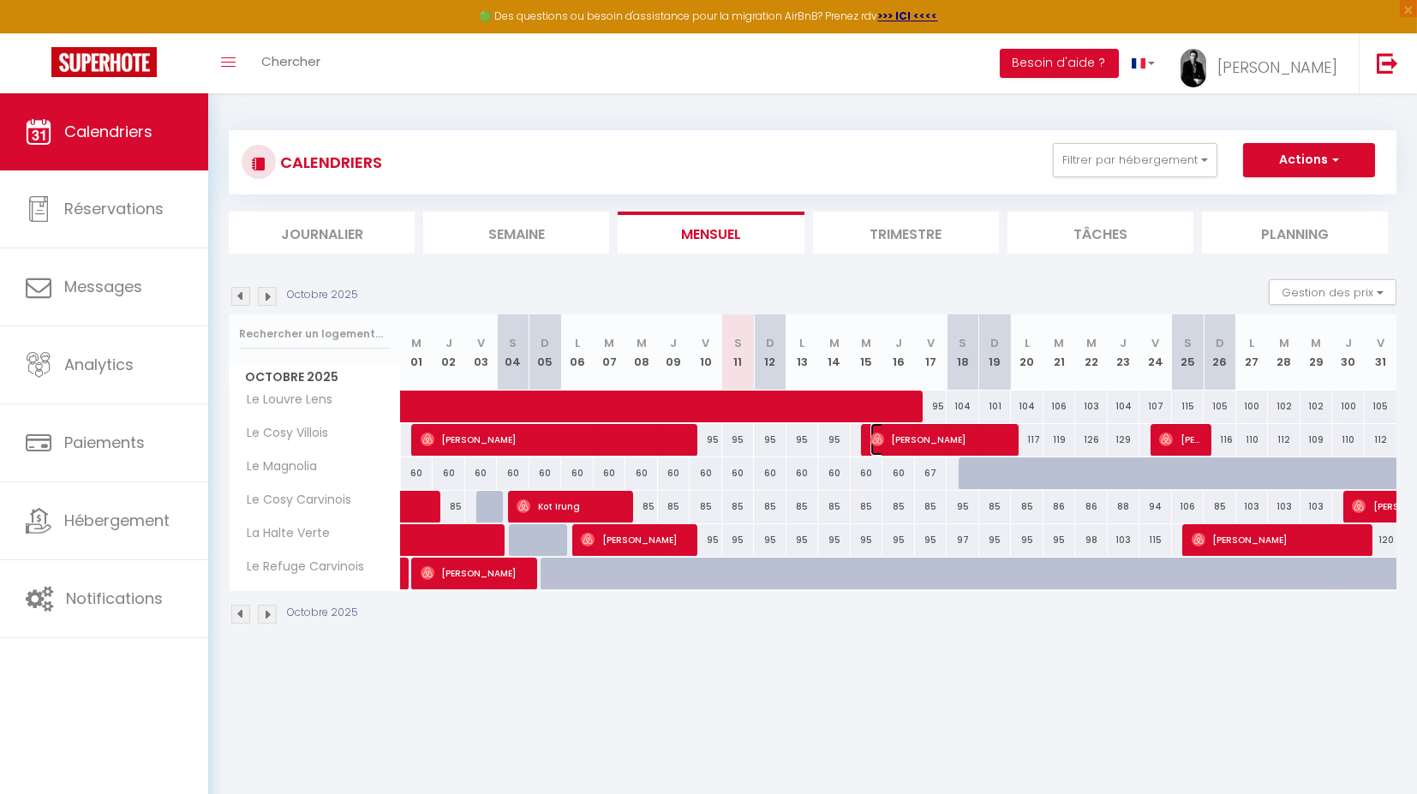
click at [891, 439] on span "[PERSON_NAME]" at bounding box center [941, 439] width 141 height 33
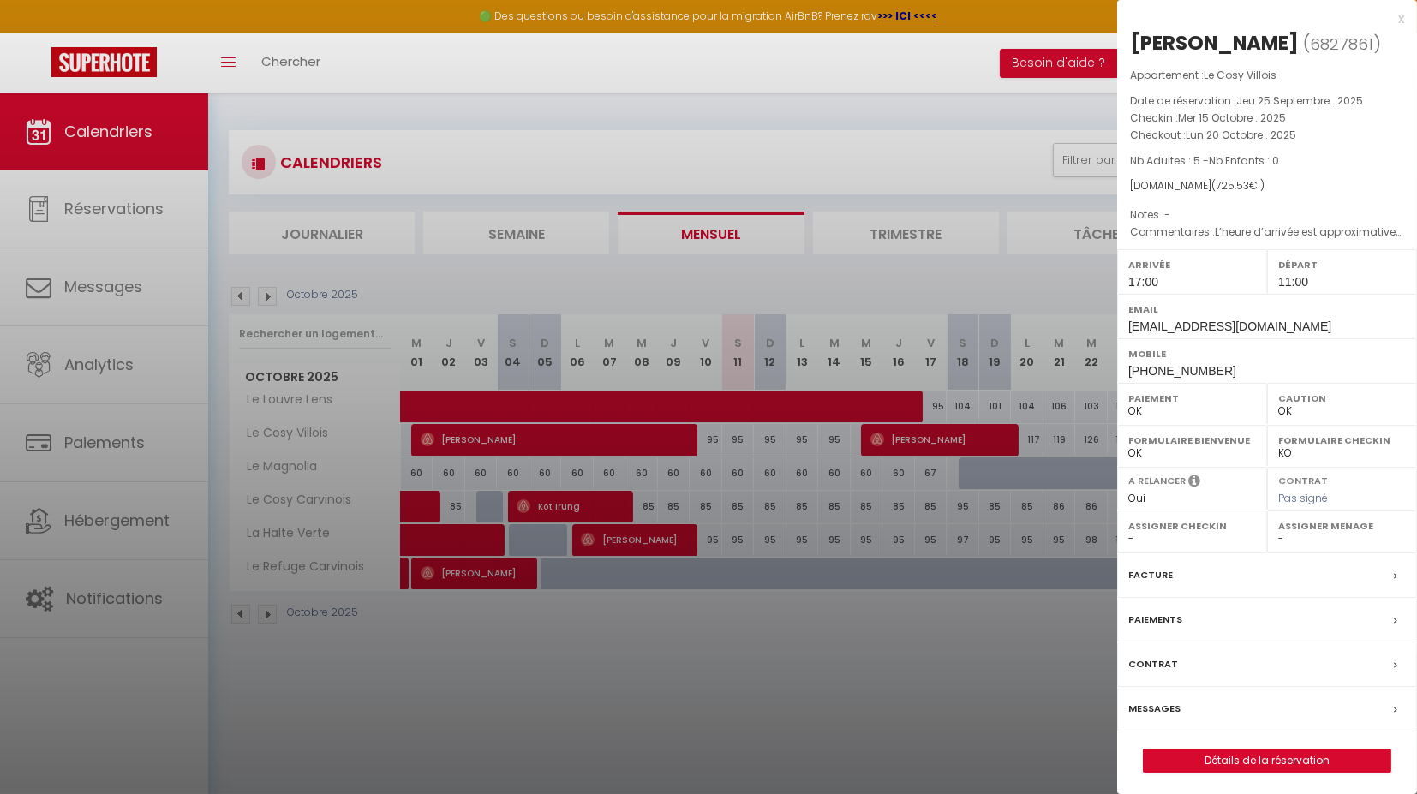
click at [154, 227] on div at bounding box center [708, 397] width 1417 height 794
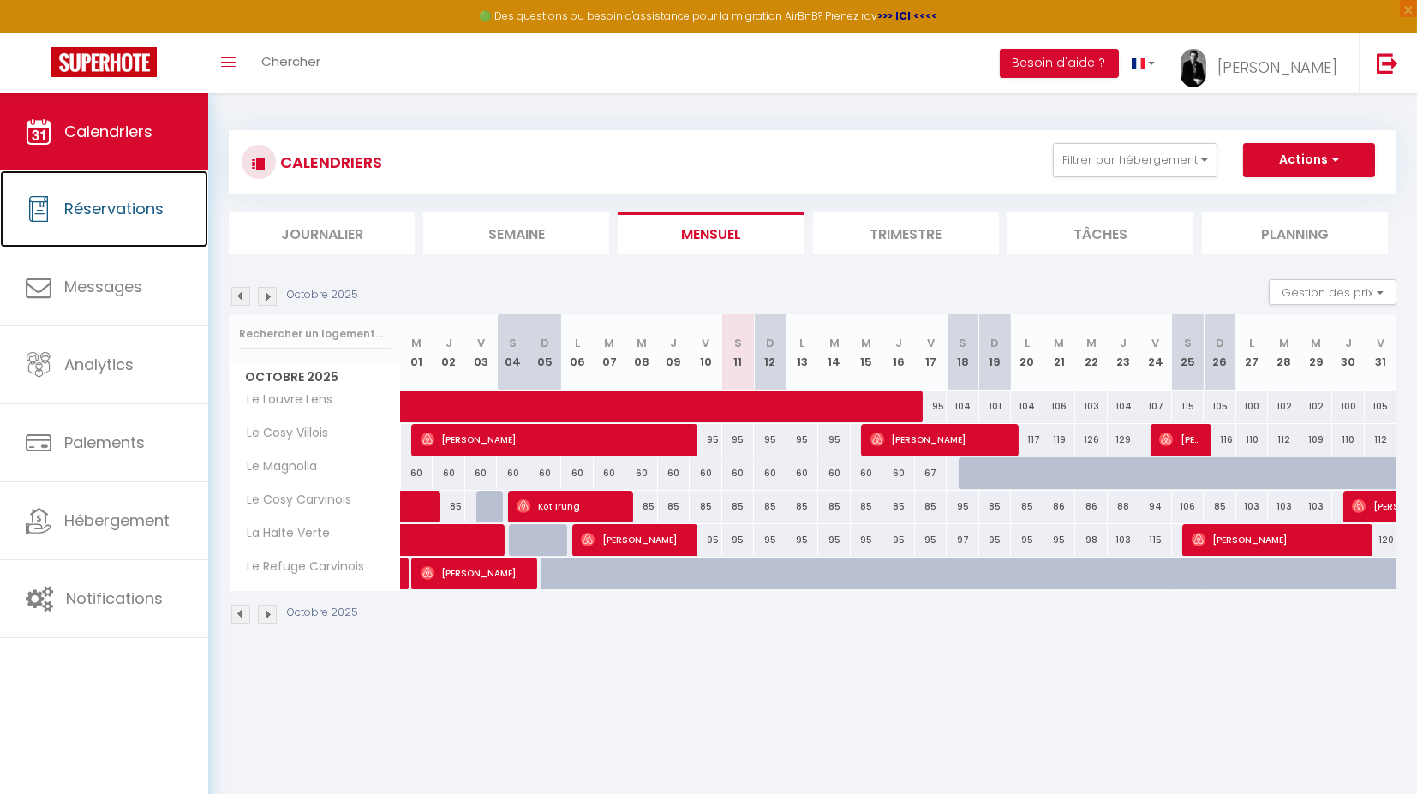
click at [154, 227] on link "Réservations" at bounding box center [104, 209] width 208 height 77
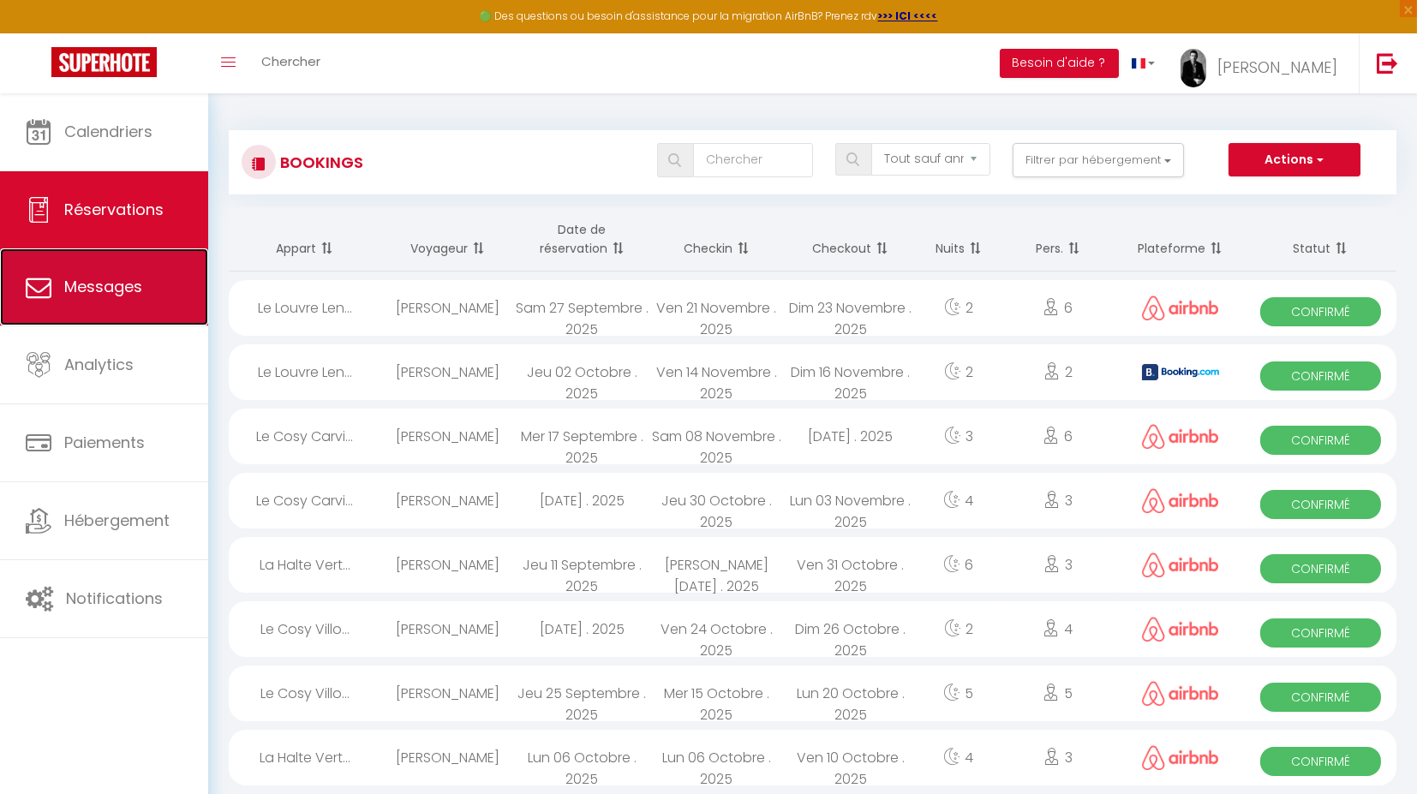
click at [93, 278] on span "Messages" at bounding box center [103, 286] width 78 height 21
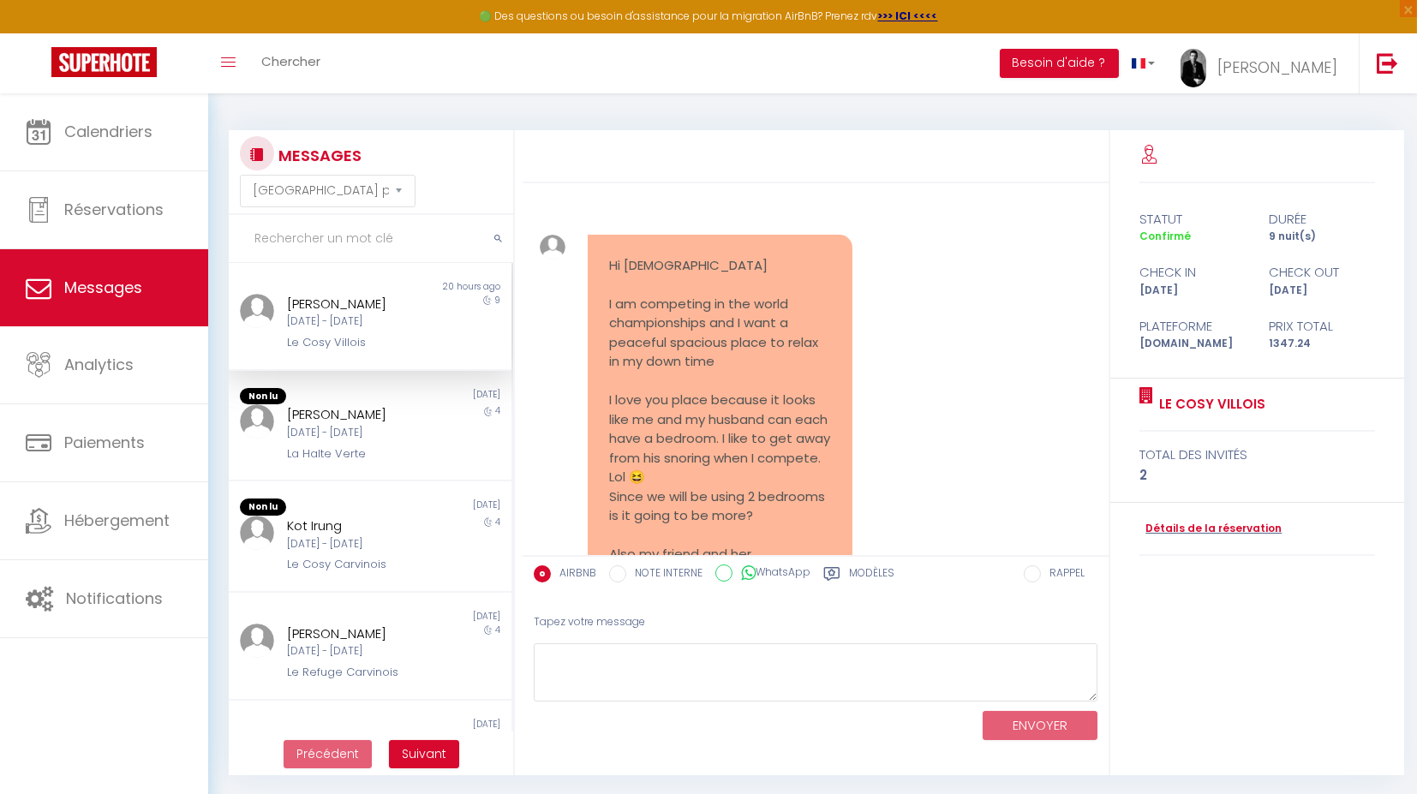
scroll to position [8167, 0]
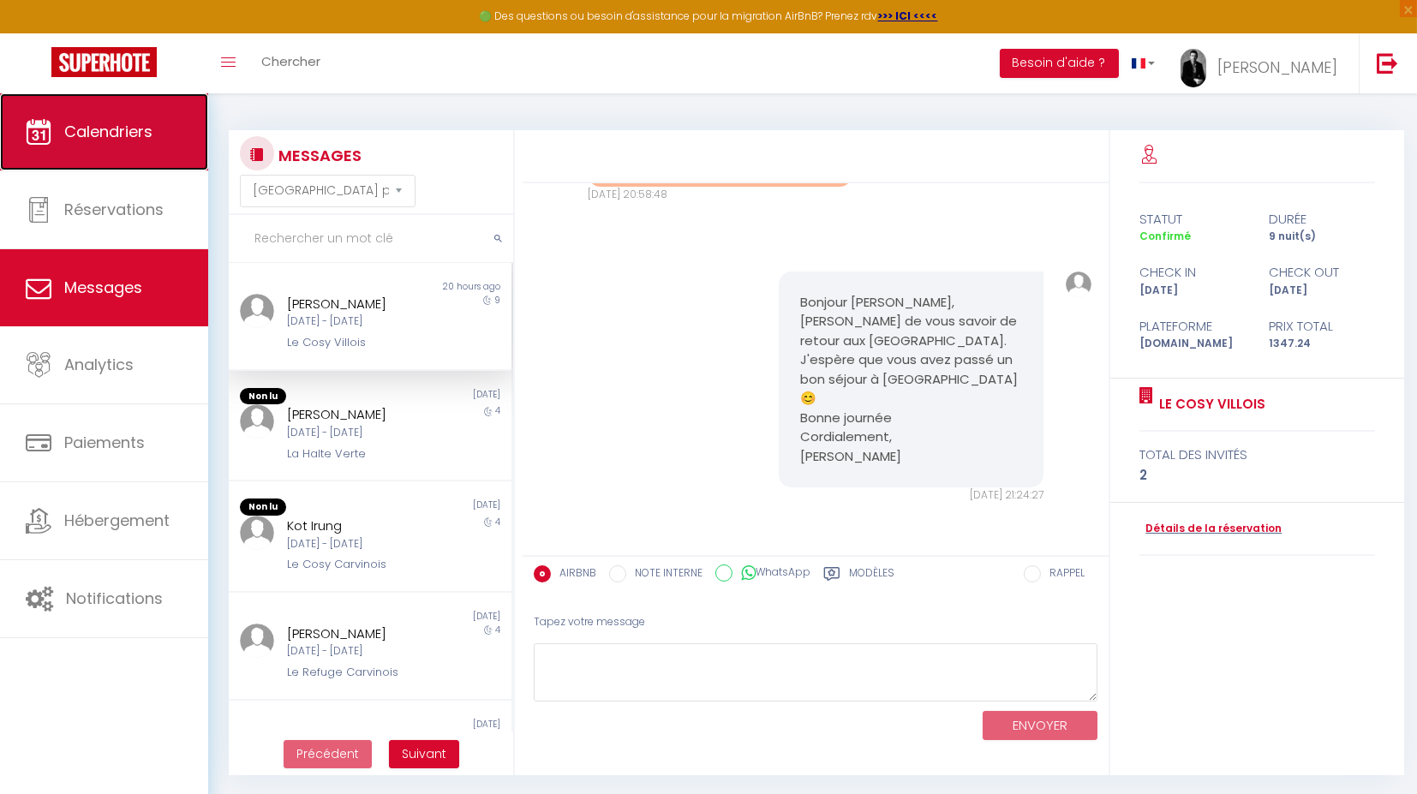
click at [139, 129] on span "Calendriers" at bounding box center [108, 131] width 88 height 21
